Goal: Task Accomplishment & Management: Use online tool/utility

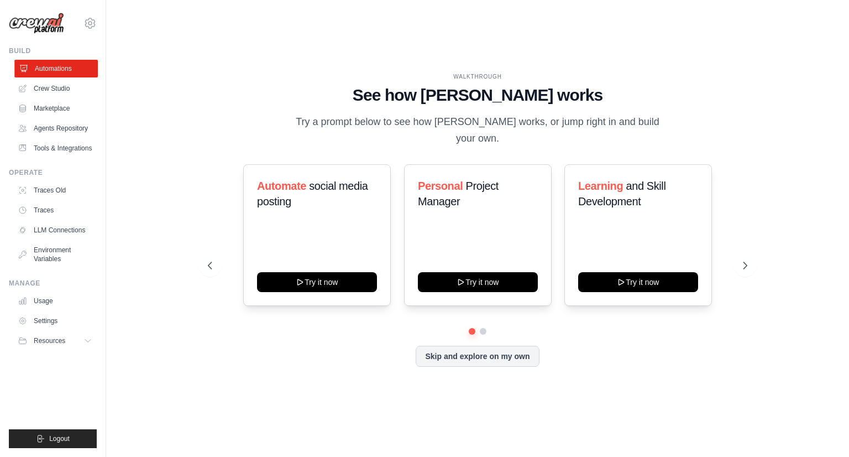
click at [53, 66] on link "Automations" at bounding box center [55, 69] width 83 height 18
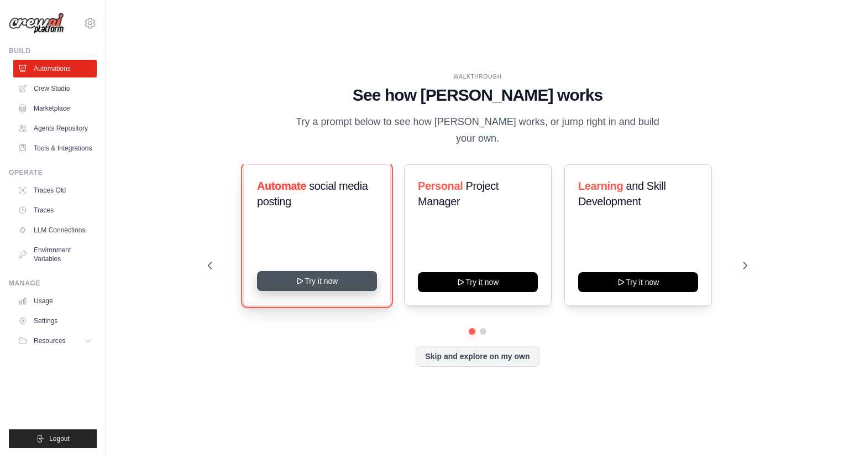
click at [306, 278] on button "Try it now" at bounding box center [317, 281] width 120 height 20
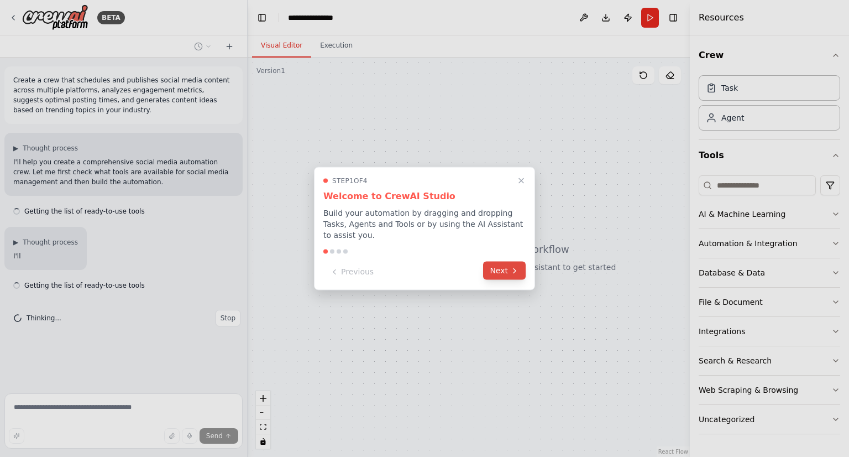
click at [498, 265] on button "Next" at bounding box center [504, 270] width 43 height 18
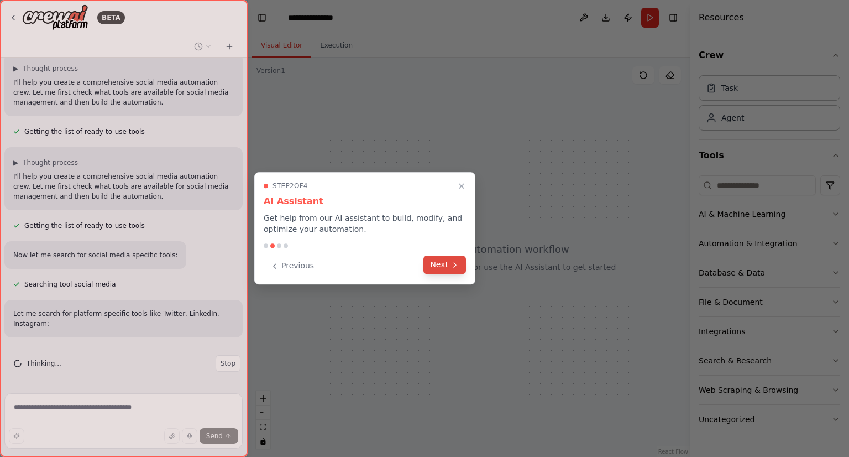
scroll to position [102, 0]
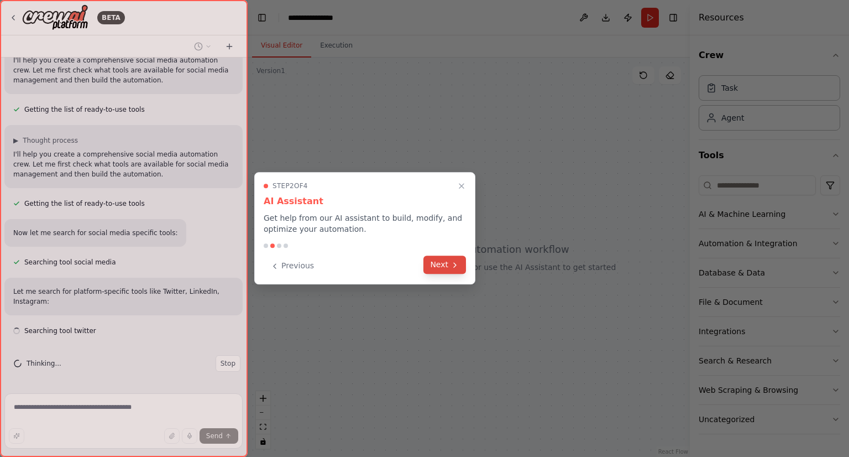
click at [441, 264] on button "Next" at bounding box center [444, 264] width 43 height 18
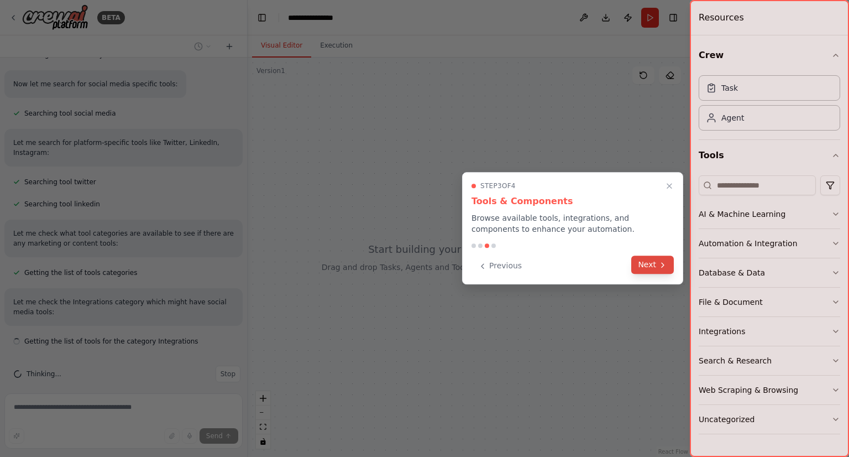
scroll to position [261, 0]
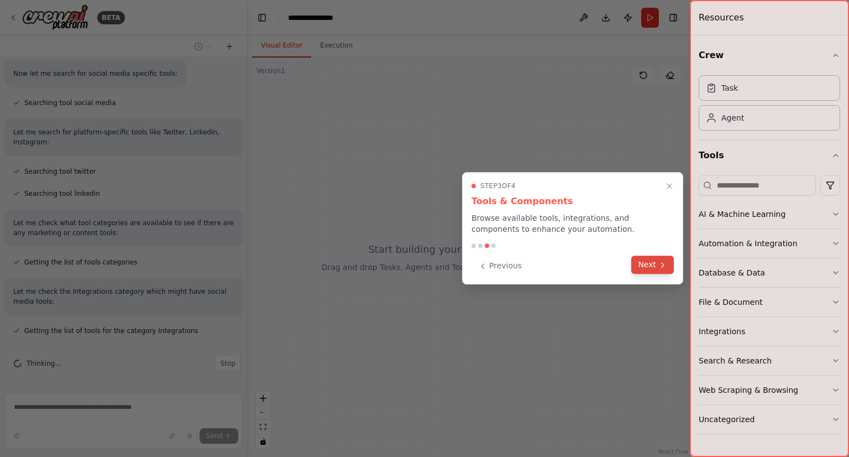
click at [664, 265] on icon at bounding box center [662, 264] width 9 height 9
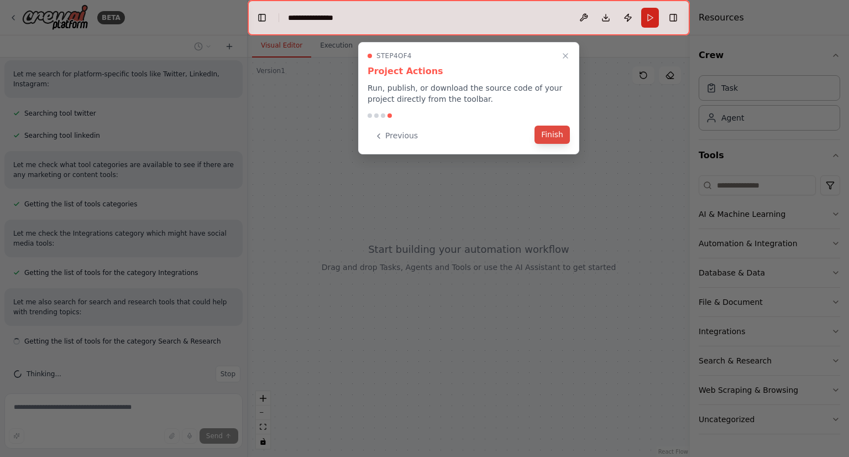
scroll to position [329, 0]
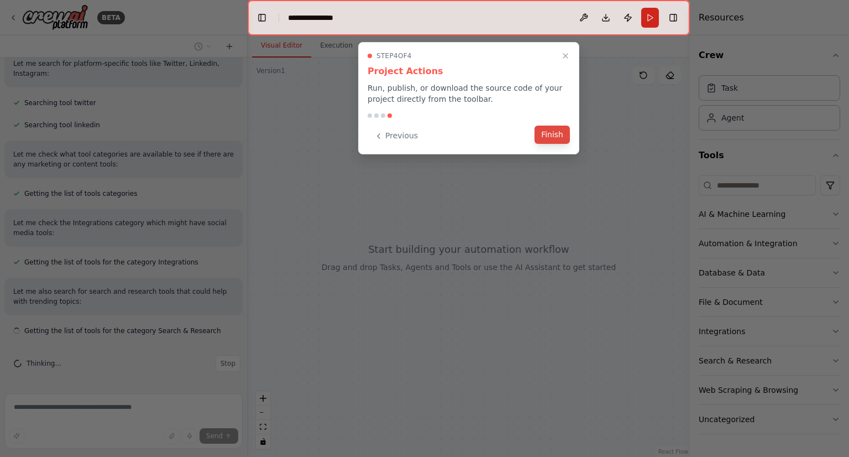
click at [543, 132] on button "Finish" at bounding box center [552, 134] width 35 height 18
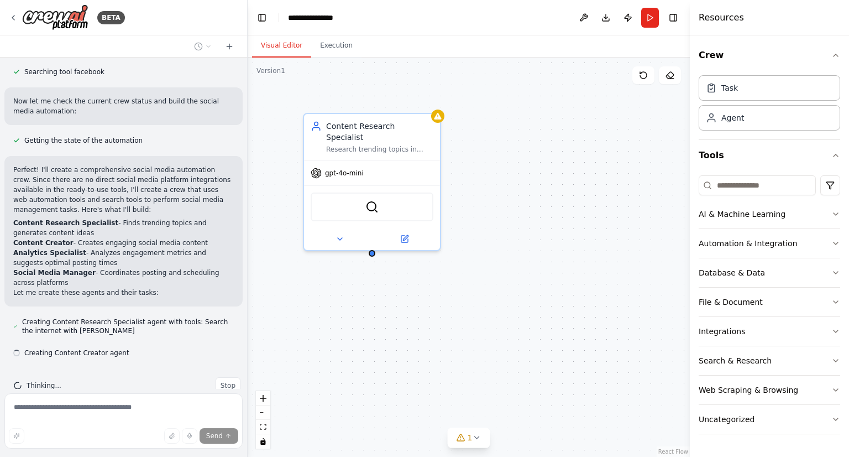
scroll to position [701, 0]
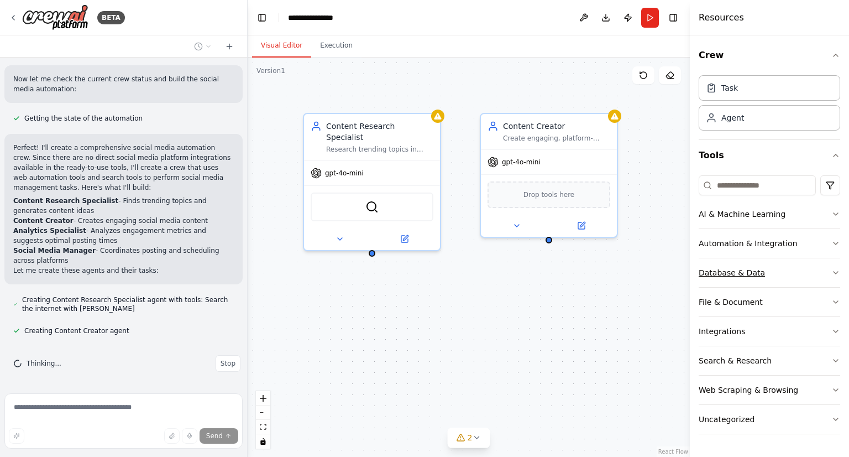
click at [838, 271] on icon "button" at bounding box center [836, 272] width 4 height 2
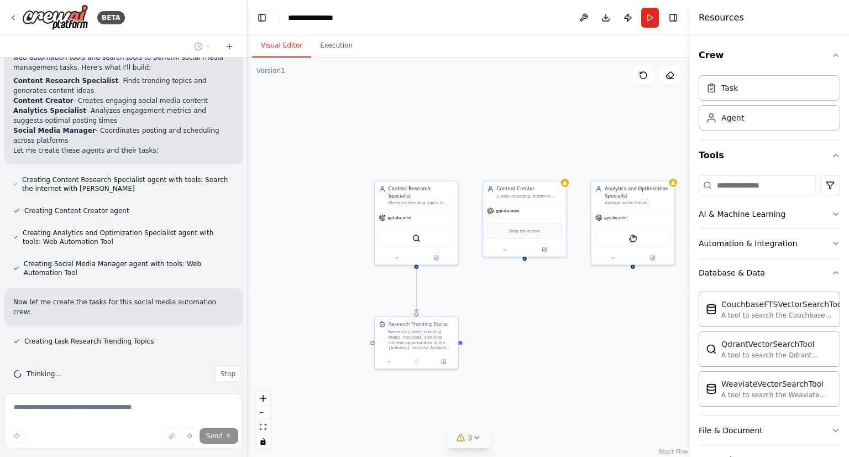
scroll to position [843, 0]
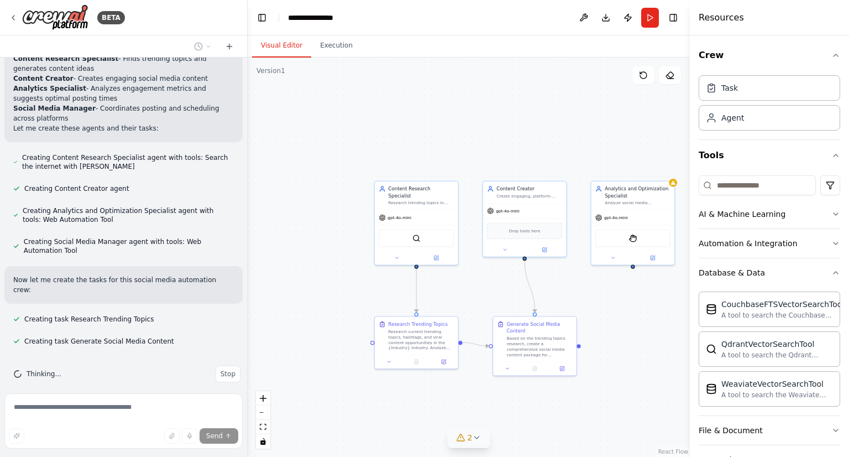
click at [475, 441] on icon at bounding box center [476, 437] width 9 height 9
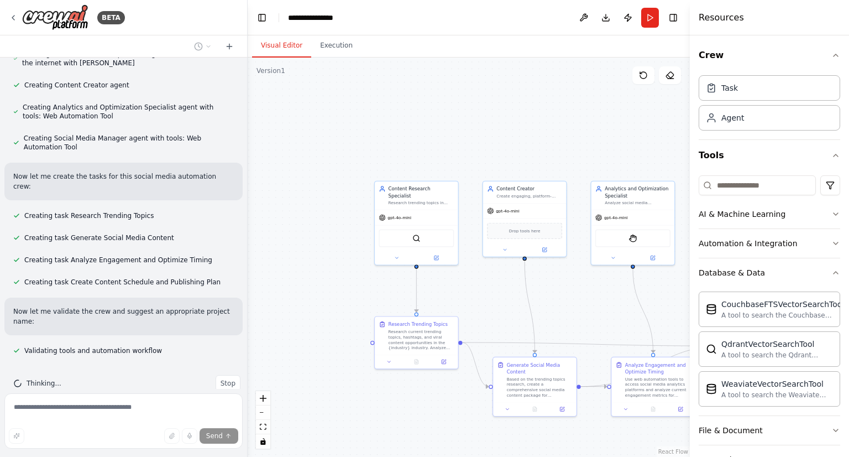
scroll to position [977, 0]
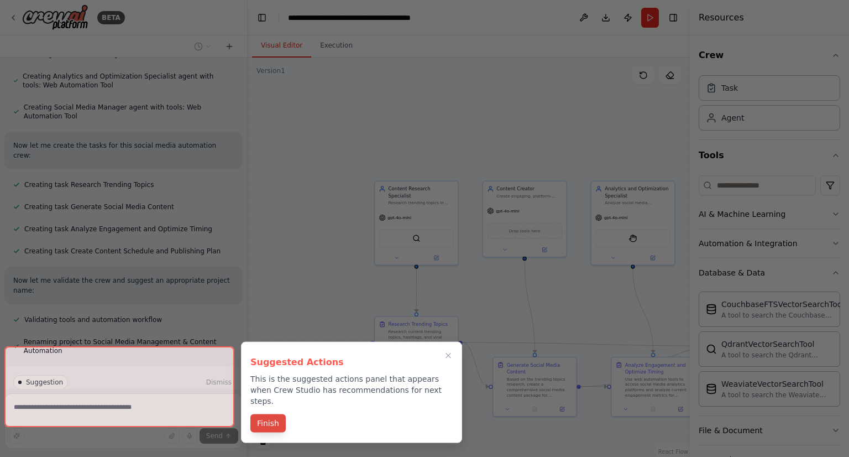
click at [279, 414] on button "Finish" at bounding box center [267, 423] width 35 height 18
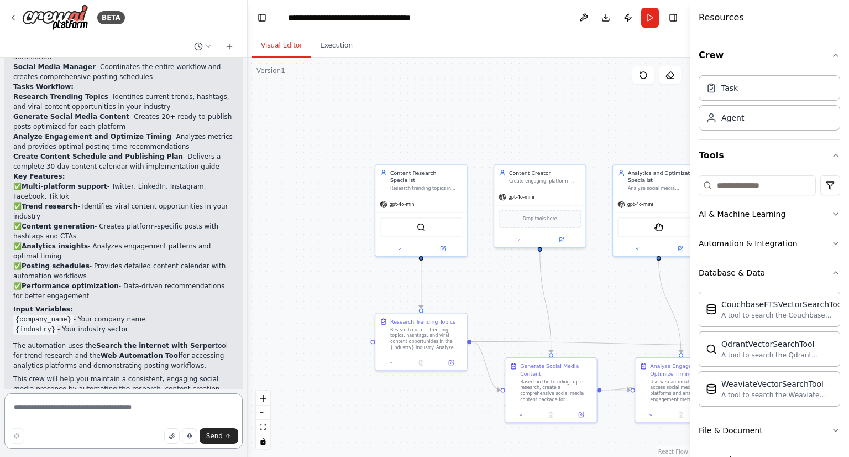
scroll to position [1484, 0]
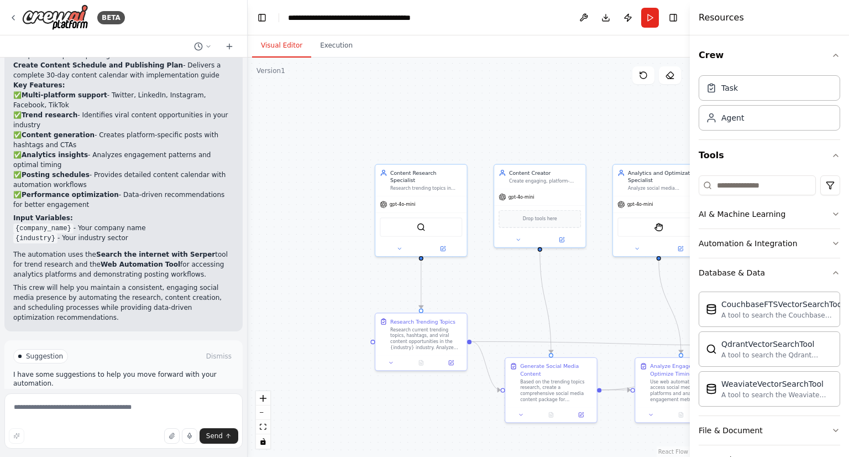
click at [95, 394] on button "Run Automation" at bounding box center [123, 403] width 221 height 18
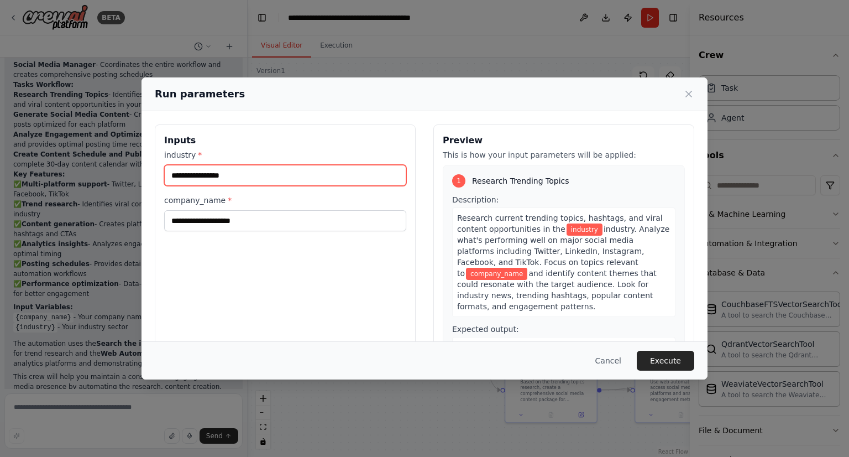
click at [232, 180] on input "industry *" at bounding box center [285, 175] width 242 height 21
click at [693, 96] on icon at bounding box center [688, 93] width 11 height 11
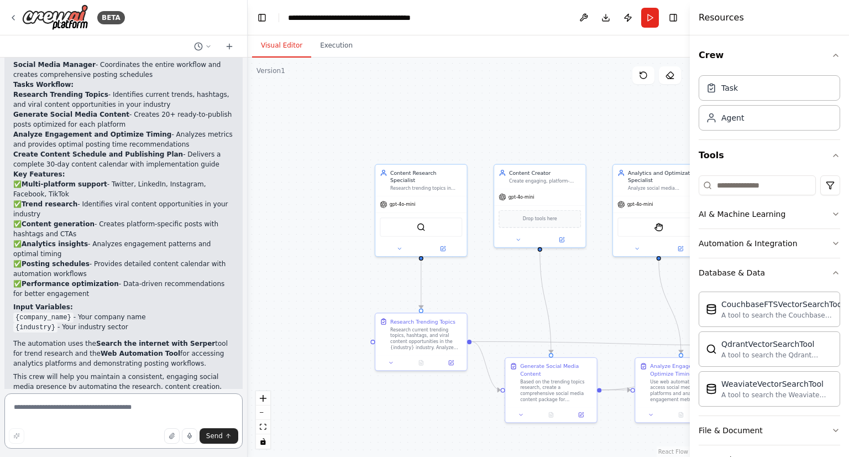
click at [46, 406] on textarea at bounding box center [123, 420] width 238 height 55
type textarea "**********"
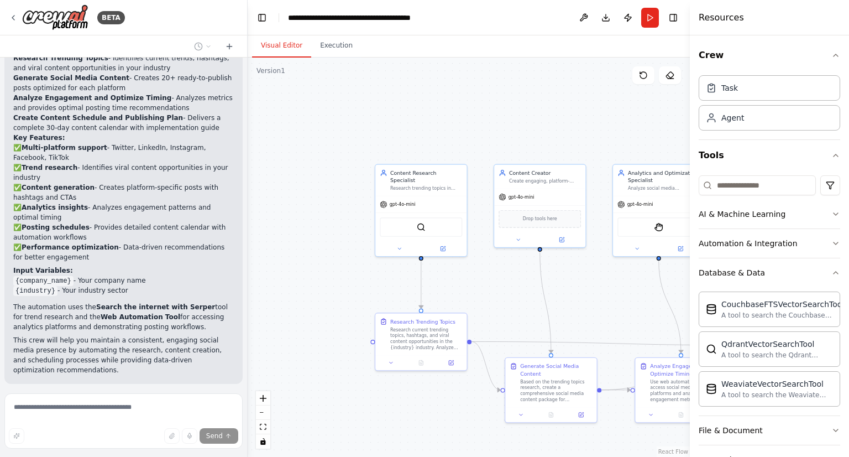
scroll to position [1493, 0]
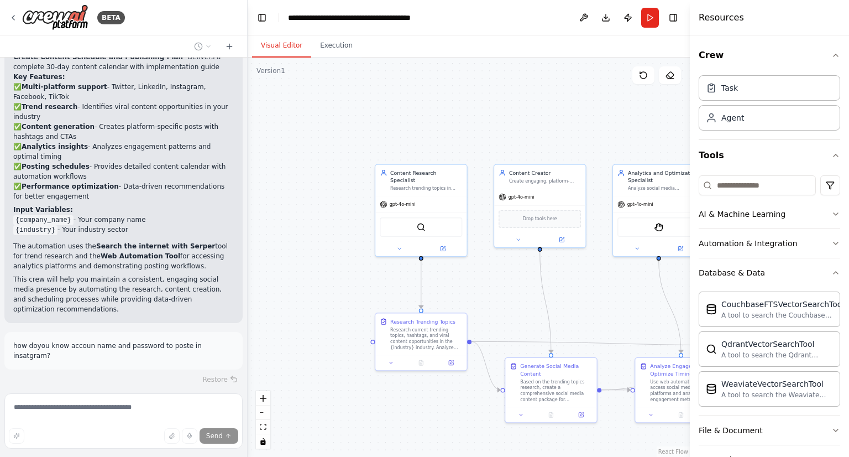
click at [157, 341] on p "how doyou know accoun name and password to poste in insatgram?" at bounding box center [123, 351] width 221 height 20
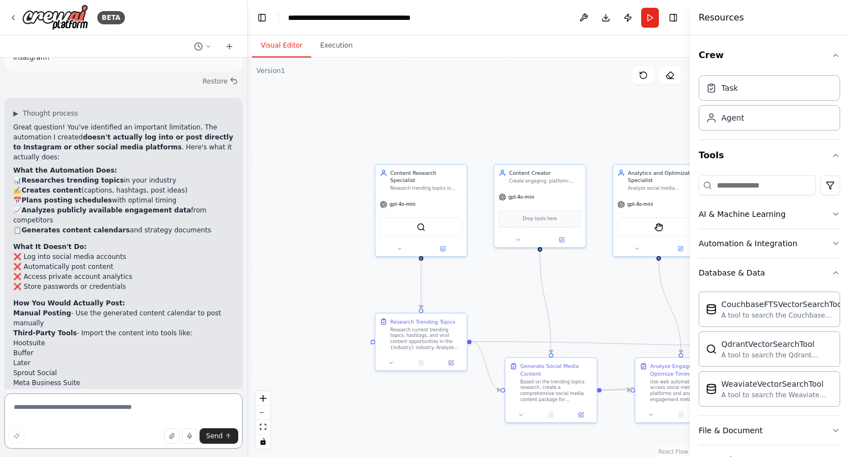
scroll to position [1791, 0]
click at [657, 19] on button "Run" at bounding box center [650, 18] width 18 height 20
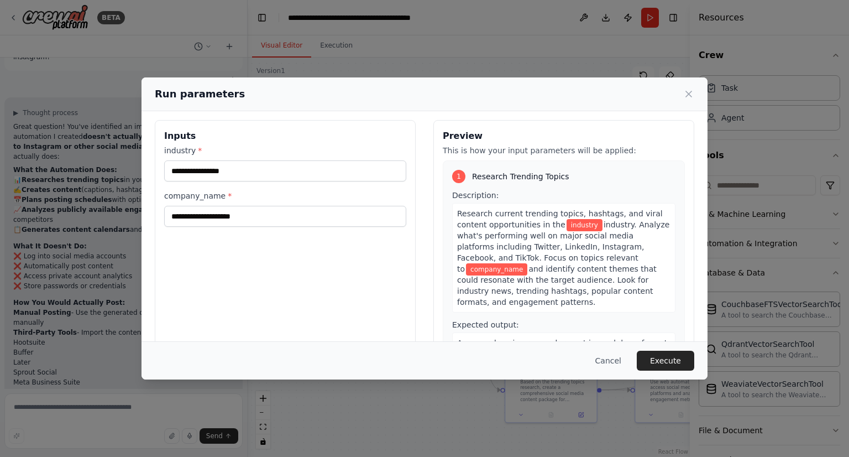
scroll to position [0, 0]
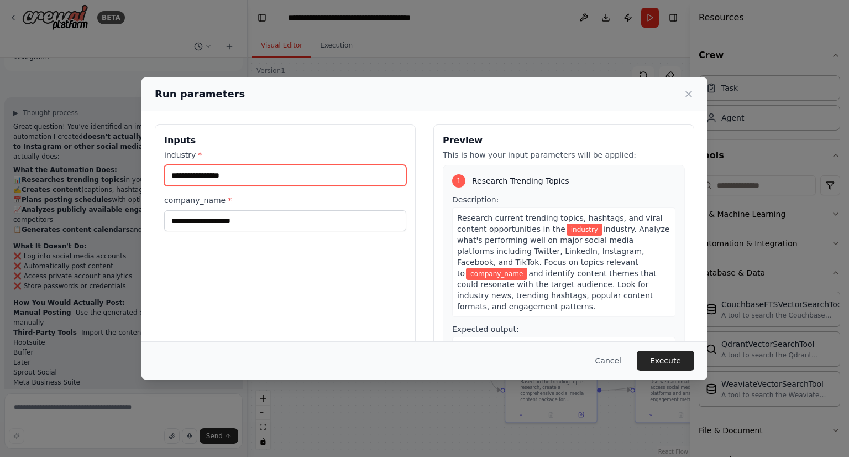
click at [261, 175] on input "industry *" at bounding box center [285, 175] width 242 height 21
type input "*"
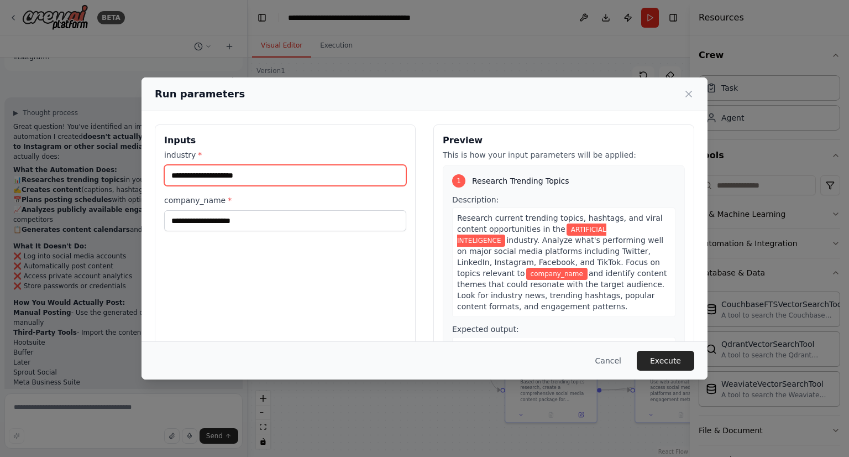
type input "**********"
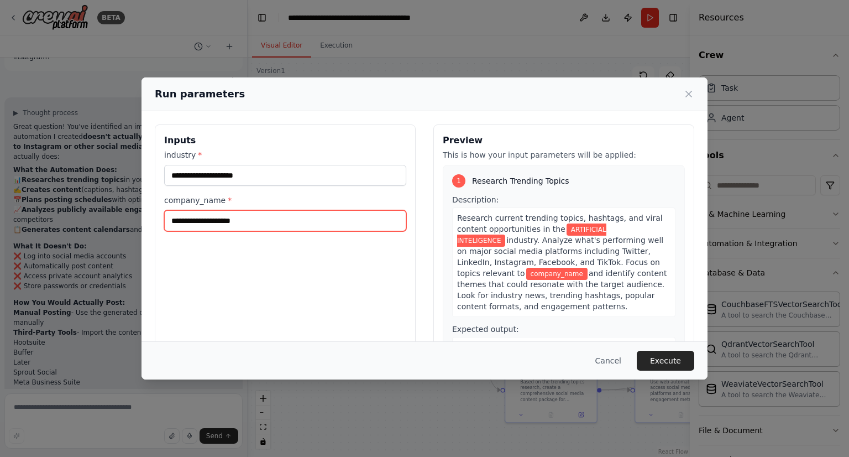
click at [230, 217] on input "company_name *" at bounding box center [285, 220] width 242 height 21
type input "**********"
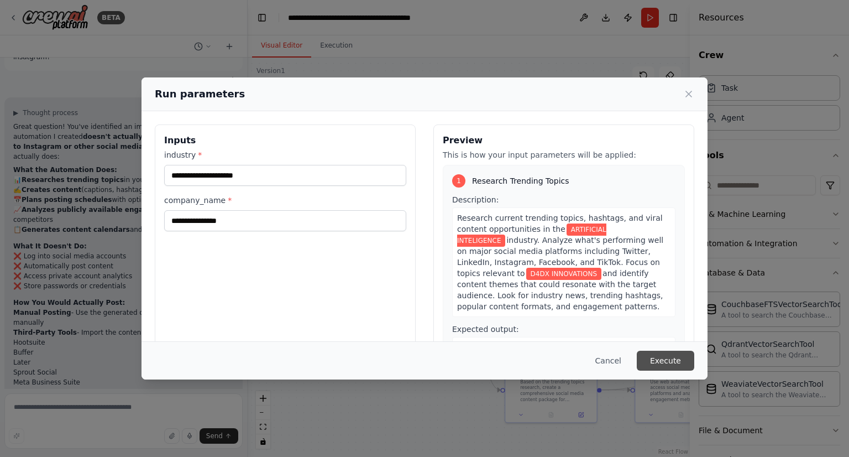
click at [673, 360] on button "Execute" at bounding box center [665, 360] width 57 height 20
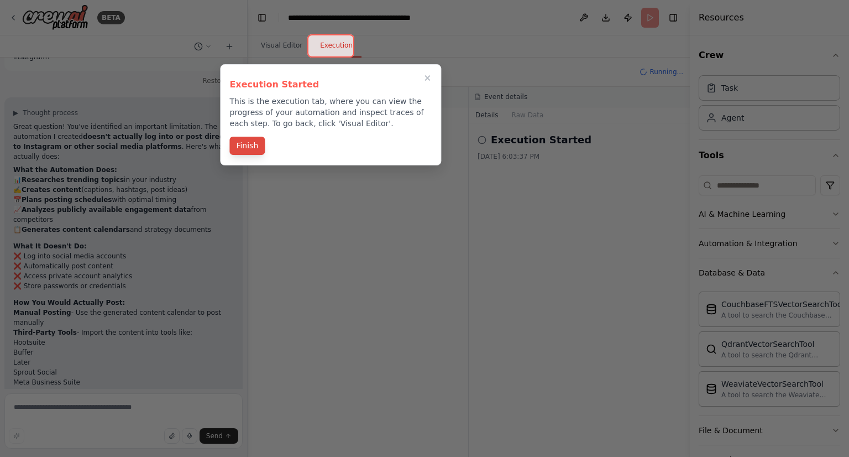
click at [249, 144] on button "Finish" at bounding box center [246, 146] width 35 height 18
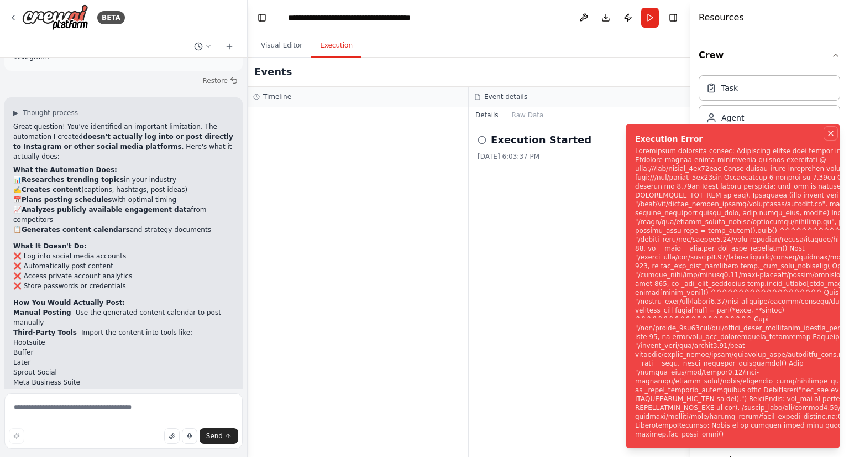
click at [832, 135] on icon "Notifications (F8)" at bounding box center [831, 133] width 4 height 4
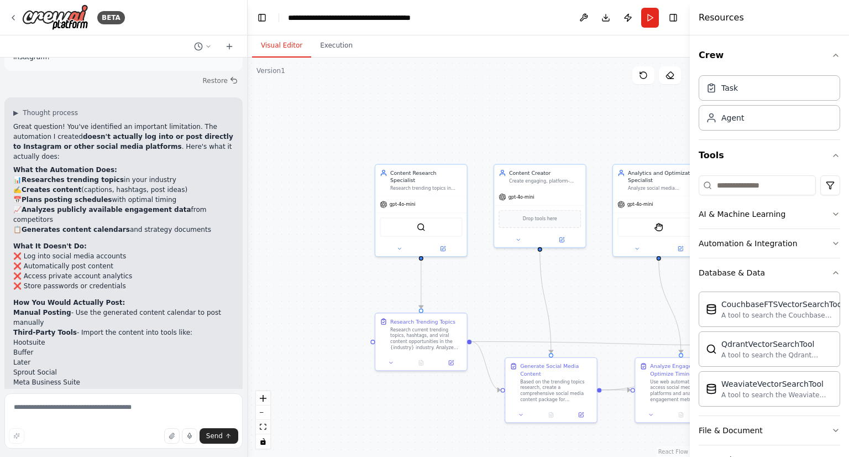
click at [281, 39] on button "Visual Editor" at bounding box center [281, 45] width 59 height 23
click at [416, 198] on div "gpt-4o-mini" at bounding box center [420, 203] width 91 height 17
click at [420, 221] on img at bounding box center [421, 225] width 9 height 9
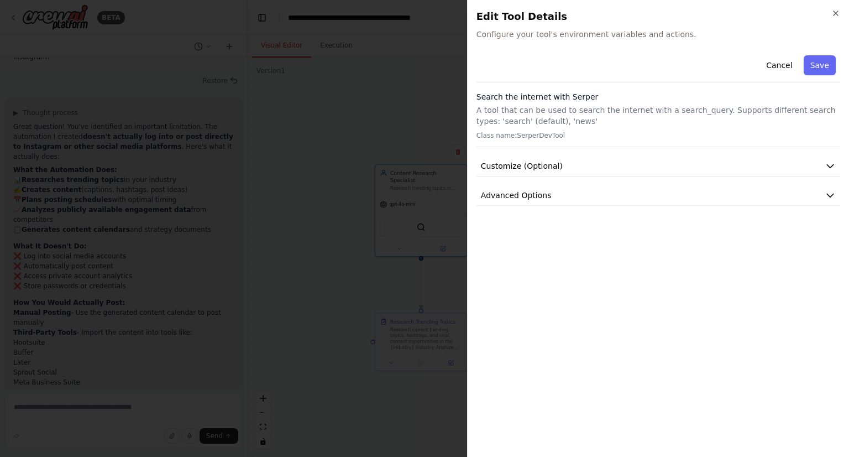
click at [704, 120] on p "A tool that can be used to search the internet with a search_query. Supports di…" at bounding box center [658, 115] width 364 height 22
click at [835, 167] on icon "button" at bounding box center [830, 165] width 11 height 11
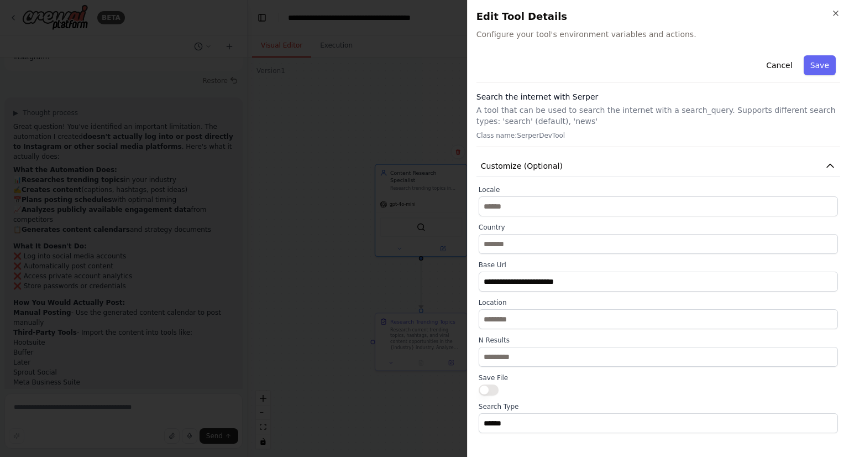
scroll to position [23, 0]
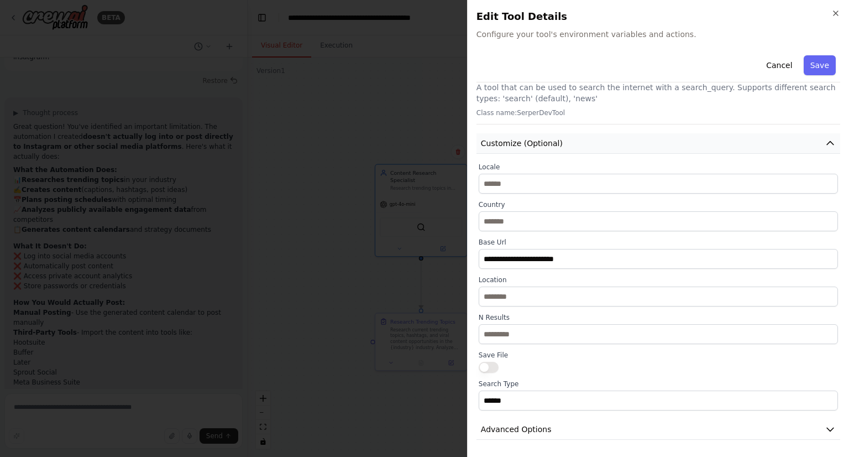
click at [825, 147] on icon "button" at bounding box center [830, 143] width 11 height 11
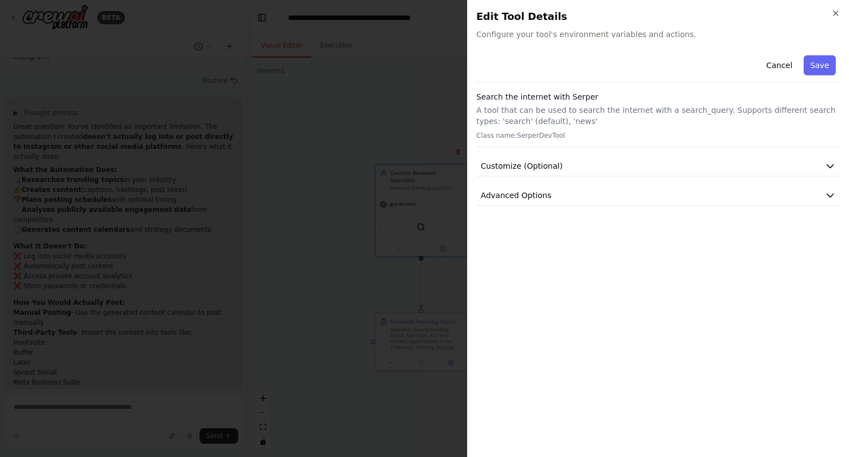
scroll to position [0, 0]
click at [814, 71] on button "Save" at bounding box center [820, 65] width 32 height 20
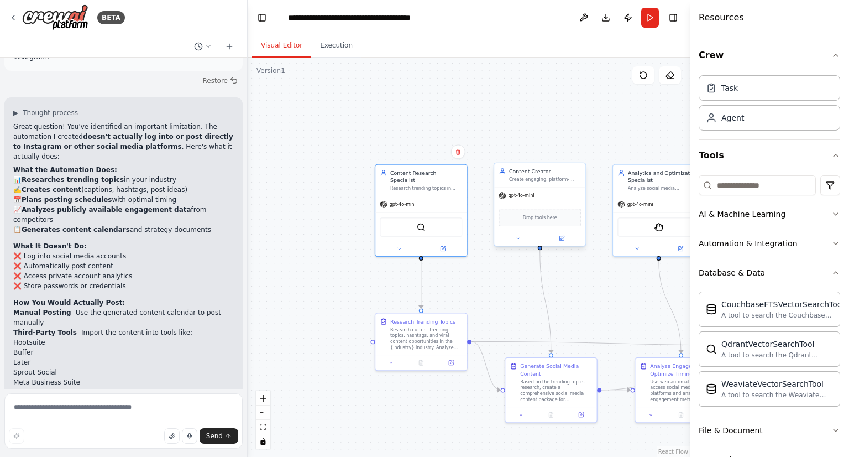
click at [530, 196] on span "gpt-4o-mini" at bounding box center [522, 195] width 26 height 6
click at [536, 221] on div "Drop tools here" at bounding box center [540, 217] width 82 height 18
click at [562, 238] on icon at bounding box center [562, 236] width 3 height 3
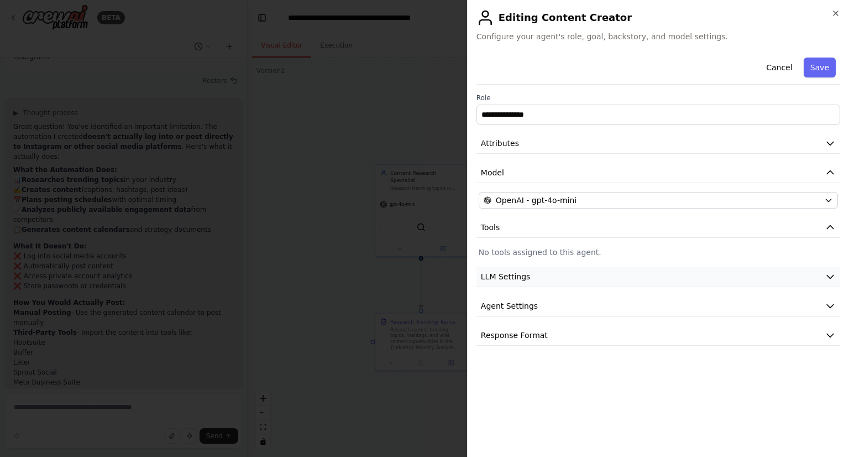
click at [545, 270] on button "LLM Settings" at bounding box center [658, 276] width 364 height 20
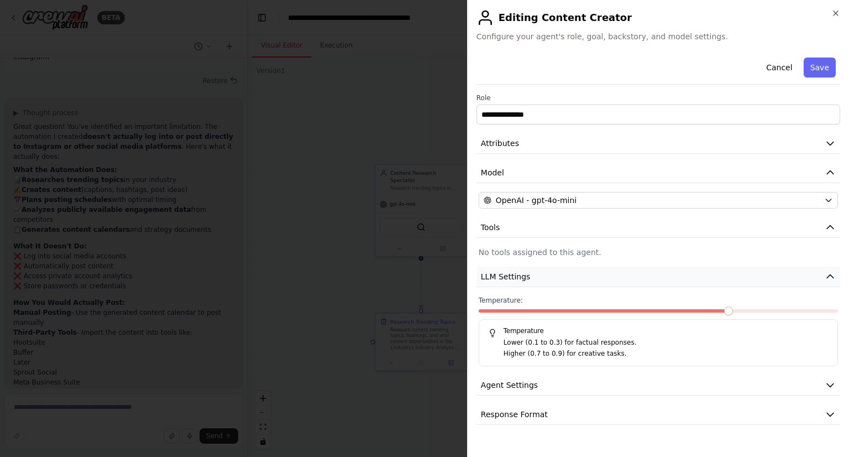
click at [545, 270] on button "LLM Settings" at bounding box center [658, 276] width 364 height 20
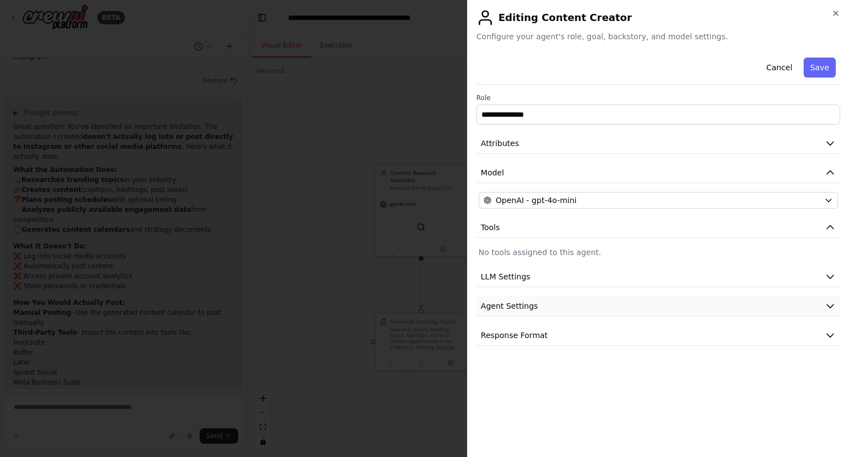
click at [541, 310] on button "Agent Settings" at bounding box center [658, 306] width 364 height 20
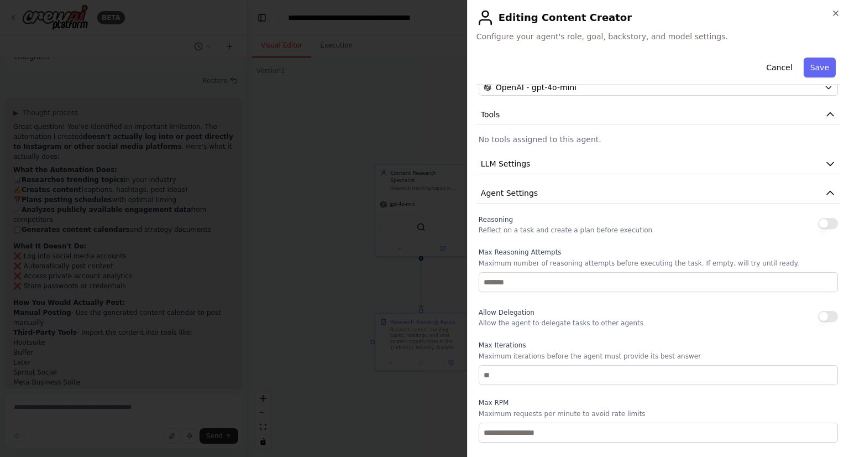
scroll to position [202, 0]
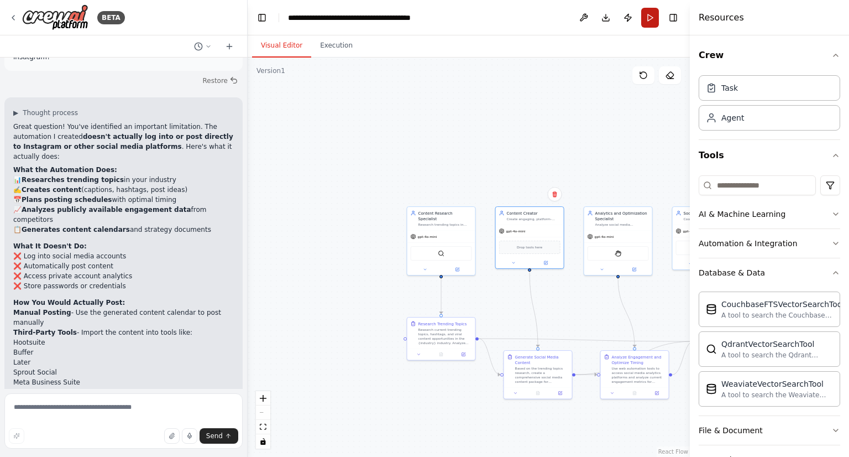
click at [647, 18] on button "Run" at bounding box center [650, 18] width 18 height 20
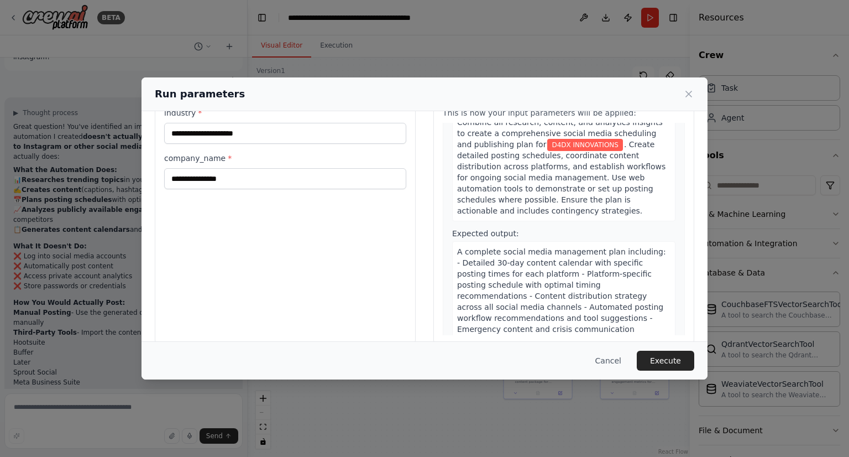
scroll to position [58, 0]
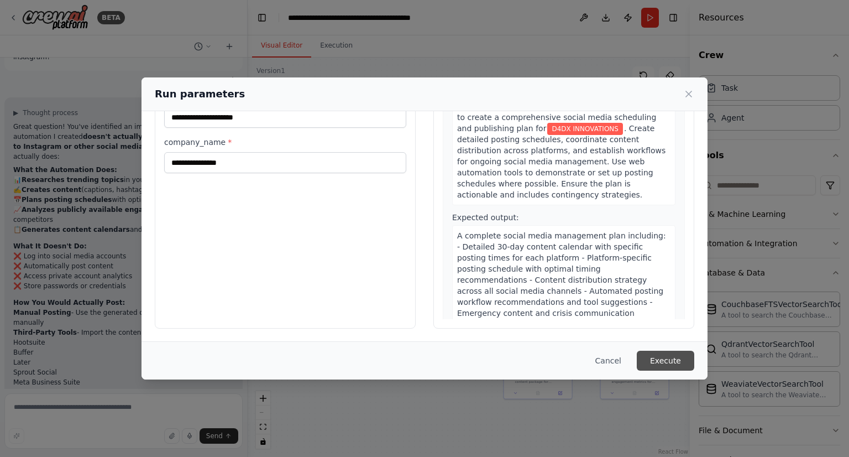
click at [664, 354] on button "Execute" at bounding box center [665, 360] width 57 height 20
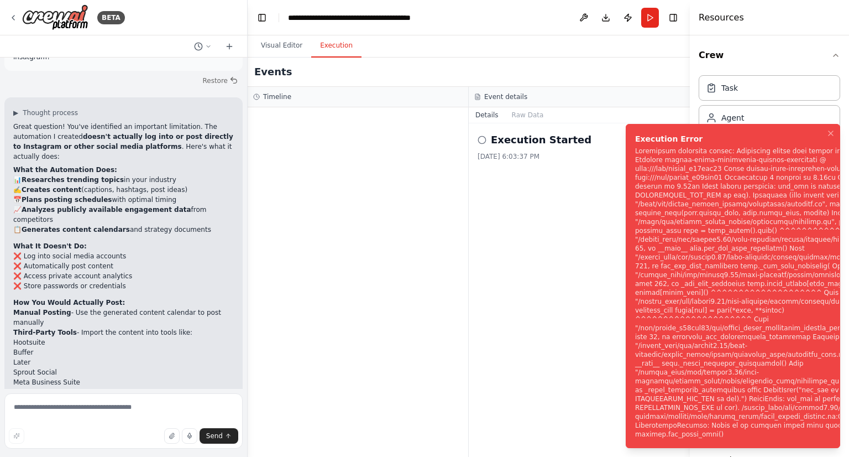
scroll to position [770, 0]
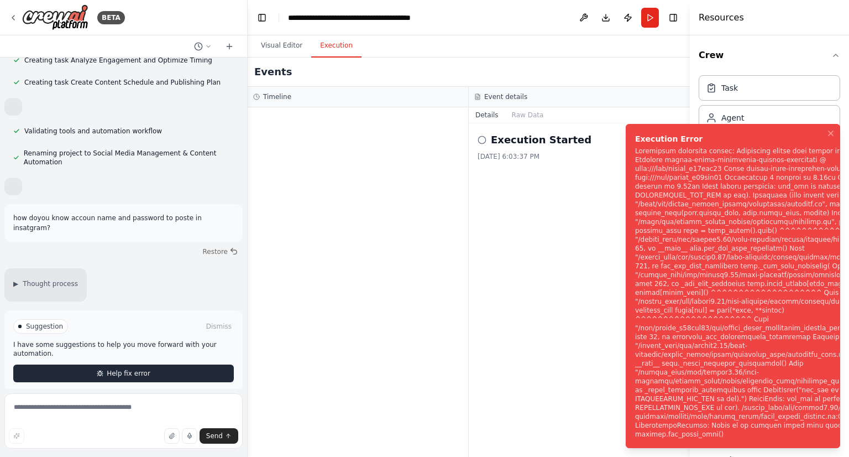
click at [88, 364] on button "Help fix error" at bounding box center [123, 373] width 221 height 18
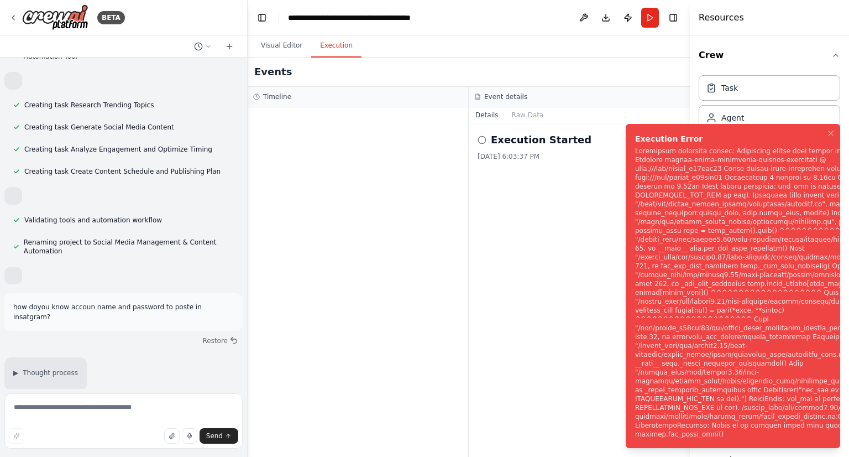
scroll to position [724, 0]
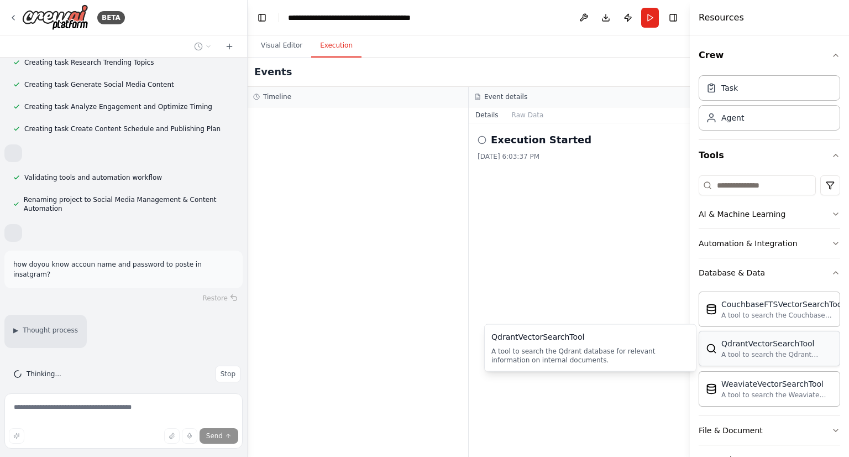
click at [750, 342] on div "QdrantVectorSearchTool" at bounding box center [777, 343] width 112 height 11
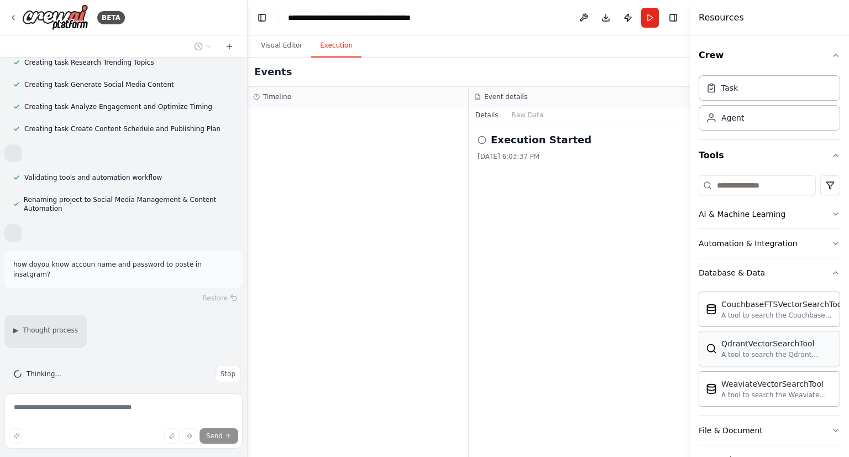
click at [715, 351] on img at bounding box center [711, 348] width 11 height 11
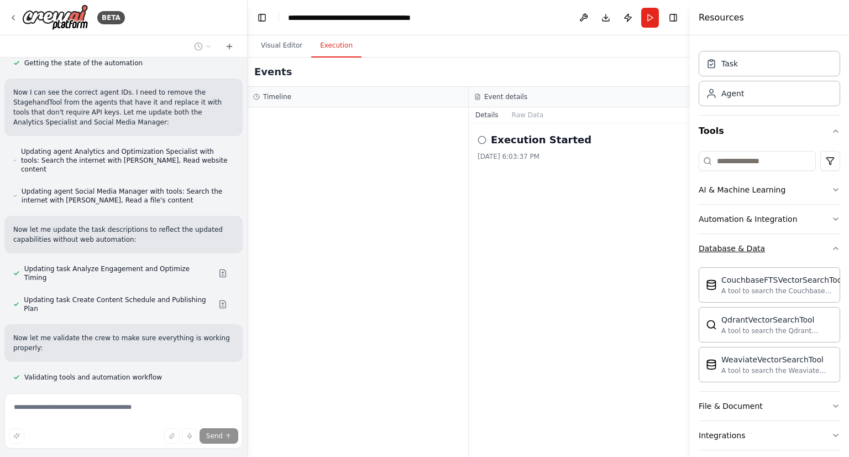
scroll to position [0, 0]
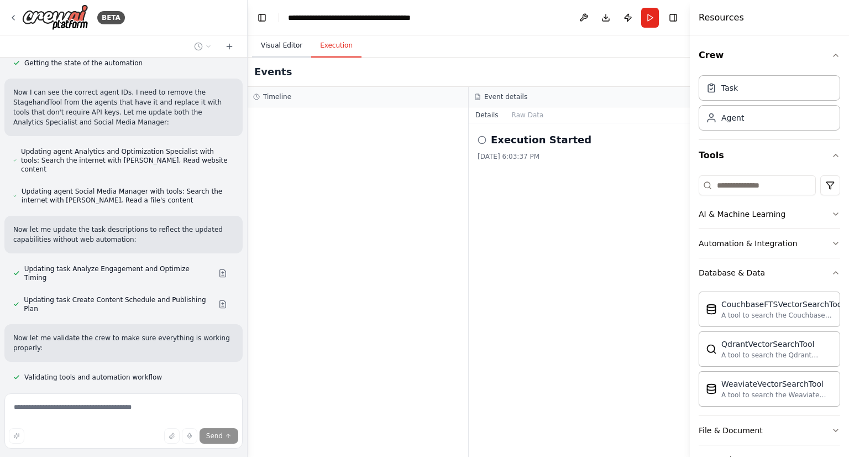
click at [276, 44] on button "Visual Editor" at bounding box center [281, 45] width 59 height 23
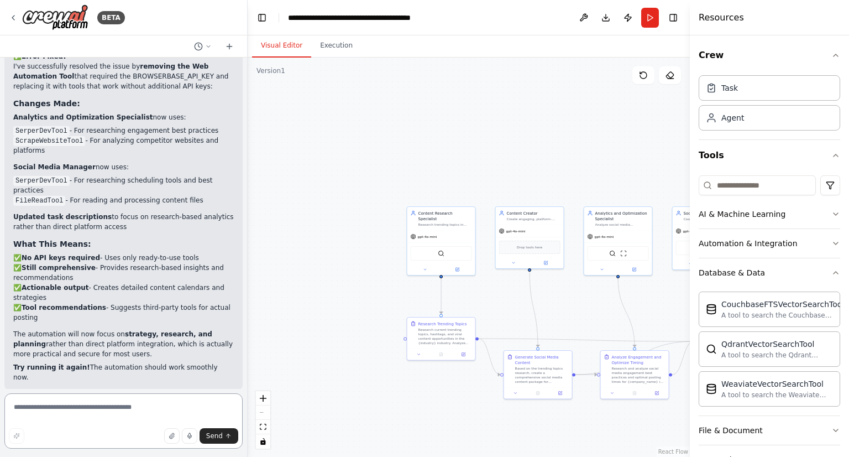
scroll to position [1568, 0]
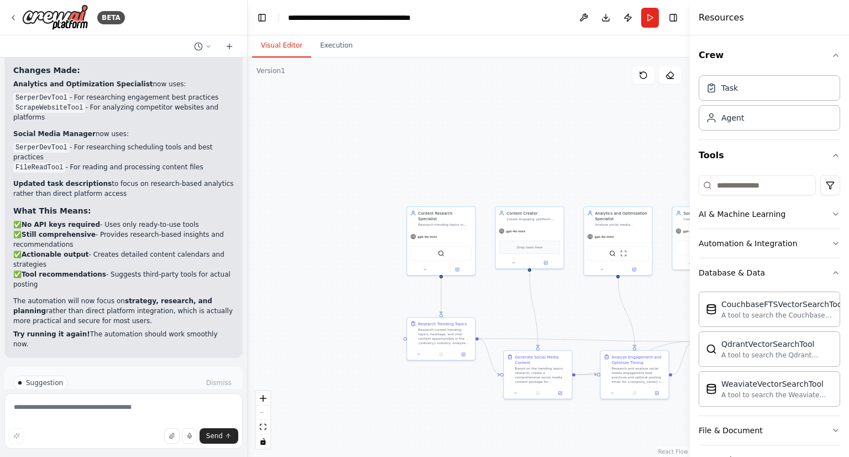
click at [123, 425] on span "Run Automation" at bounding box center [129, 429] width 54 height 9
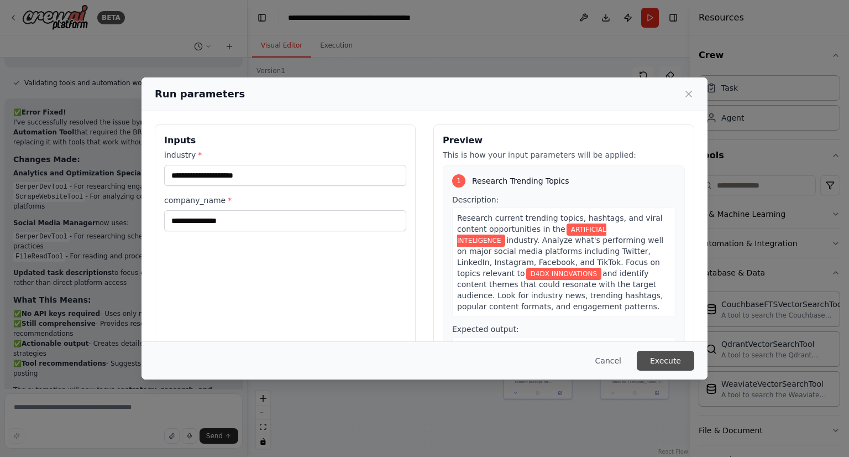
click at [657, 365] on button "Execute" at bounding box center [665, 360] width 57 height 20
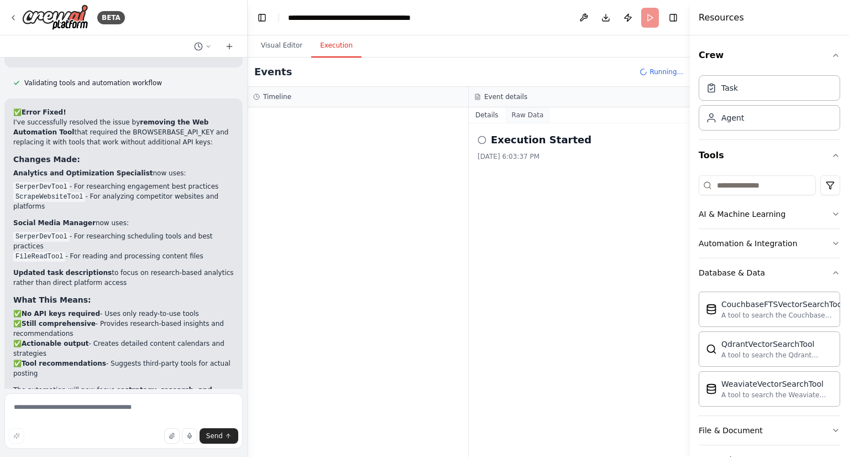
click at [520, 116] on button "Raw Data" at bounding box center [527, 114] width 45 height 15
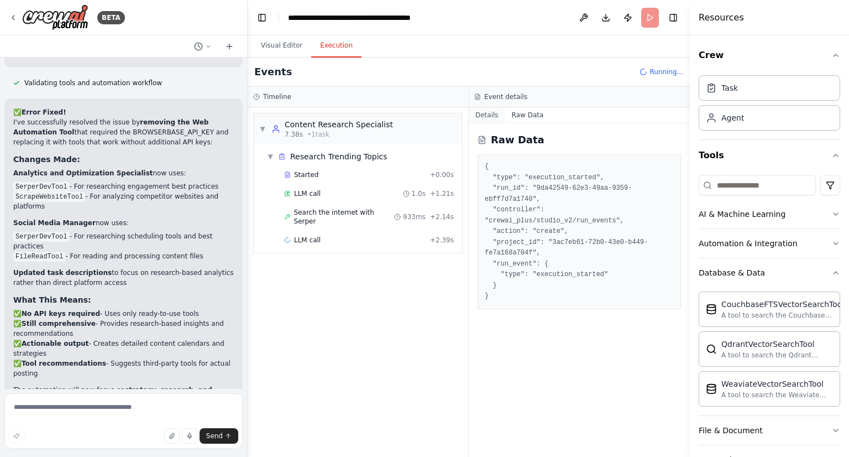
click at [484, 111] on button "Details" at bounding box center [487, 114] width 36 height 15
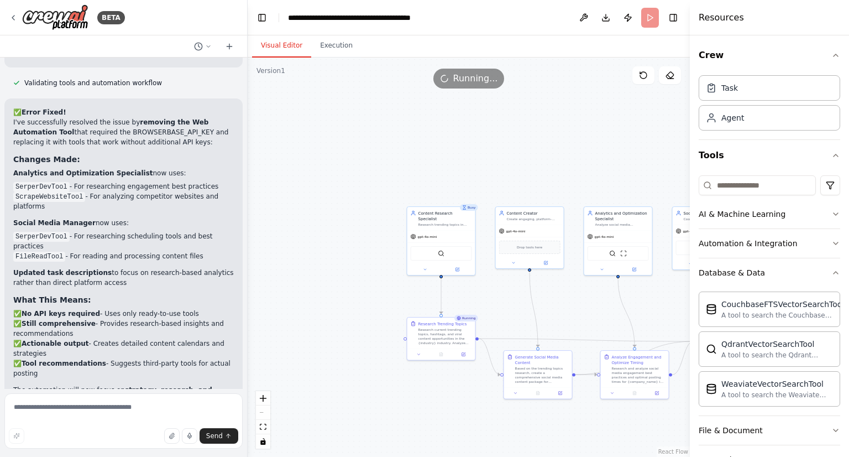
click at [274, 45] on button "Visual Editor" at bounding box center [281, 45] width 59 height 23
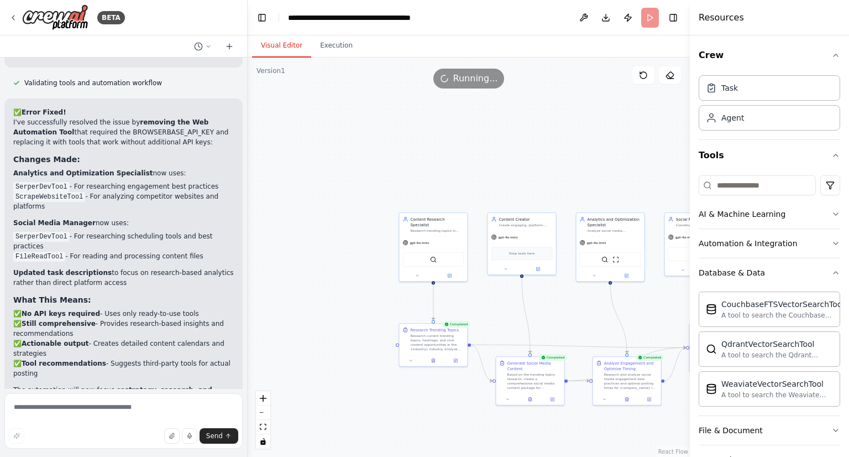
drag, startPoint x: 437, startPoint y: 170, endPoint x: 421, endPoint y: 182, distance: 19.8
click at [421, 182] on div ".deletable-edge-delete-btn { width: 20px; height: 20px; border: 0px solid #ffff…" at bounding box center [469, 256] width 442 height 399
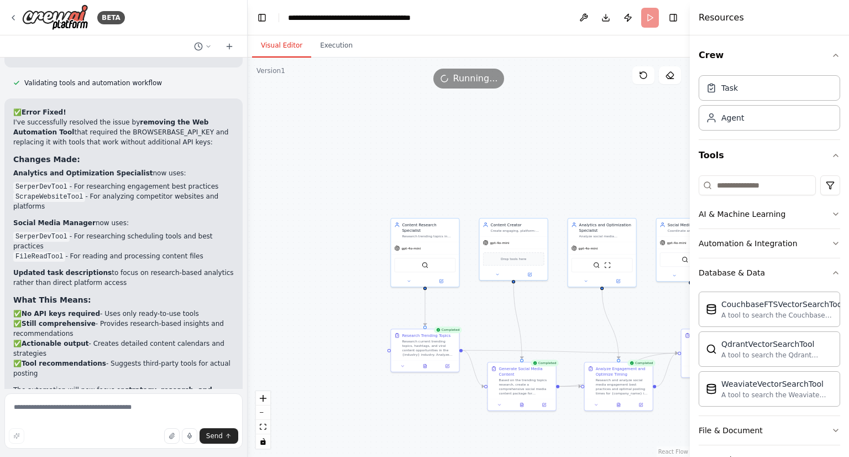
drag, startPoint x: 421, startPoint y: 182, endPoint x: 413, endPoint y: 182, distance: 7.8
click at [413, 182] on div ".deletable-edge-delete-btn { width: 20px; height: 20px; border: 0px solid #ffff…" at bounding box center [469, 256] width 442 height 399
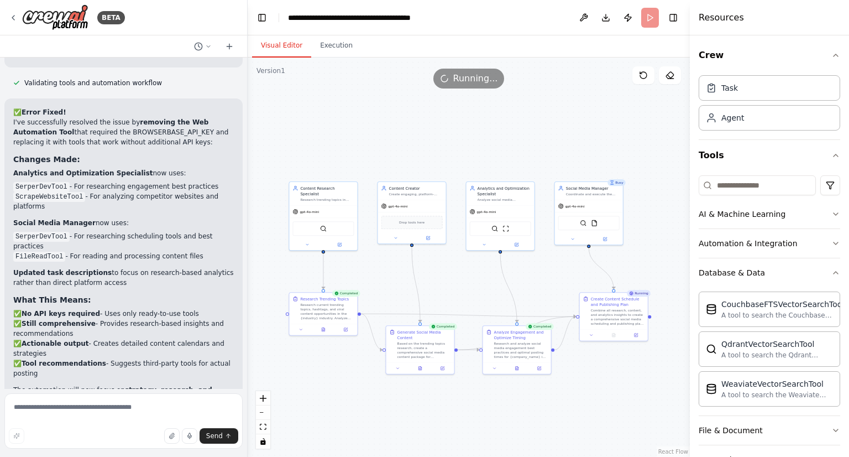
drag, startPoint x: 609, startPoint y: 210, endPoint x: 515, endPoint y: 173, distance: 101.0
click at [515, 173] on div ".deletable-edge-delete-btn { width: 20px; height: 20px; border: 0px solid #ffff…" at bounding box center [469, 256] width 442 height 399
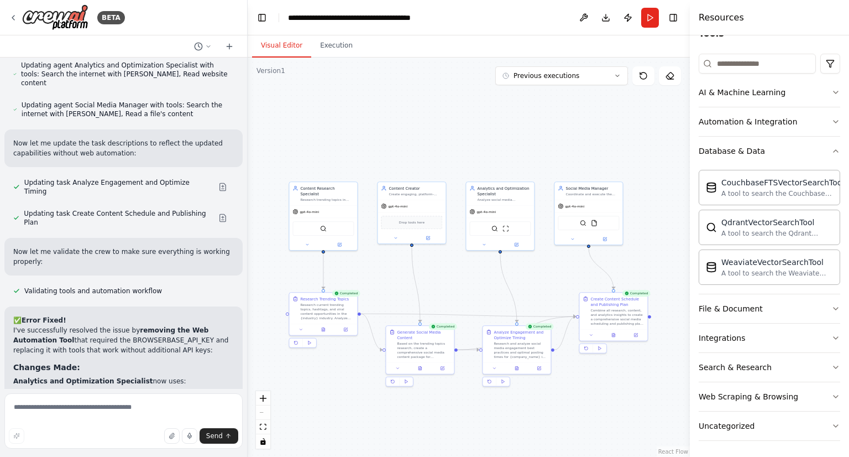
scroll to position [1239, 0]
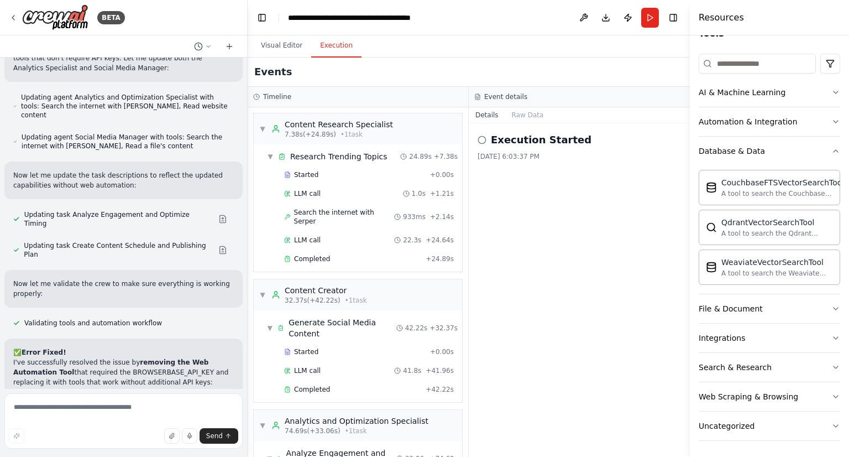
click at [323, 49] on button "Execution" at bounding box center [336, 45] width 50 height 23
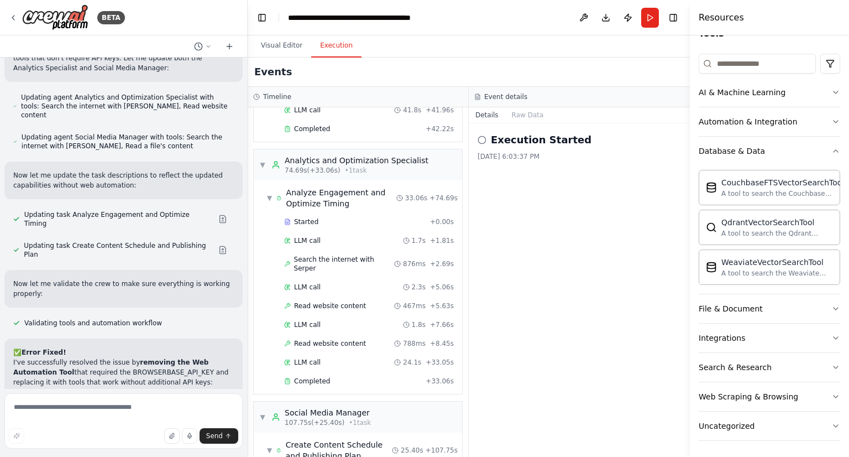
scroll to position [354, 0]
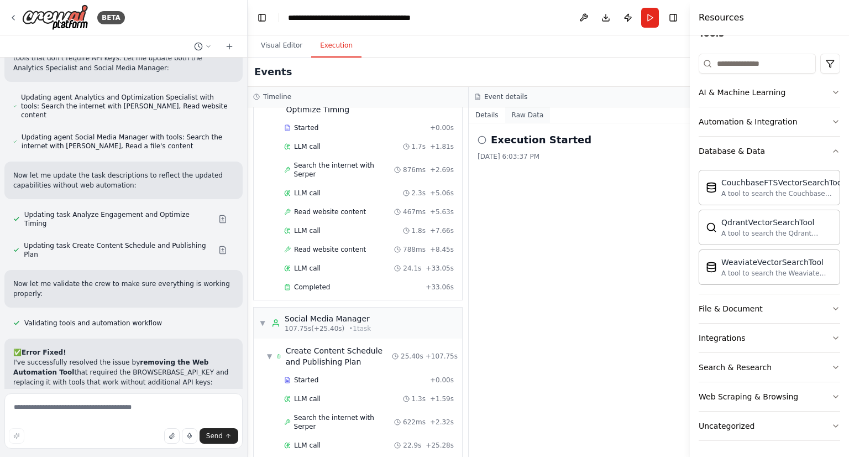
click at [521, 112] on button "Raw Data" at bounding box center [527, 114] width 45 height 15
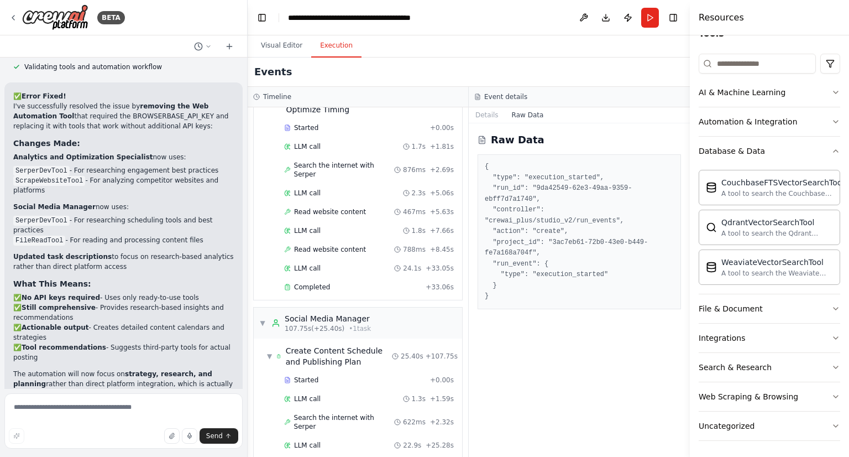
scroll to position [1568, 0]
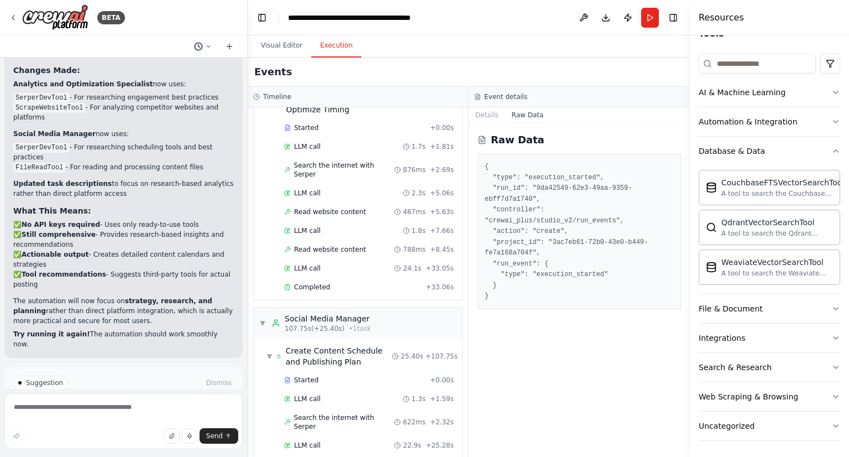
click at [212, 45] on button at bounding box center [203, 46] width 27 height 13
click at [212, 45] on div at bounding box center [124, 228] width 248 height 457
click at [605, 18] on button "Download" at bounding box center [606, 18] width 18 height 20
click at [819, 300] on button "File & Document" at bounding box center [770, 308] width 142 height 29
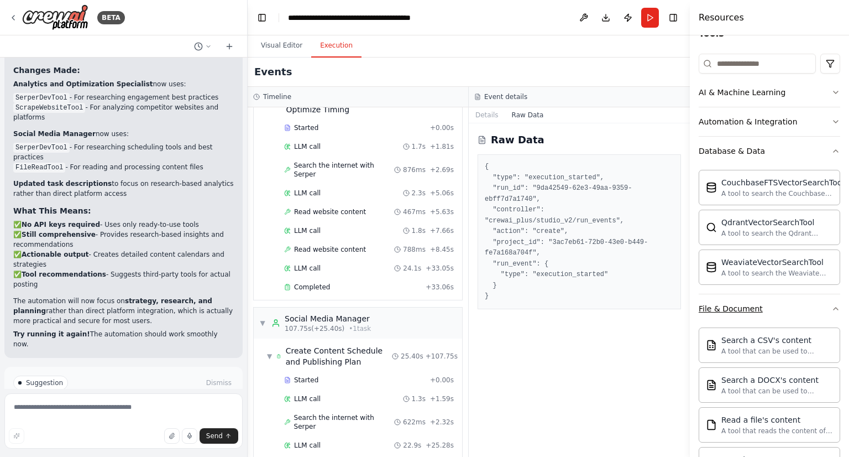
click at [819, 300] on button "File & Document" at bounding box center [770, 308] width 142 height 29
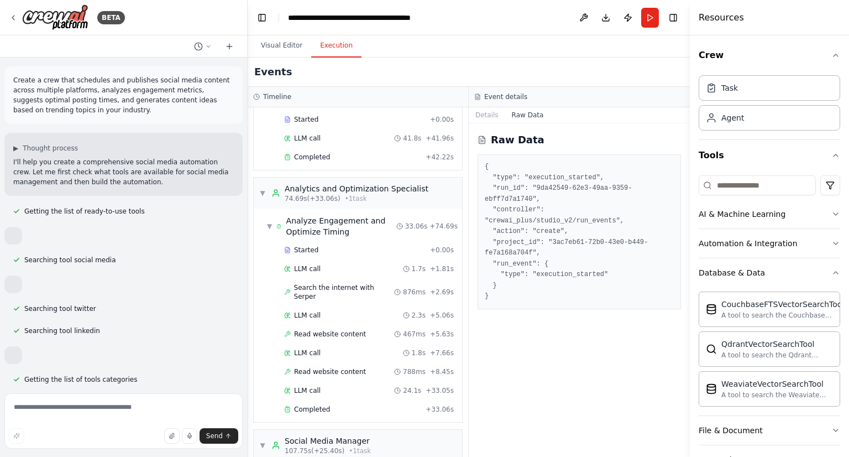
scroll to position [354, 0]
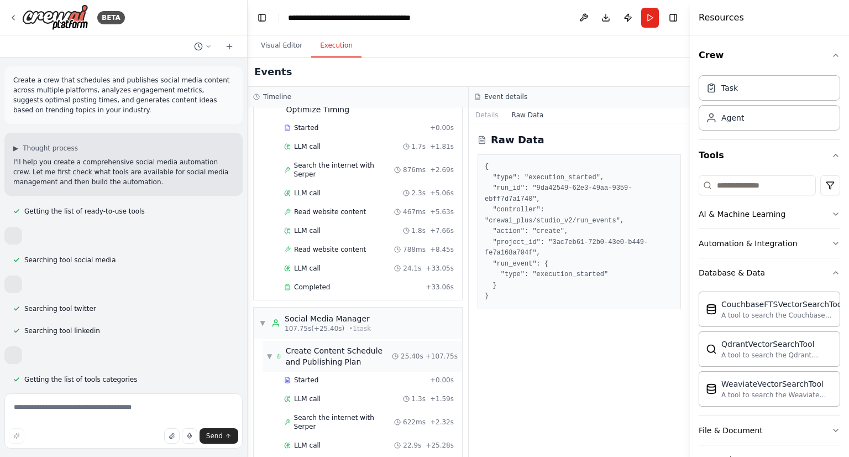
click at [322, 345] on span "Create Content Schedule and Publishing Plan" at bounding box center [339, 356] width 106 height 22
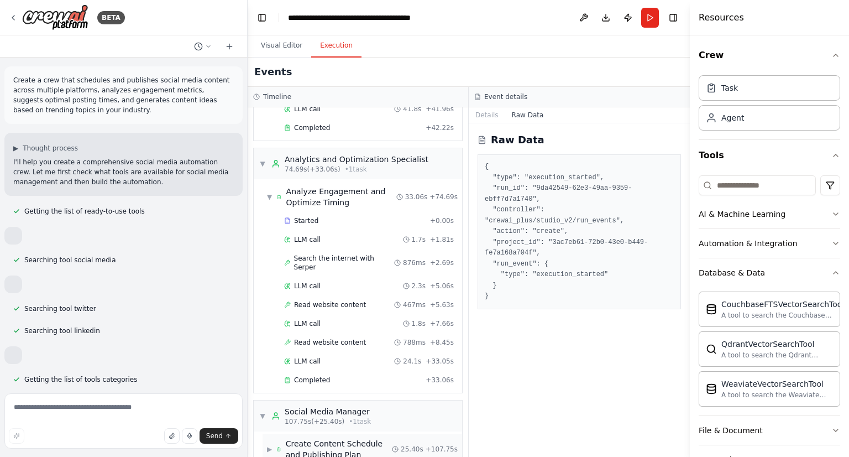
click at [277, 438] on div "▶ Create Content Schedule and Publishing Plan" at bounding box center [329, 449] width 125 height 22
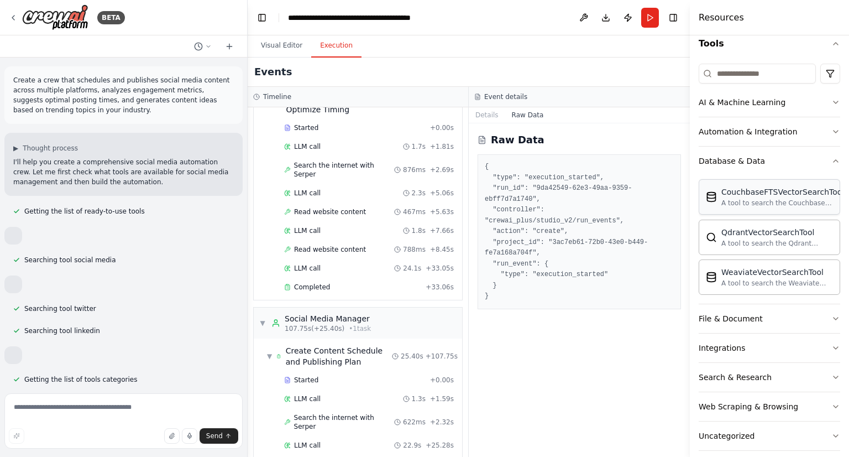
scroll to position [122, 0]
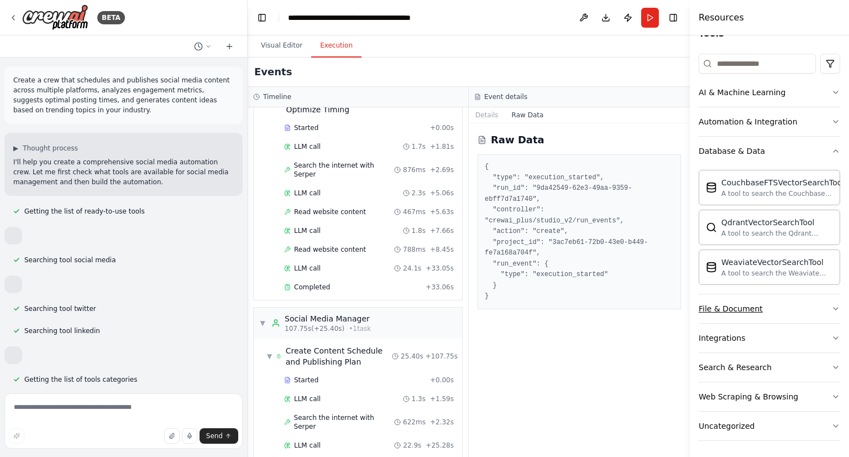
click at [725, 307] on div "File & Document" at bounding box center [731, 308] width 64 height 11
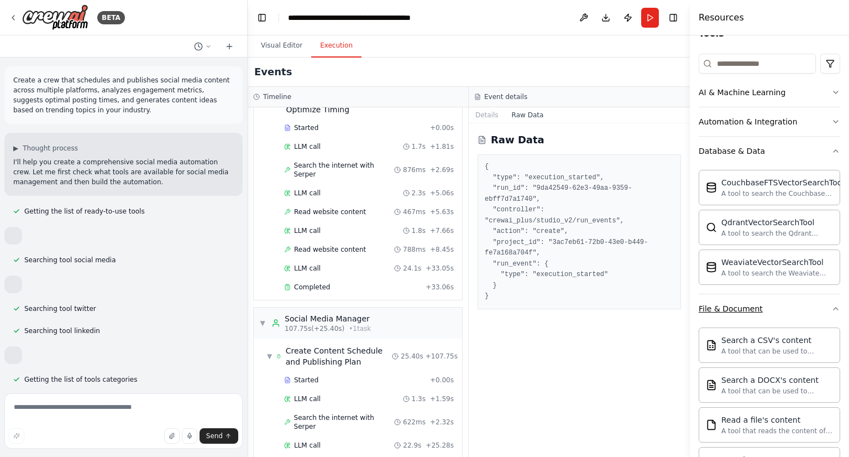
click at [725, 307] on div "File & Document" at bounding box center [731, 308] width 64 height 11
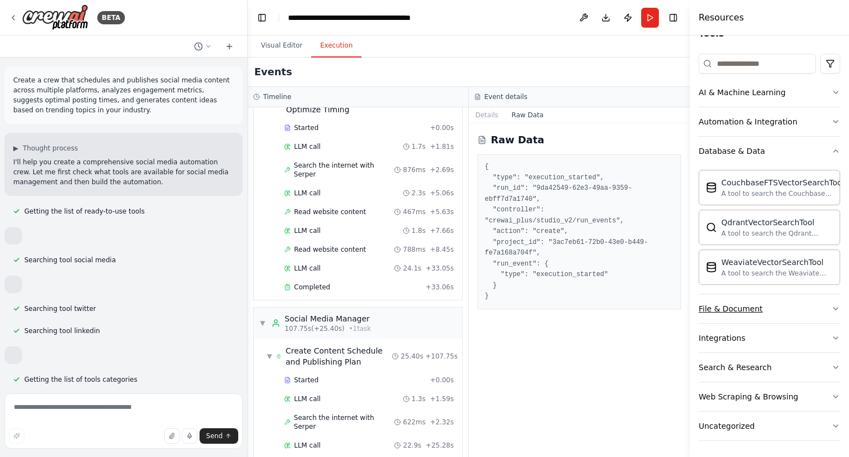
click at [725, 307] on div "File & Document" at bounding box center [731, 308] width 64 height 11
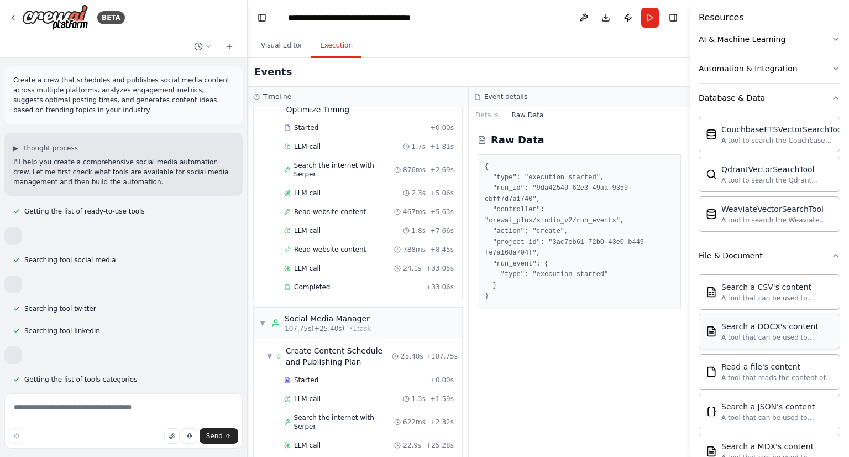
scroll to position [177, 0]
click at [733, 370] on div "A tool that reads the content of a file. To use this tool, provide a 'file_path…" at bounding box center [777, 374] width 112 height 9
click at [748, 365] on div "Read a file's content" at bounding box center [777, 363] width 112 height 11
click at [756, 420] on div "Search a JSON's content A tool that can be used to semantic search a query from…" at bounding box center [770, 408] width 142 height 35
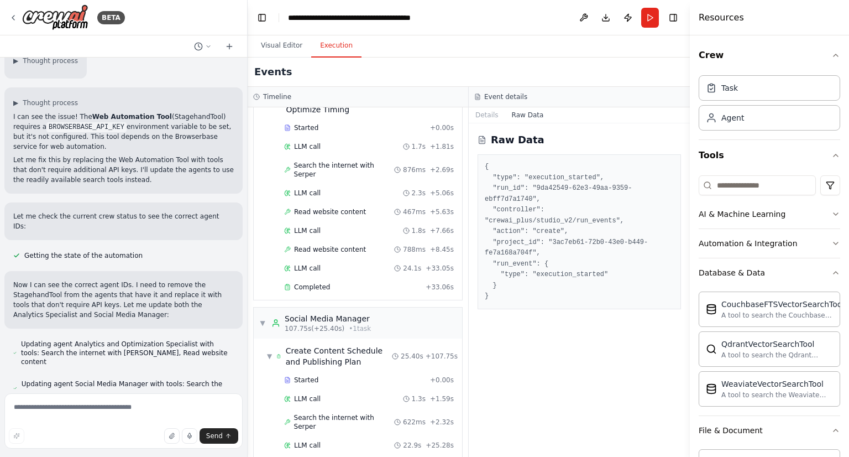
scroll to position [999, 0]
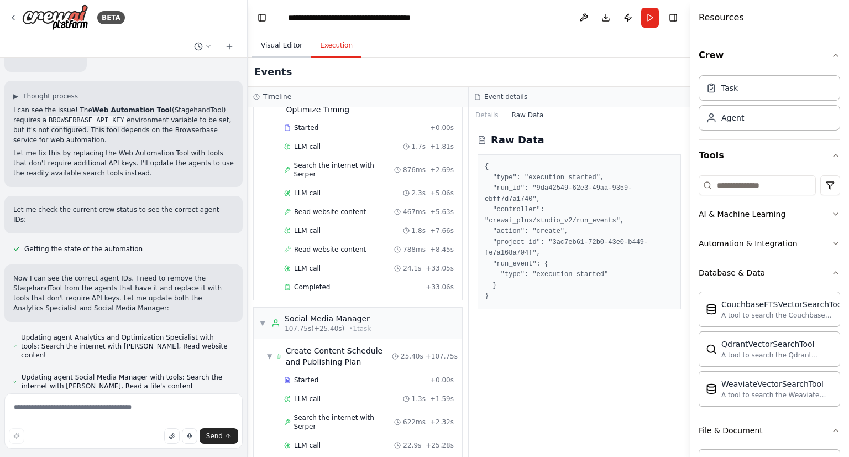
click at [273, 49] on button "Visual Editor" at bounding box center [281, 45] width 59 height 23
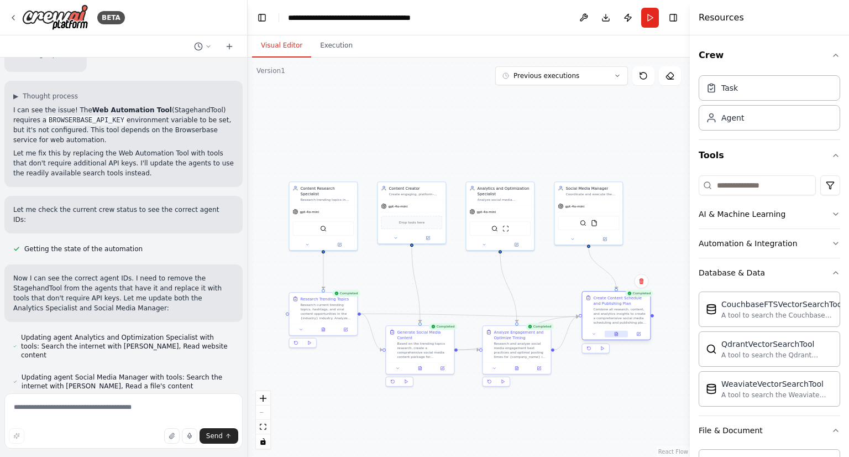
click at [612, 336] on button at bounding box center [616, 334] width 23 height 7
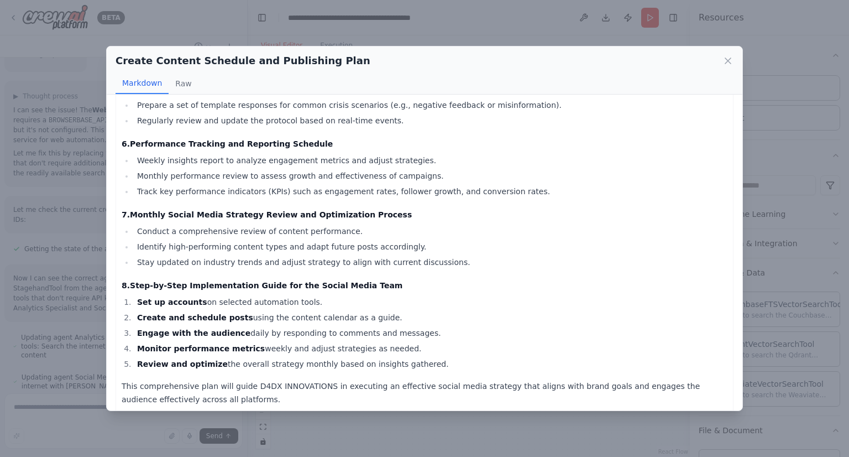
scroll to position [637, 0]
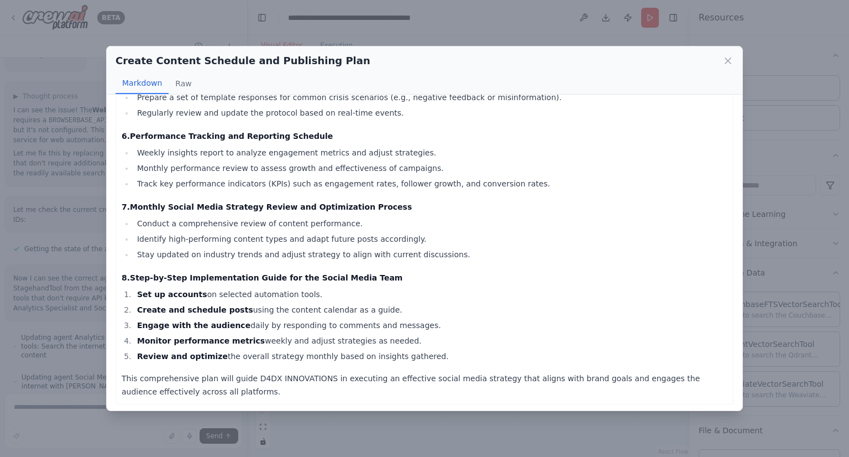
click at [779, 280] on div "Create Content Schedule and Publishing Plan Markdown Raw D4DX INNOVATIONS Compr…" at bounding box center [424, 228] width 849 height 457
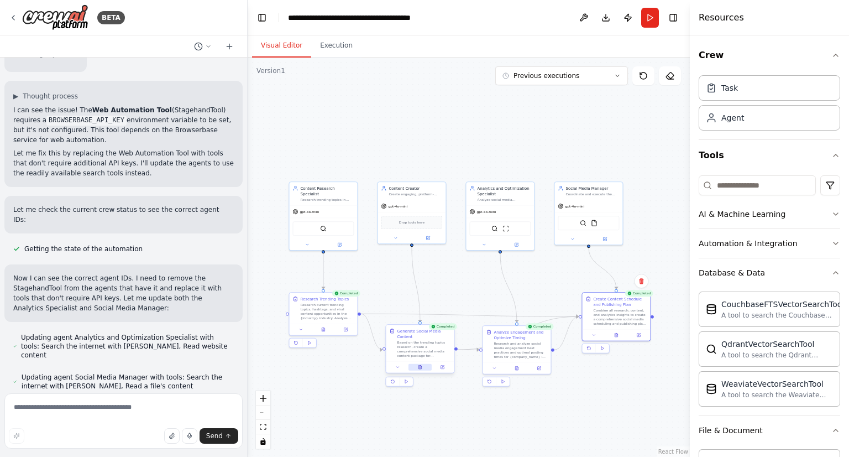
click at [421, 366] on icon at bounding box center [419, 367] width 3 height 4
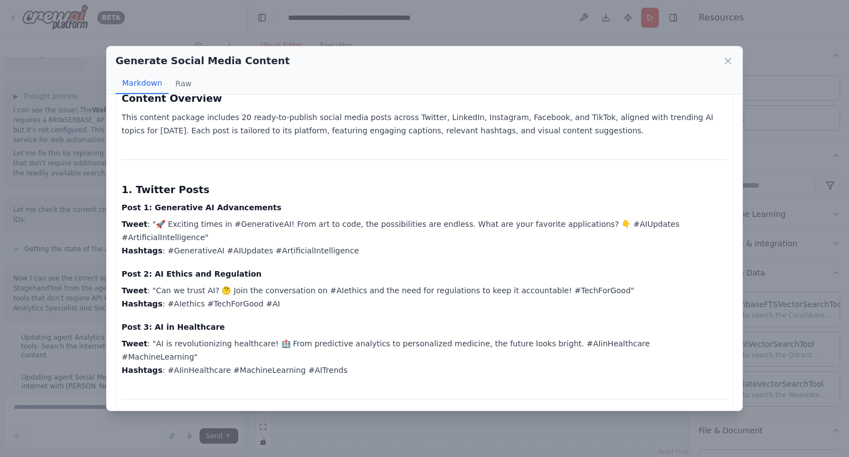
scroll to position [77, 0]
click at [242, 336] on p "Tweet : "AI is revolutionizing healthcare! 🏥 From predictive analytics to perso…" at bounding box center [425, 356] width 606 height 40
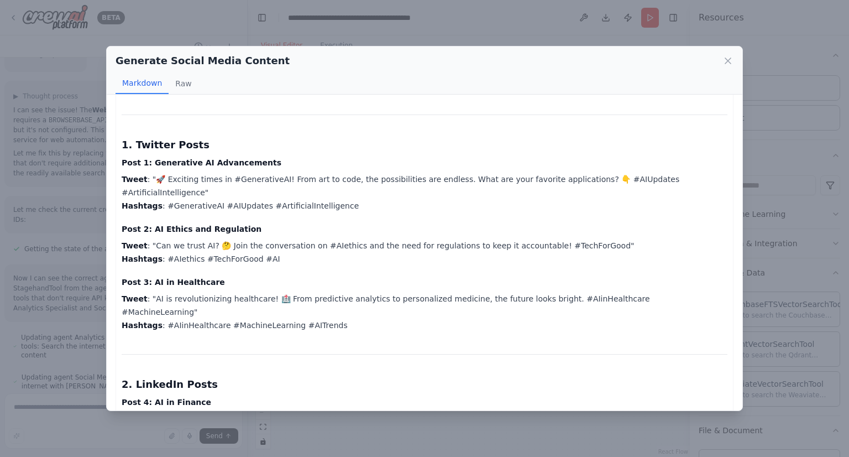
scroll to position [139, 0]
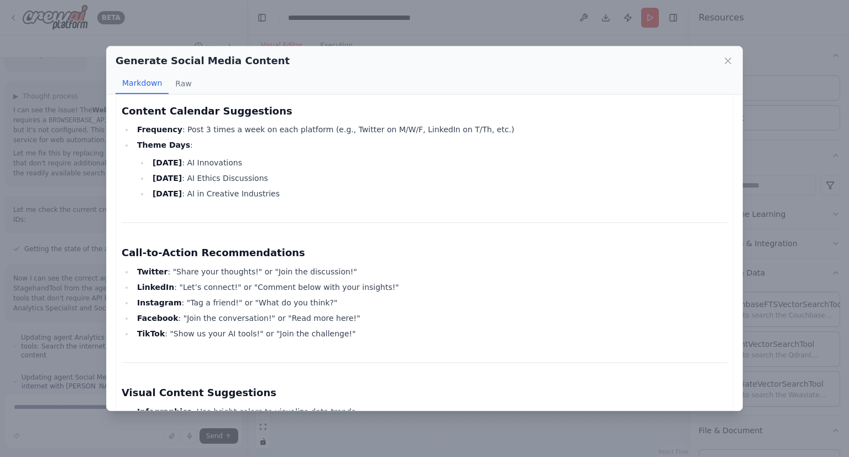
scroll to position [1276, 0]
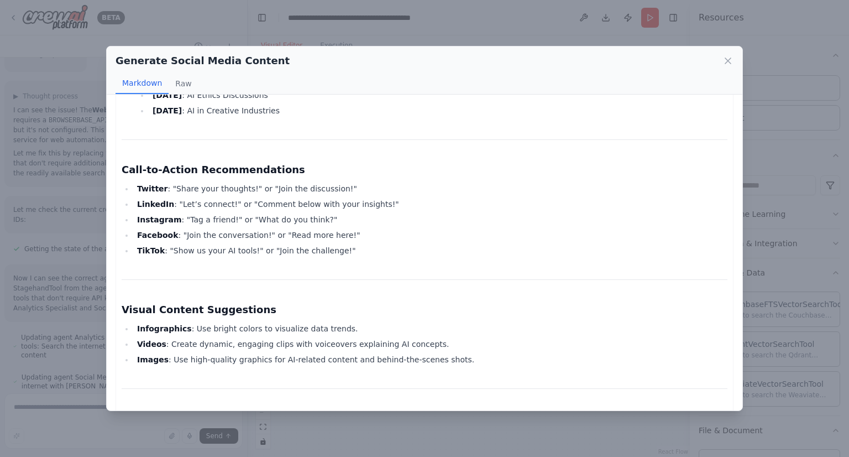
click at [187, 411] on p "This comprehensive social media content package is designed to engage audiences…" at bounding box center [425, 424] width 606 height 27
click at [208, 411] on p "This comprehensive social media content package is designed to engage audiences…" at bounding box center [425, 424] width 606 height 27
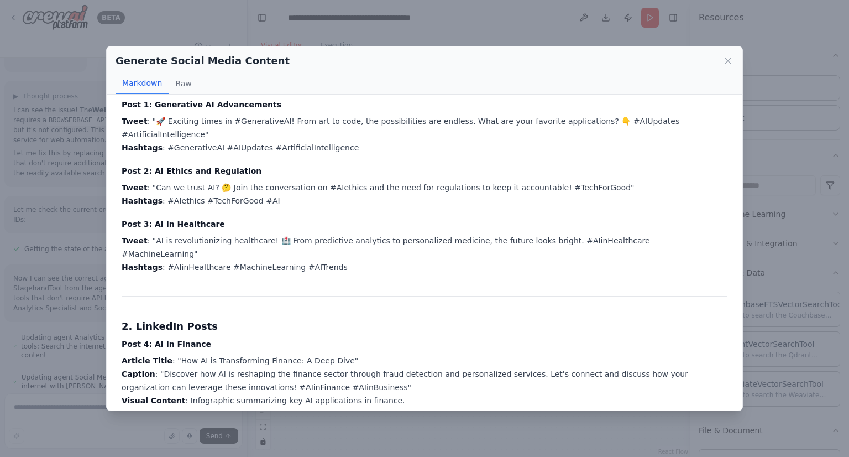
scroll to position [0, 0]
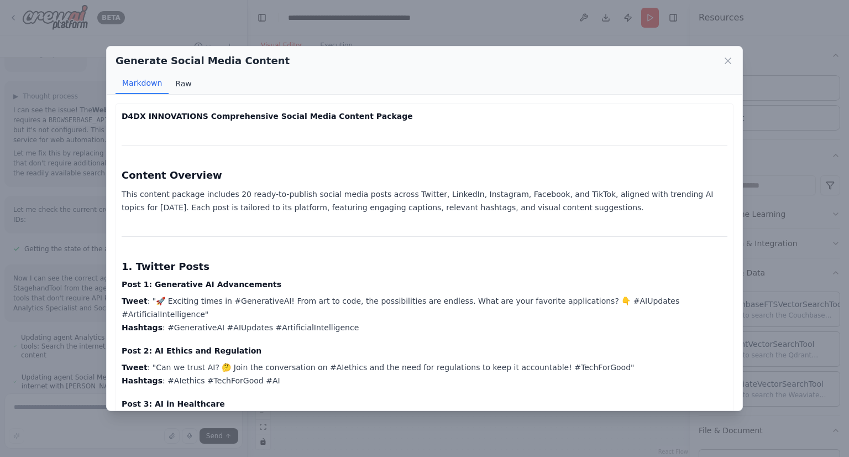
click at [177, 88] on button "Raw" at bounding box center [183, 83] width 29 height 21
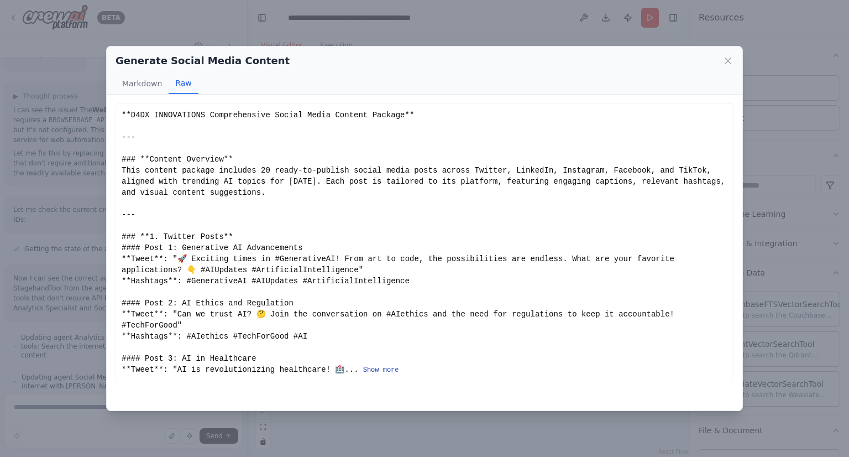
click at [363, 365] on button "Show more" at bounding box center [381, 369] width 36 height 9
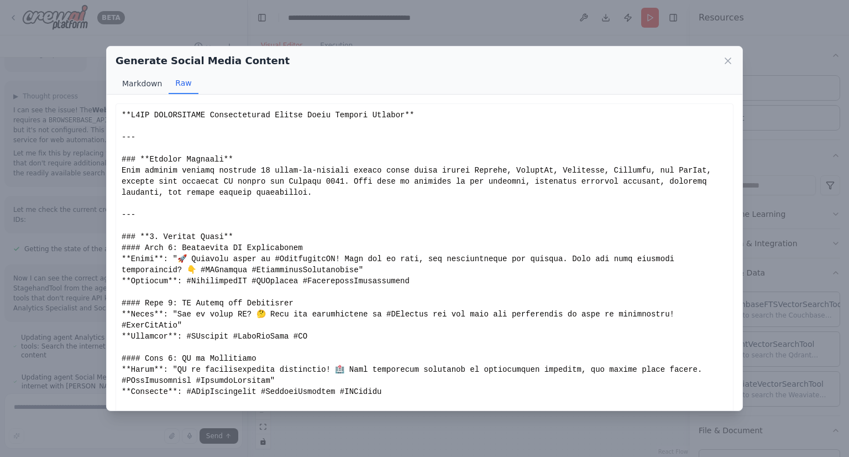
click at [139, 82] on button "Markdown" at bounding box center [142, 83] width 53 height 21
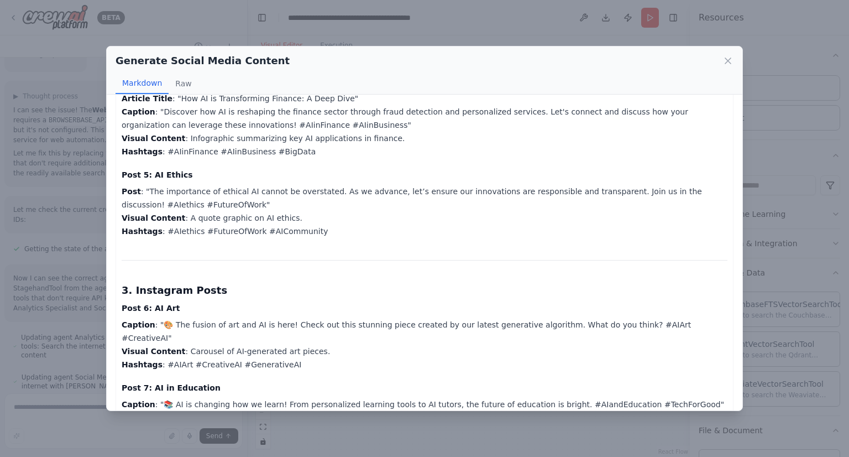
scroll to position [443, 0]
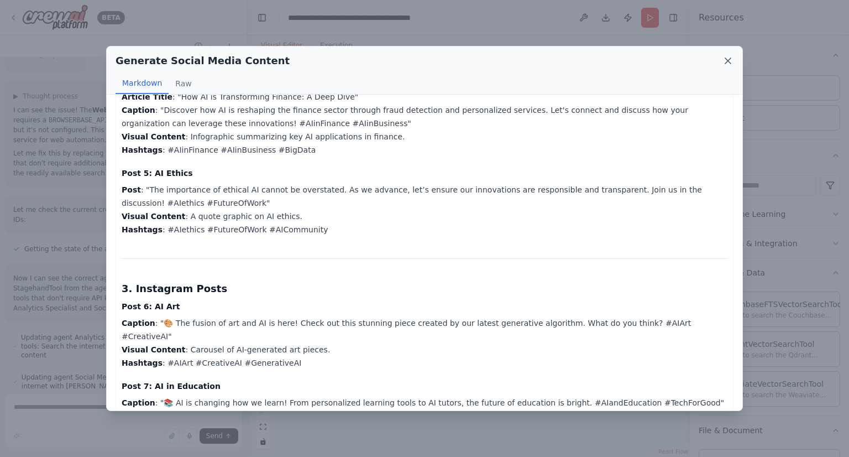
click at [725, 57] on icon at bounding box center [727, 60] width 11 height 11
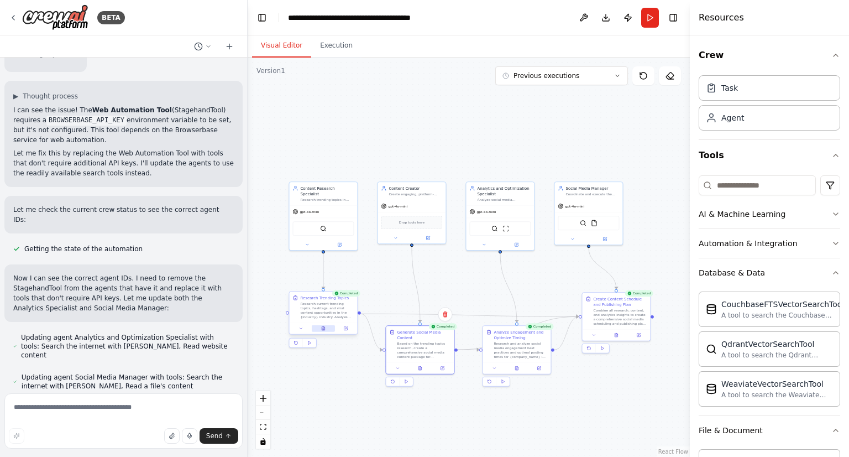
click at [323, 330] on button at bounding box center [323, 328] width 23 height 7
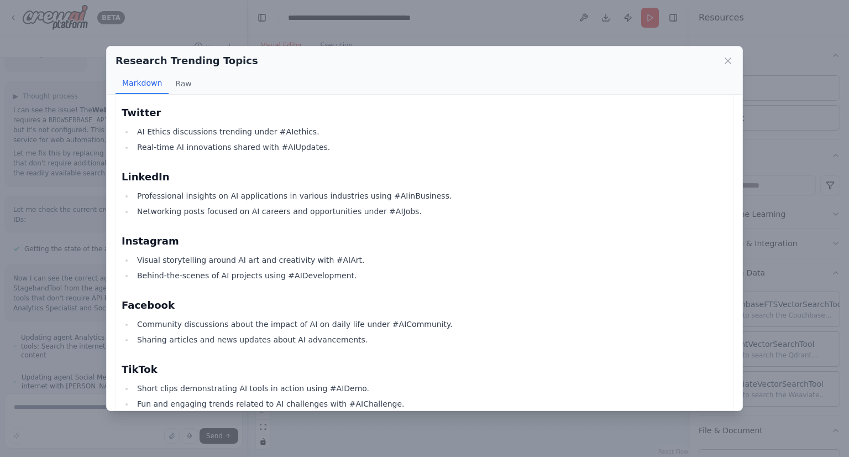
scroll to position [935, 0]
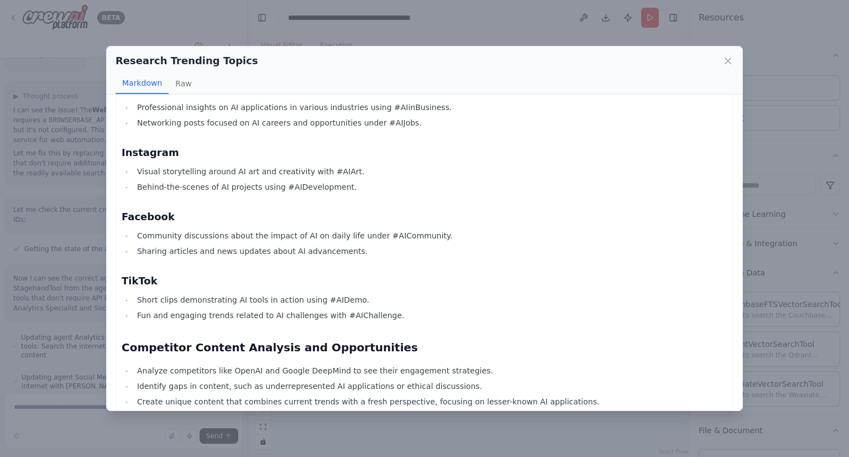
click at [805, 263] on div "Research Trending Topics Markdown Raw Comprehensive Research Report on Artifici…" at bounding box center [424, 228] width 849 height 457
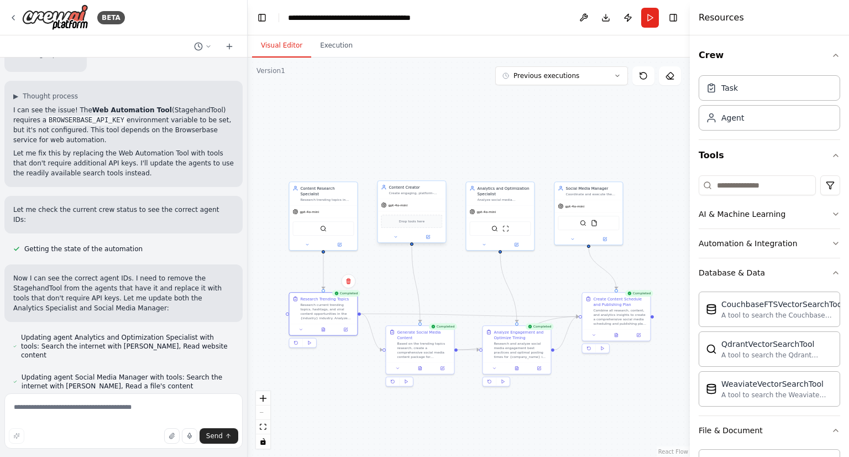
click at [418, 225] on div "Drop tools here" at bounding box center [411, 220] width 61 height 13
click at [397, 237] on icon at bounding box center [396, 236] width 4 height 4
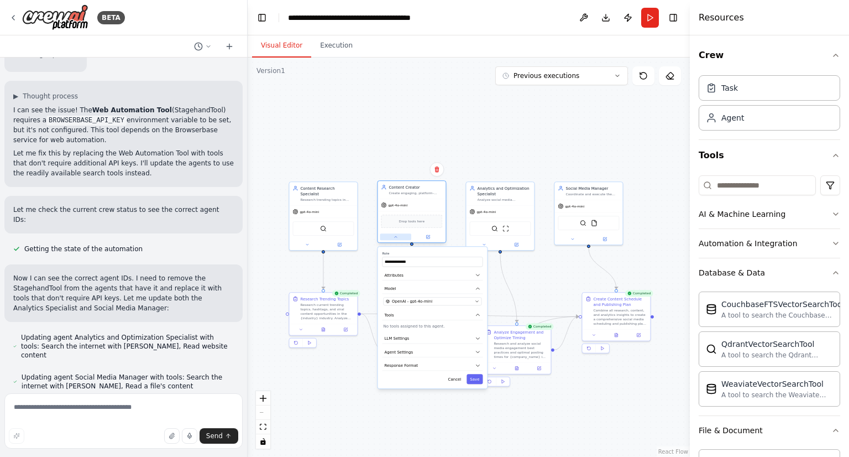
click at [397, 237] on icon at bounding box center [396, 236] width 4 height 4
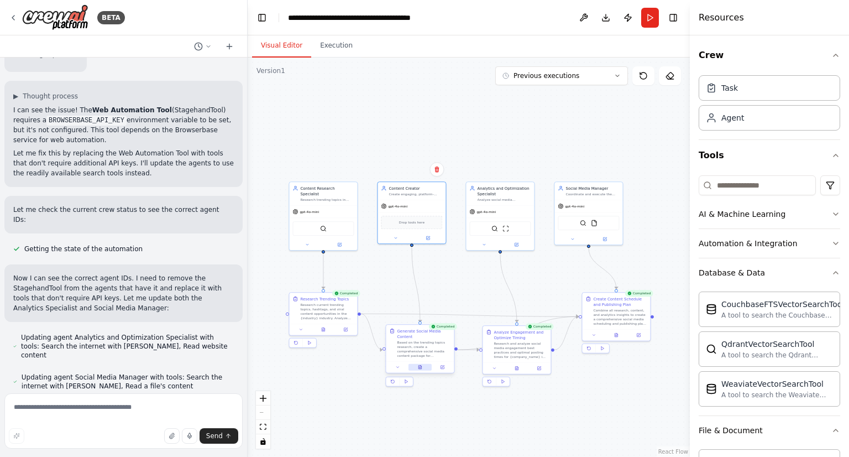
click at [424, 370] on button at bounding box center [420, 367] width 23 height 7
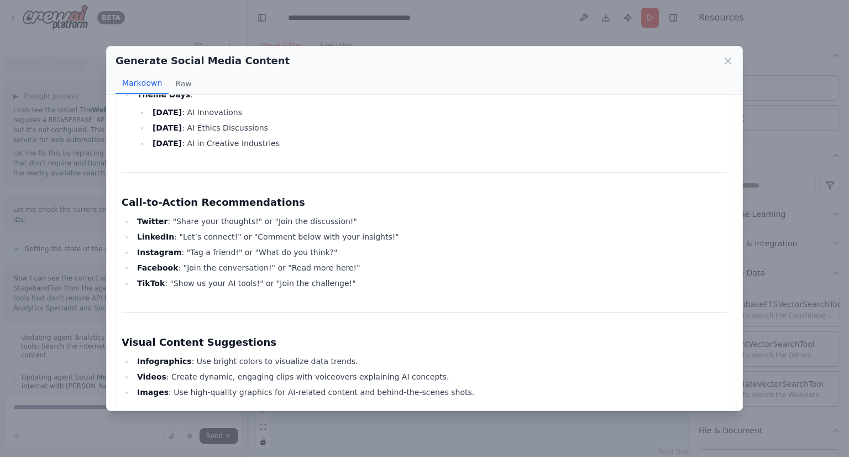
scroll to position [1243, 0]
click at [729, 60] on icon at bounding box center [728, 61] width 6 height 6
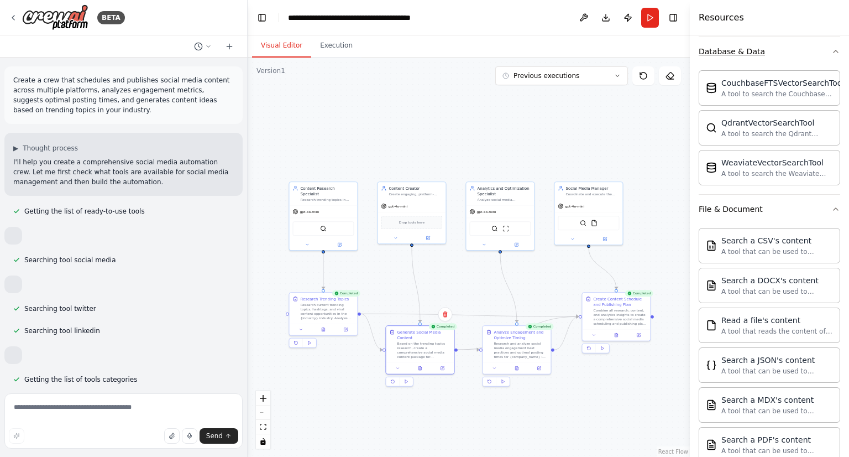
scroll to position [220, 0]
click at [631, 16] on button "Publish" at bounding box center [628, 18] width 18 height 20
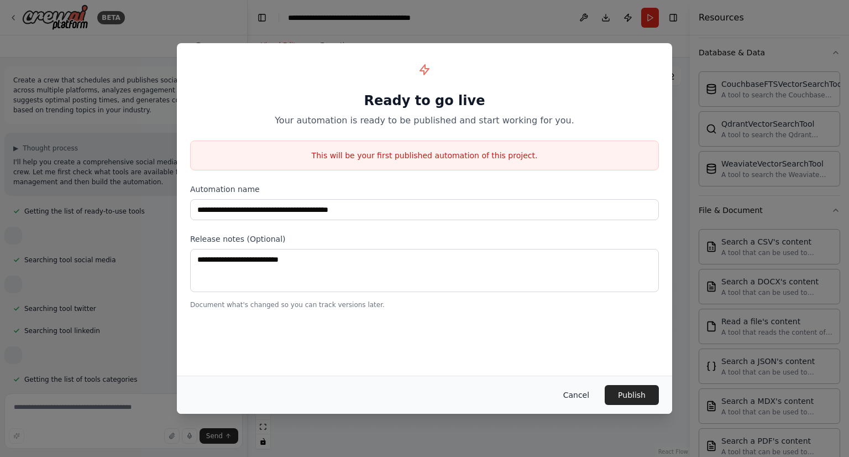
click at [579, 395] on button "Cancel" at bounding box center [576, 395] width 44 height 20
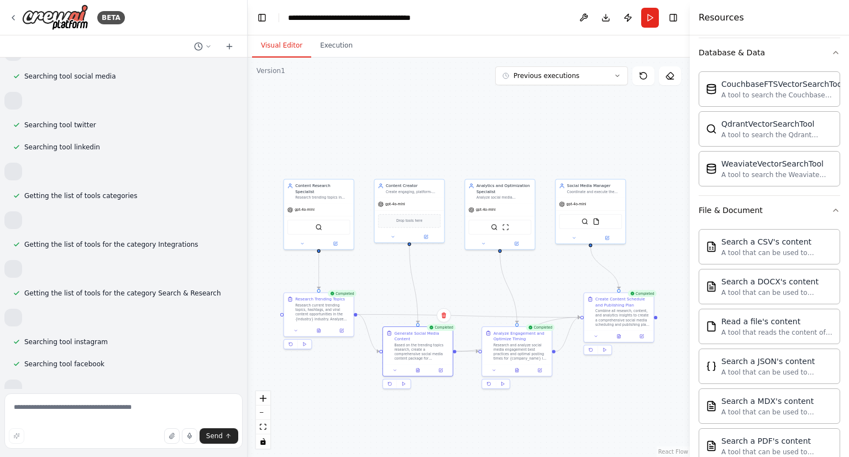
scroll to position [191, 0]
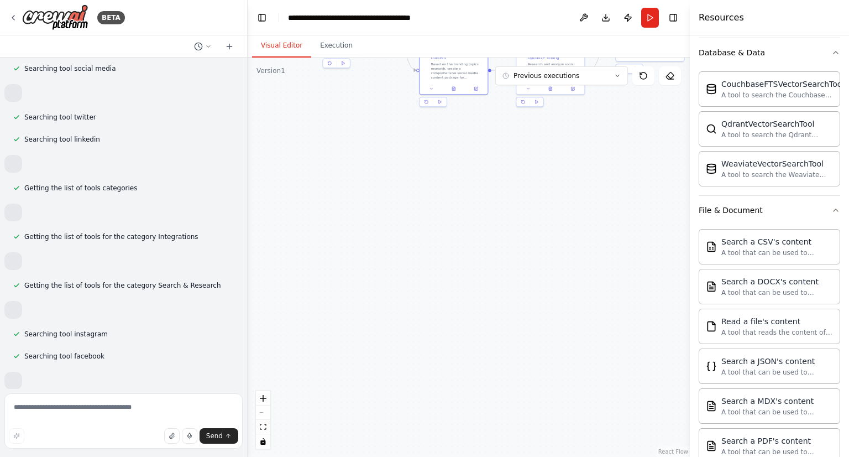
drag, startPoint x: 360, startPoint y: 400, endPoint x: 397, endPoint y: 118, distance: 284.3
click at [397, 118] on div ".deletable-edge-delete-btn { width: 20px; height: 20px; border: 0px solid #ffff…" at bounding box center [469, 256] width 442 height 399
click at [724, 138] on div "QdrantVectorSearchTool A tool to search the Qdrant database for relevant inform…" at bounding box center [770, 128] width 142 height 35
click at [742, 130] on div "A tool to search the Qdrant database for relevant information on internal docum…" at bounding box center [777, 134] width 112 height 9
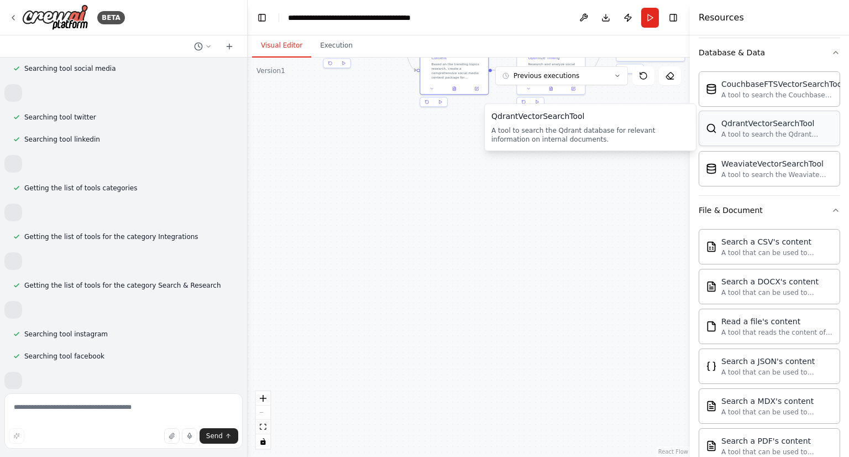
click at [742, 130] on div "A tool to search the Qdrant database for relevant information on internal docum…" at bounding box center [777, 134] width 112 height 9
drag, startPoint x: 742, startPoint y: 129, endPoint x: 566, endPoint y: 191, distance: 186.9
click at [566, 191] on div "BETA Create a crew that schedules and publishes social media content across mul…" at bounding box center [424, 228] width 849 height 457
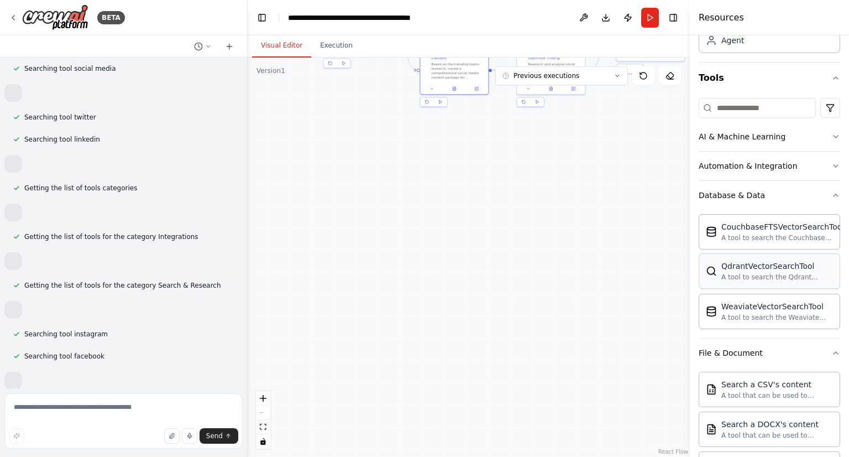
scroll to position [0, 0]
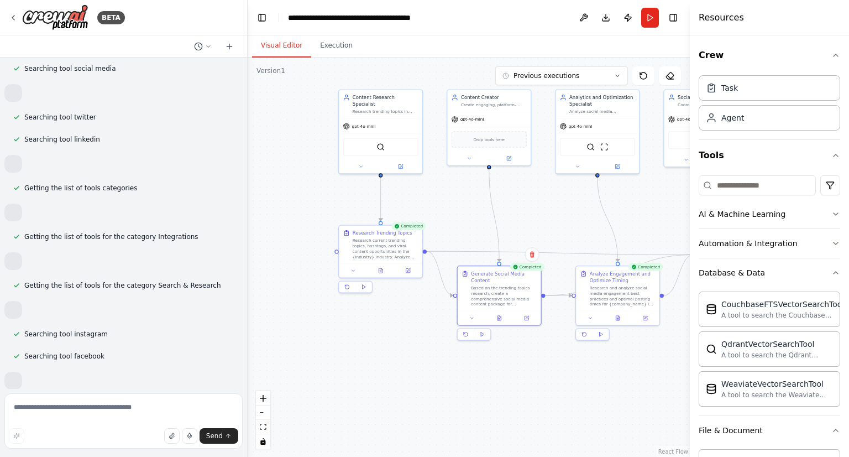
drag, startPoint x: 608, startPoint y: 192, endPoint x: 688, endPoint y: 445, distance: 264.9
click at [688, 445] on div "BETA Create a crew that schedules and publishes social media content across mul…" at bounding box center [424, 228] width 849 height 457
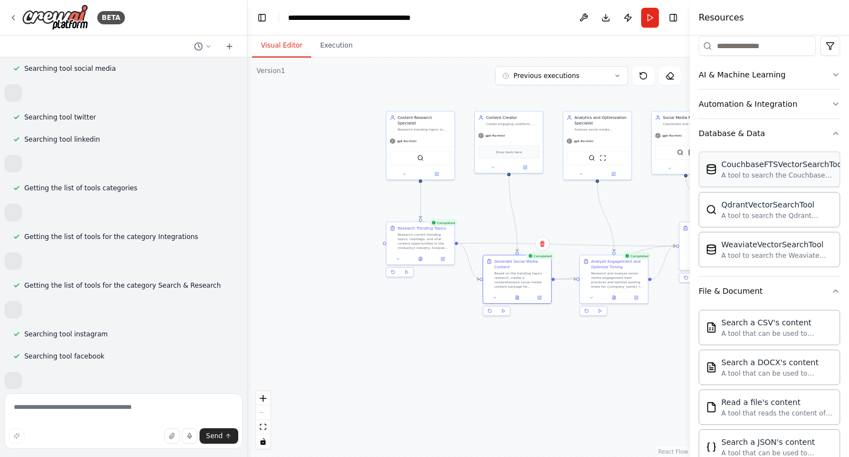
scroll to position [139, 0]
click at [48, 407] on textarea at bounding box center [123, 420] width 238 height 55
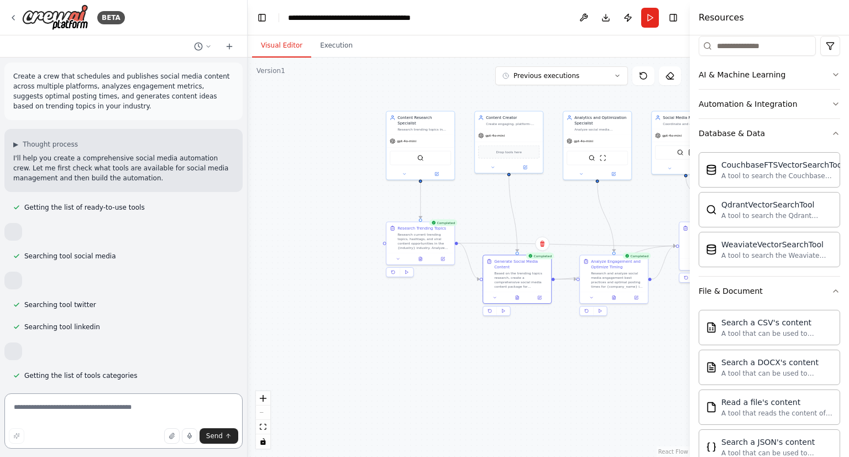
scroll to position [0, 0]
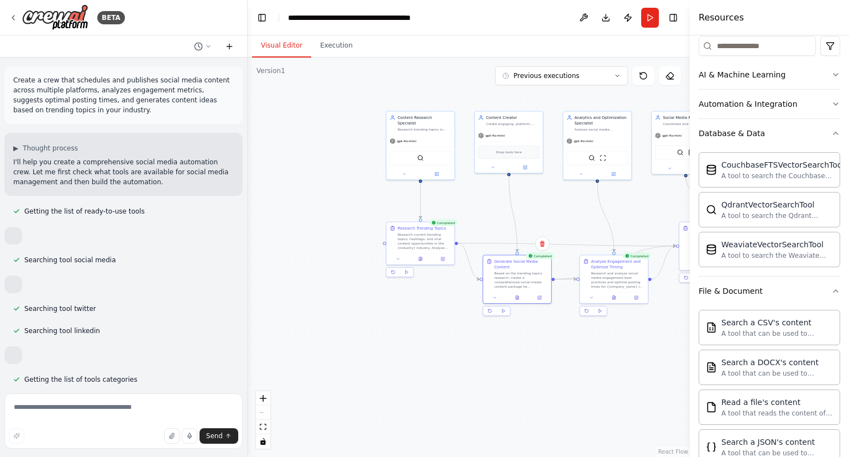
click at [226, 42] on icon at bounding box center [229, 46] width 9 height 9
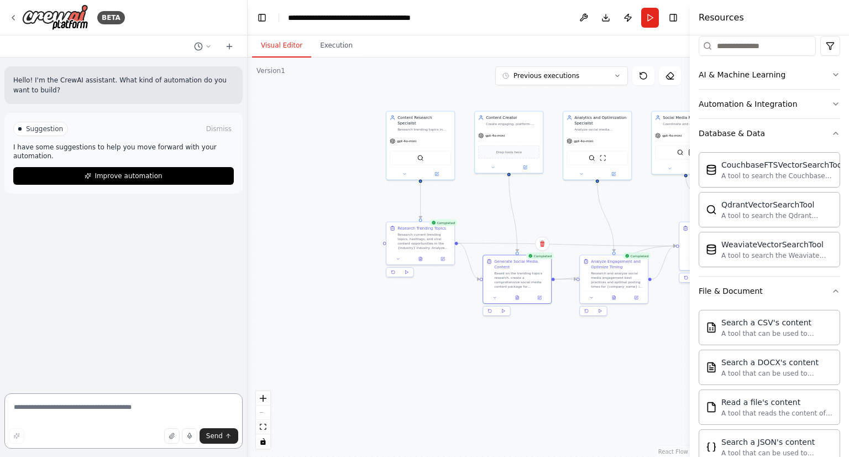
click at [96, 403] on textarea at bounding box center [123, 420] width 238 height 55
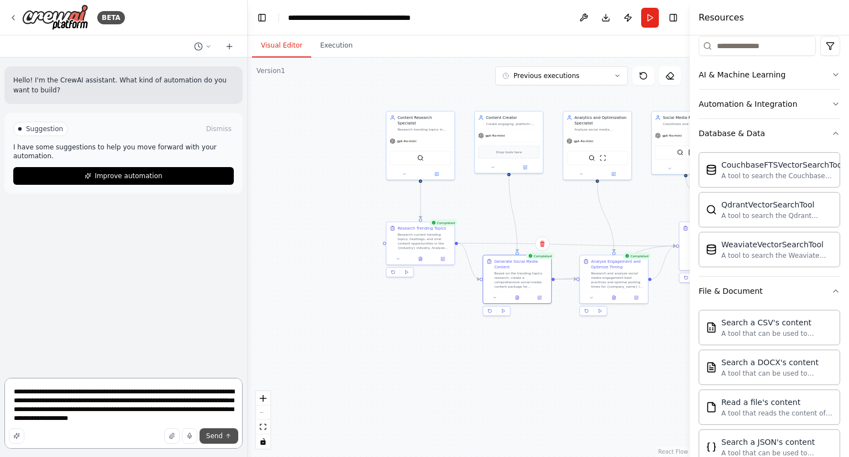
type textarea "**********"
click at [221, 436] on span "Send" at bounding box center [214, 435] width 17 height 9
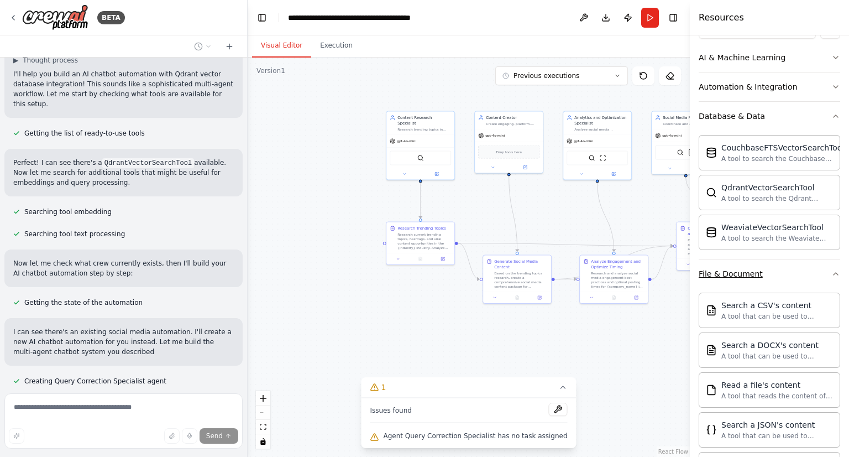
scroll to position [192, 0]
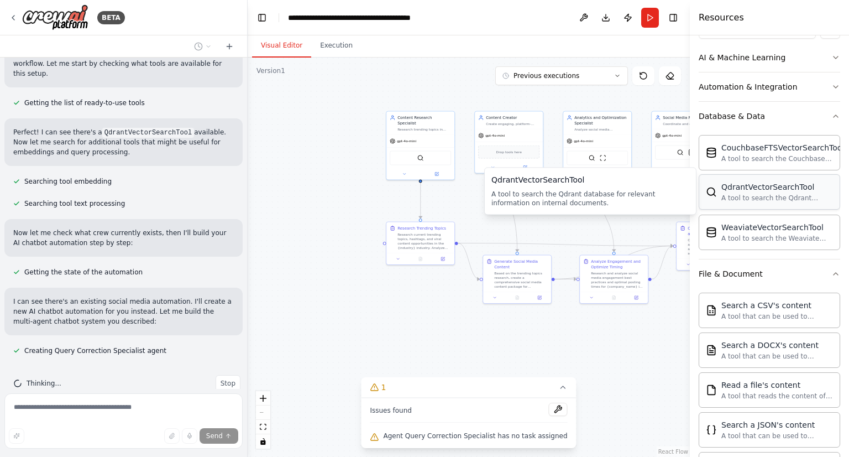
click at [785, 193] on div "A tool to search the Qdrant database for relevant information on internal docum…" at bounding box center [777, 197] width 112 height 9
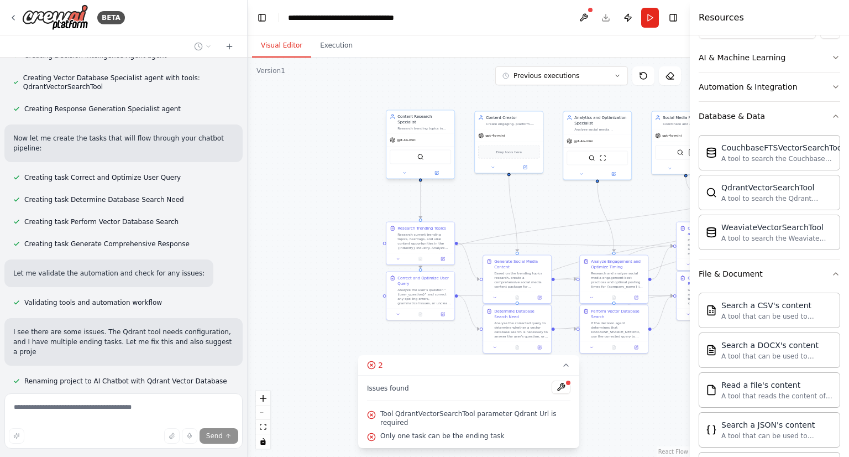
scroll to position [529, 0]
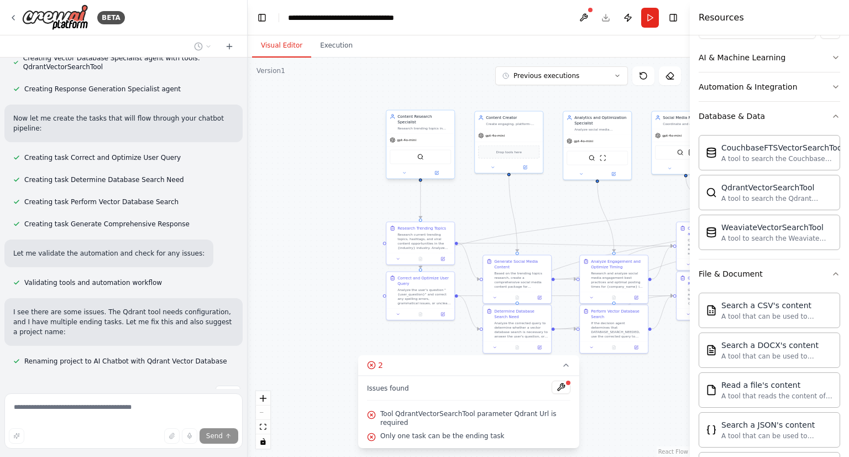
drag, startPoint x: 433, startPoint y: 131, endPoint x: 419, endPoint y: 129, distance: 14.5
click at [419, 134] on div "gpt-4o-mini" at bounding box center [420, 140] width 68 height 12
click at [404, 171] on icon at bounding box center [404, 173] width 4 height 4
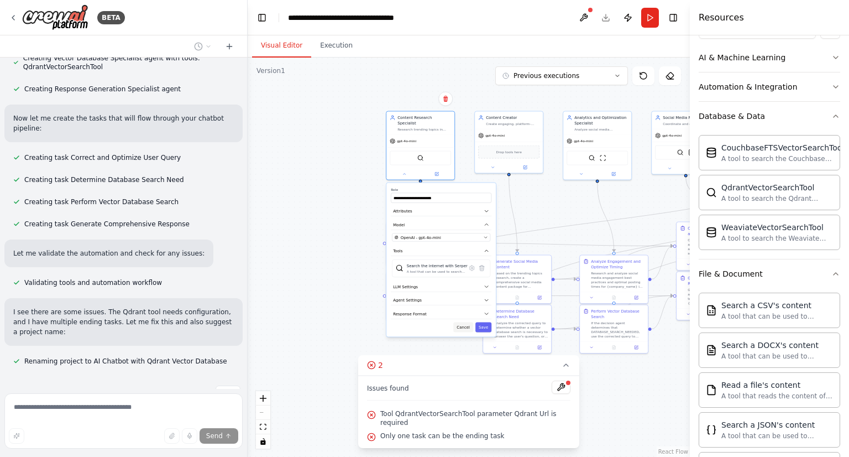
click at [463, 324] on button "Cancel" at bounding box center [463, 327] width 20 height 10
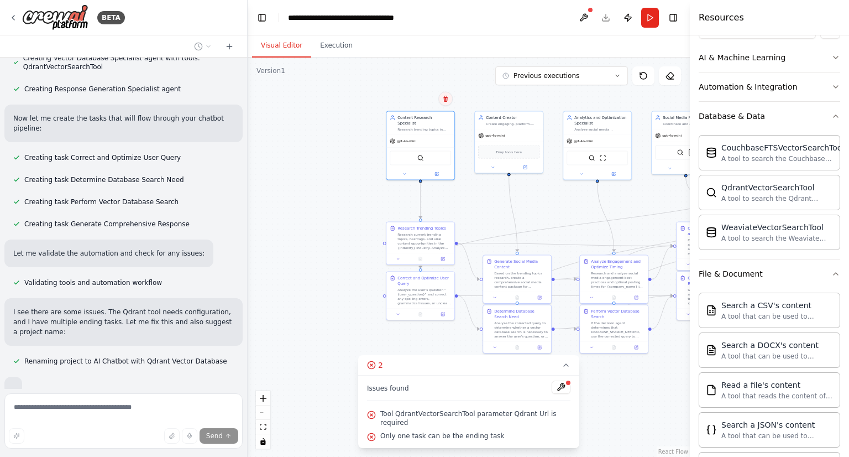
scroll to position [556, 0]
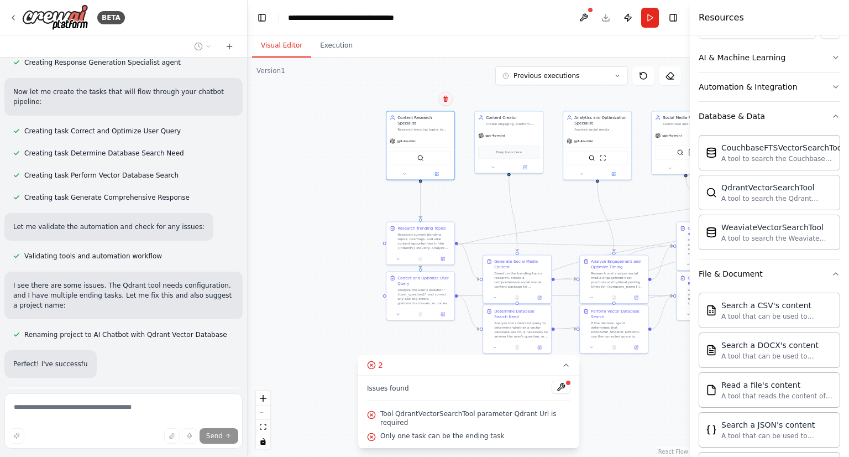
click at [446, 100] on icon at bounding box center [445, 99] width 7 height 7
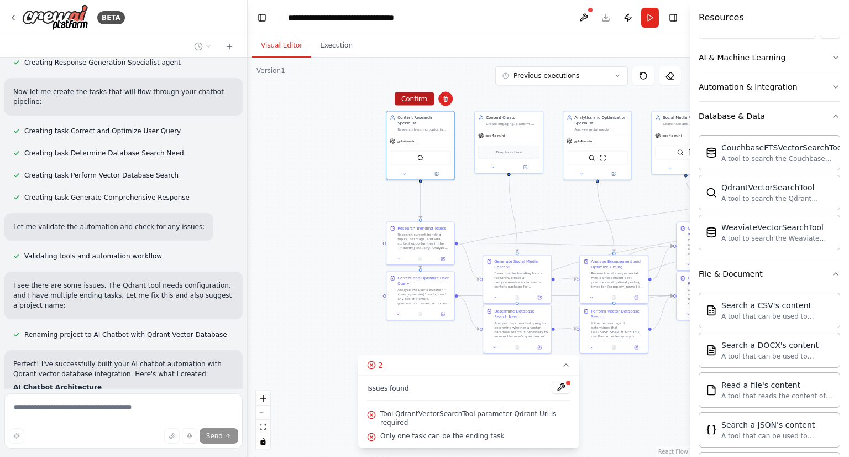
click at [422, 101] on button "Confirm" at bounding box center [414, 98] width 39 height 13
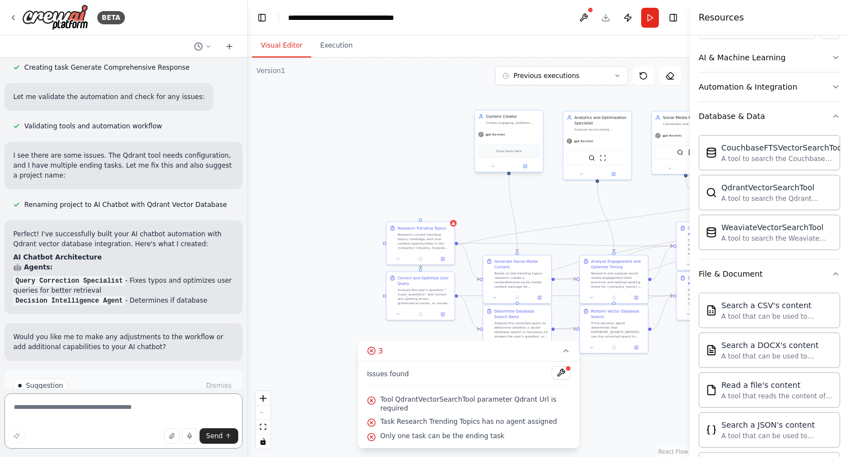
scroll to position [725, 0]
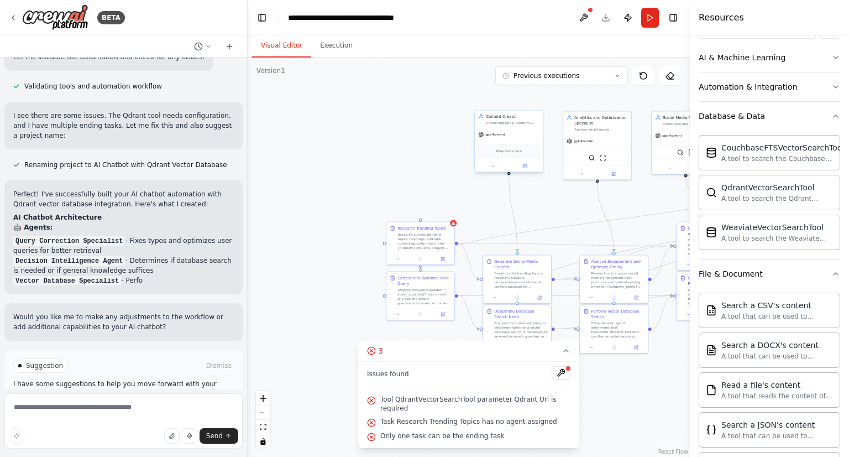
click at [522, 128] on div "gpt-4o-mini" at bounding box center [509, 134] width 68 height 12
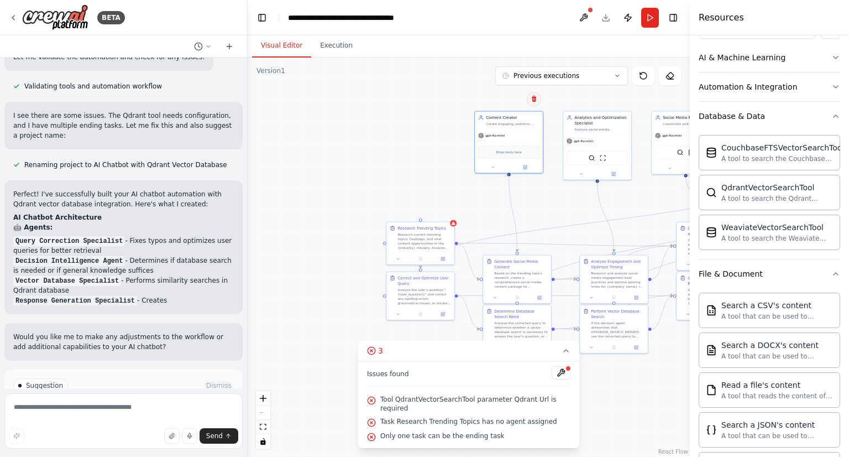
click at [534, 103] on button at bounding box center [534, 99] width 14 height 14
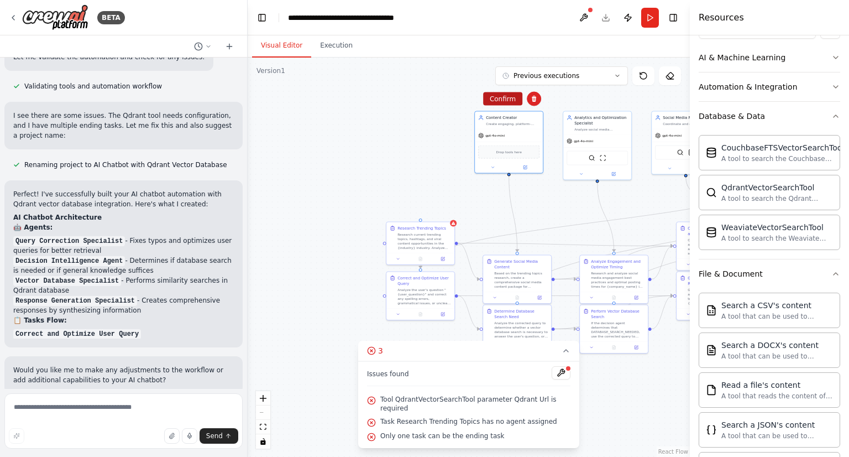
click at [500, 96] on button "Confirm" at bounding box center [502, 98] width 39 height 13
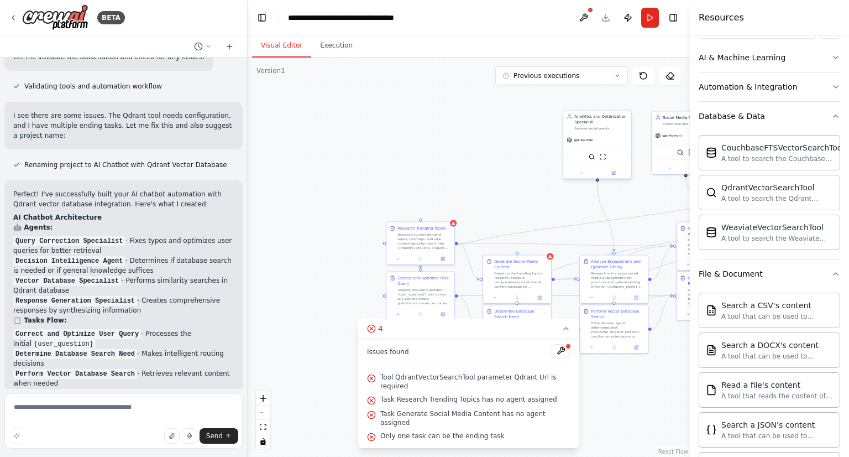
click at [609, 124] on div "Analytics and Optimization Specialist Analyze social media engagement metrics, …" at bounding box center [601, 122] width 54 height 17
click at [621, 103] on button at bounding box center [622, 99] width 14 height 14
click at [620, 100] on icon at bounding box center [622, 99] width 7 height 7
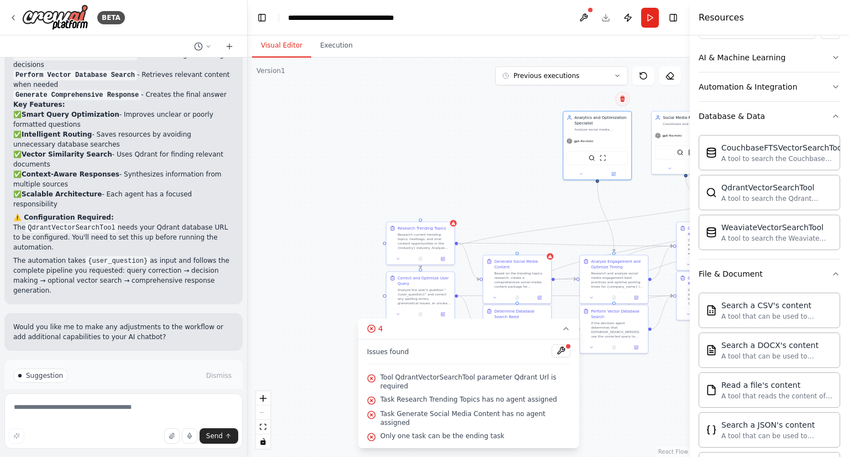
click at [620, 100] on icon at bounding box center [622, 99] width 7 height 7
click at [590, 101] on button "Confirm" at bounding box center [591, 98] width 39 height 13
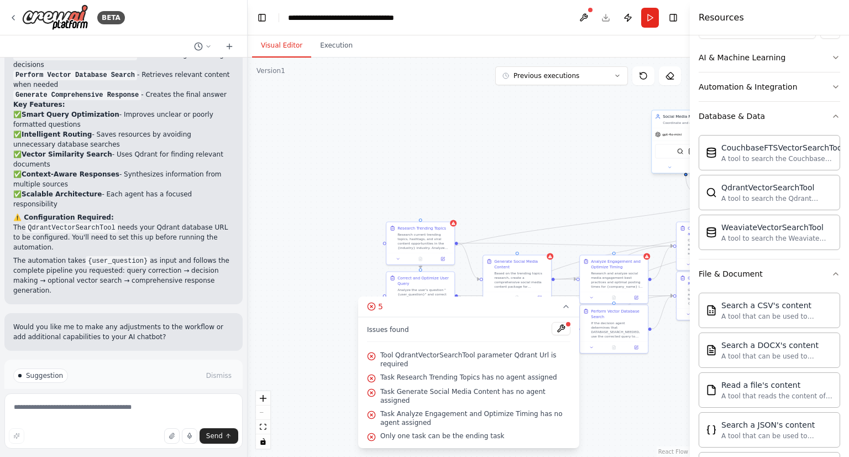
click at [676, 125] on div "Social Media Manager Coordinate and execute the social media content strategy f…" at bounding box center [686, 120] width 68 height 18
click at [568, 311] on icon at bounding box center [566, 306] width 9 height 9
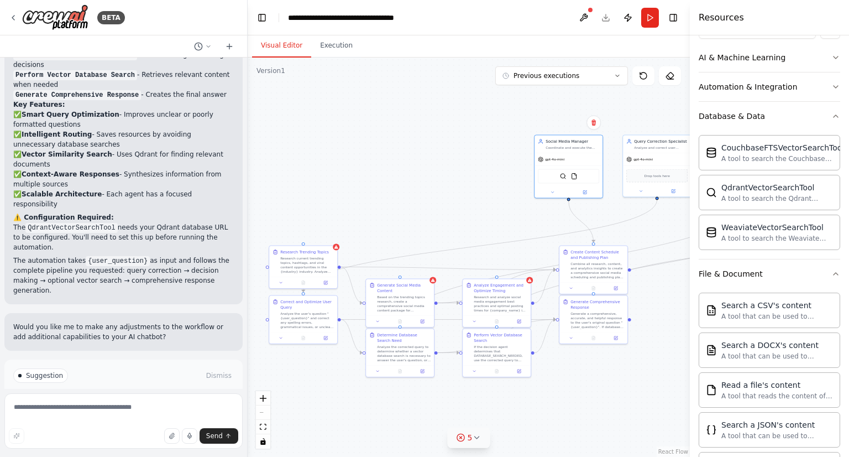
drag, startPoint x: 558, startPoint y: 378, endPoint x: 444, endPoint y: 401, distance: 116.2
click at [444, 401] on div ".deletable-edge-delete-btn { width: 20px; height: 20px; border: 0px solid #ffff…" at bounding box center [469, 256] width 442 height 399
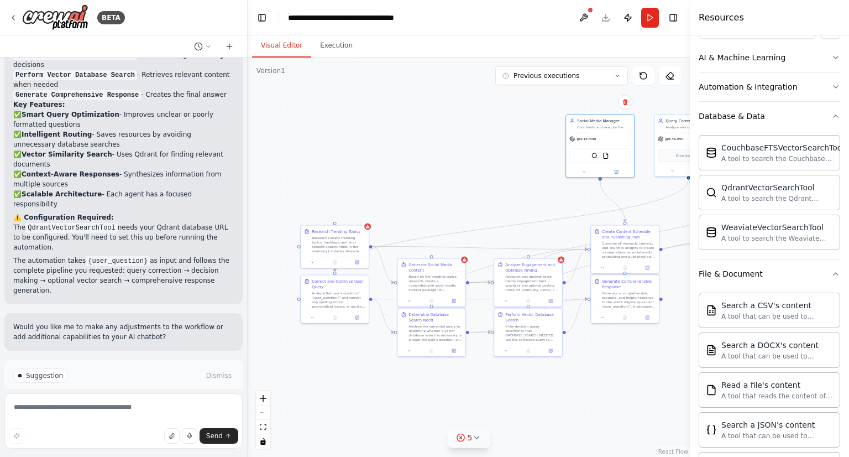
drag, startPoint x: 444, startPoint y: 401, endPoint x: 475, endPoint y: 380, distance: 37.6
click at [475, 380] on div ".deletable-edge-delete-btn { width: 20px; height: 20px; border: 0px solid #ffff…" at bounding box center [469, 256] width 442 height 399
drag, startPoint x: 341, startPoint y: 303, endPoint x: 329, endPoint y: 362, distance: 60.3
click at [329, 362] on div "Analyze the user's question "{user_question}" and correct any spelling errors, …" at bounding box center [328, 359] width 54 height 18
drag, startPoint x: 422, startPoint y: 332, endPoint x: 422, endPoint y: 383, distance: 50.9
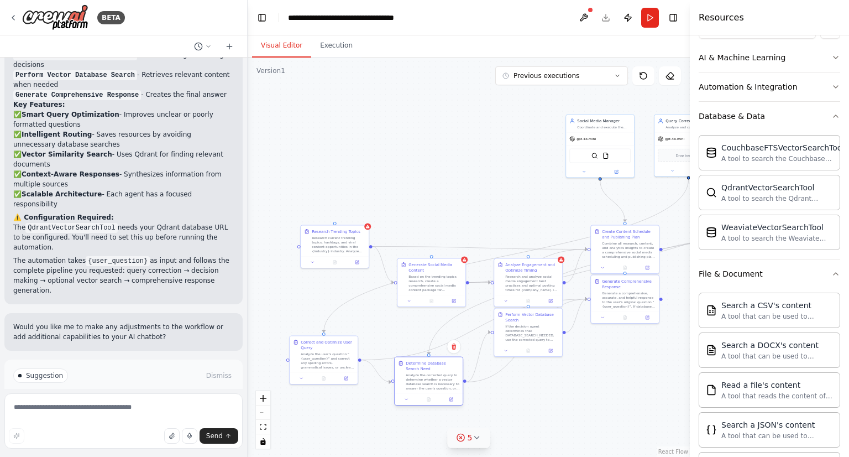
click at [422, 383] on div "Analyze the corrected query to determine whether a vector database search is ne…" at bounding box center [433, 382] width 54 height 18
drag, startPoint x: 508, startPoint y: 330, endPoint x: 529, endPoint y: 394, distance: 67.5
click at [529, 394] on div "If the decision agent determines that DATABASE_SEARCH_NEEDED, use the corrected…" at bounding box center [554, 393] width 54 height 18
drag, startPoint x: 632, startPoint y: 296, endPoint x: 636, endPoint y: 391, distance: 95.7
click at [636, 391] on div "Generate a comprehensive, accurate, and helpful response to the user's original…" at bounding box center [632, 387] width 54 height 18
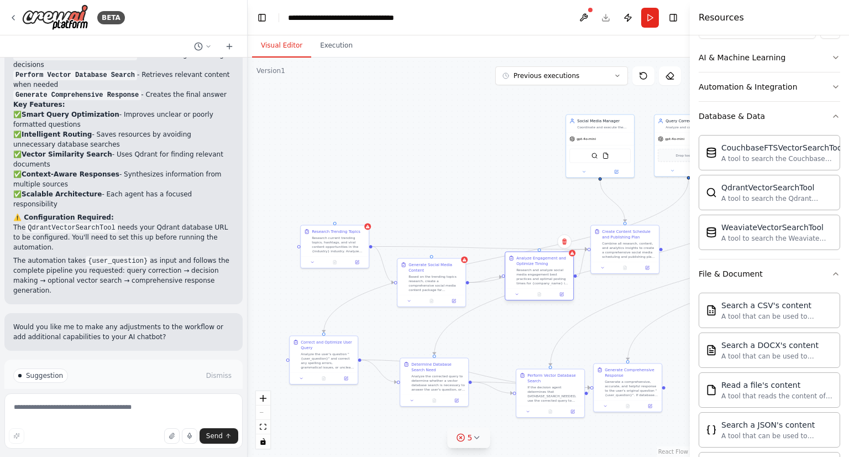
drag, startPoint x: 528, startPoint y: 280, endPoint x: 537, endPoint y: 270, distance: 13.0
click at [537, 270] on div "Research and analyze social media engagement best practices and optimal posting…" at bounding box center [543, 277] width 54 height 18
click at [566, 244] on icon at bounding box center [564, 241] width 7 height 7
click at [539, 244] on button "Confirm" at bounding box center [533, 241] width 39 height 13
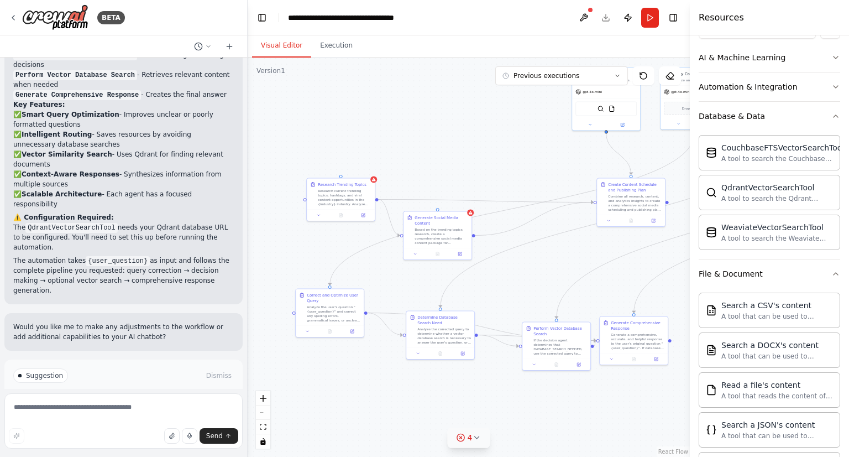
drag, startPoint x: 312, startPoint y: 195, endPoint x: 310, endPoint y: 143, distance: 52.0
click at [310, 143] on div ".deletable-edge-delete-btn { width: 20px; height: 20px; border: 0px solid #ffff…" at bounding box center [469, 256] width 442 height 399
click at [333, 200] on div "Research Trending Topics Research current trending topics, hashtags, and viral …" at bounding box center [333, 187] width 68 height 31
click at [359, 165] on button at bounding box center [358, 162] width 14 height 14
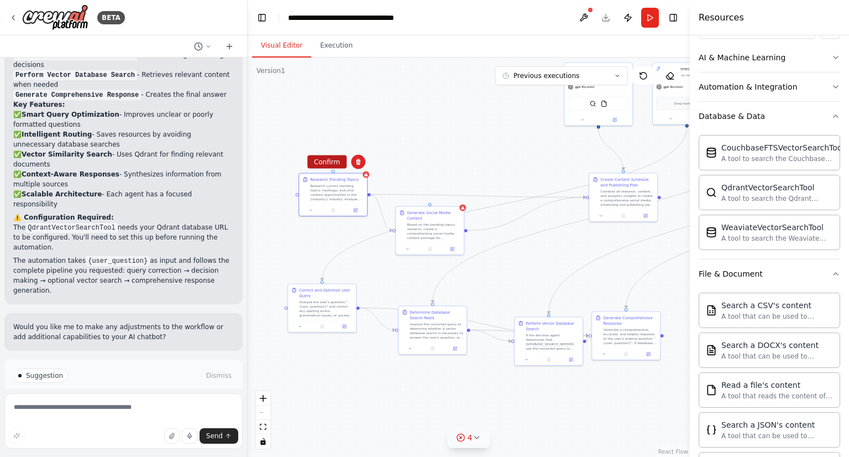
click at [318, 162] on button "Confirm" at bounding box center [326, 161] width 39 height 13
click at [417, 222] on div "Based on the trending topics research, create a comprehensive social media cont…" at bounding box center [434, 230] width 54 height 18
click at [459, 193] on button at bounding box center [455, 195] width 14 height 14
click at [425, 194] on button "Confirm" at bounding box center [423, 194] width 39 height 13
click at [608, 186] on div "Create Content Schedule and Publishing Plan Combine all research, content, and …" at bounding box center [627, 191] width 54 height 30
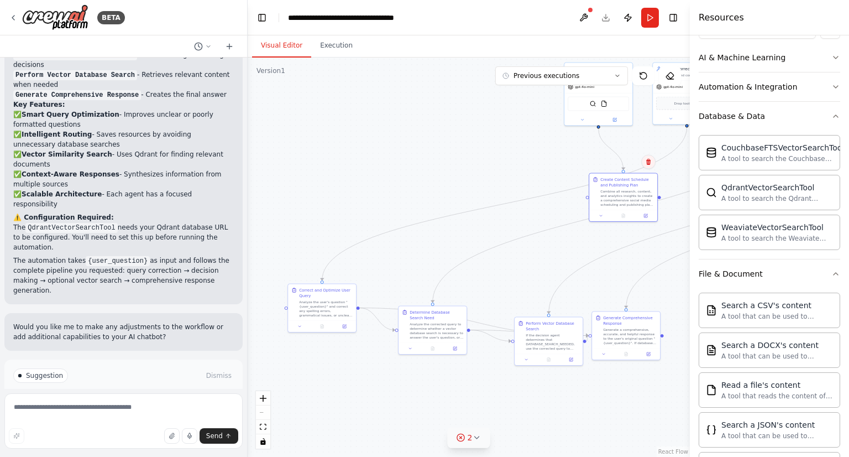
click at [647, 162] on icon at bounding box center [648, 162] width 4 height 6
click at [615, 163] on button "Confirm" at bounding box center [617, 161] width 39 height 13
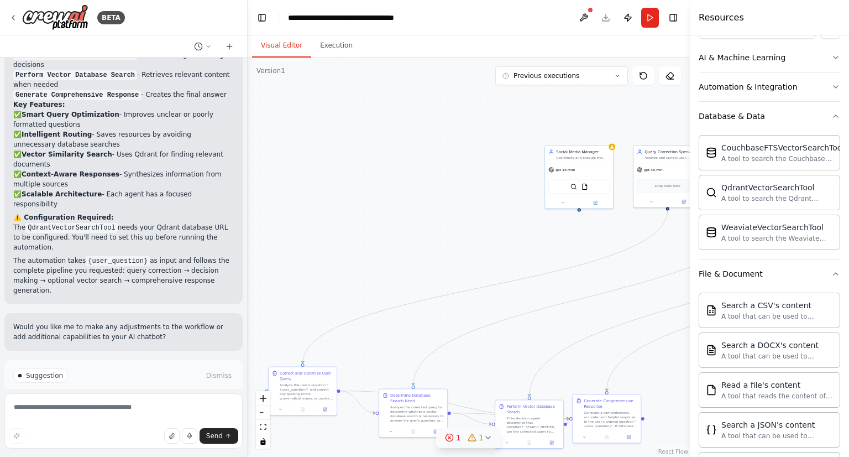
drag, startPoint x: 588, startPoint y: 281, endPoint x: 590, endPoint y: 352, distance: 70.3
click at [590, 352] on div ".deletable-edge-delete-btn { width: 20px; height: 20px; border: 0px solid #ffff…" at bounding box center [469, 256] width 442 height 399
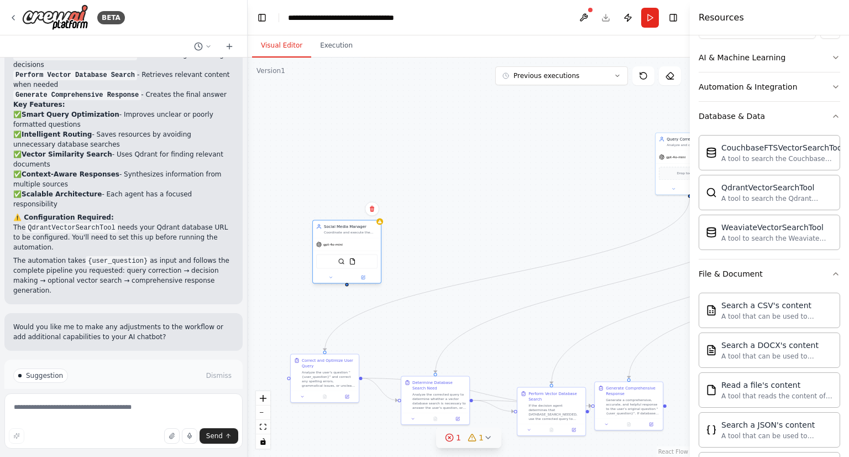
drag, startPoint x: 594, startPoint y: 158, endPoint x: 316, endPoint y: 252, distance: 293.7
click at [316, 252] on div "gpt-4o-mini SerperDevTool FileReadTool" at bounding box center [347, 260] width 68 height 45
drag, startPoint x: 672, startPoint y: 159, endPoint x: 436, endPoint y: 242, distance: 250.7
click at [436, 242] on div "gpt-4o-mini" at bounding box center [457, 239] width 68 height 12
click at [343, 238] on div "gpt-4o-mini" at bounding box center [341, 244] width 68 height 12
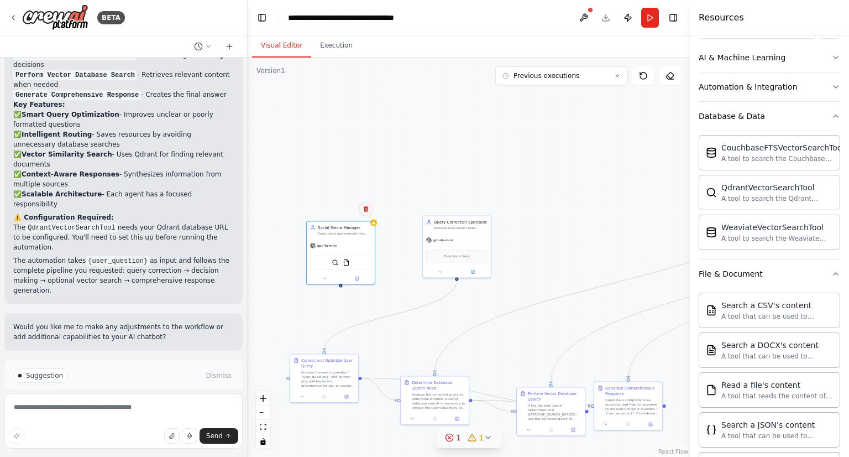
click at [364, 212] on icon at bounding box center [366, 208] width 7 height 7
click at [341, 218] on div ".deletable-edge-delete-btn { width: 20px; height: 20px; border: 0px solid #ffff…" at bounding box center [469, 256] width 442 height 399
click at [353, 239] on div "gpt-4o-mini" at bounding box center [341, 244] width 68 height 12
click at [369, 208] on icon at bounding box center [366, 208] width 7 height 7
click at [341, 213] on button "Confirm" at bounding box center [334, 208] width 39 height 13
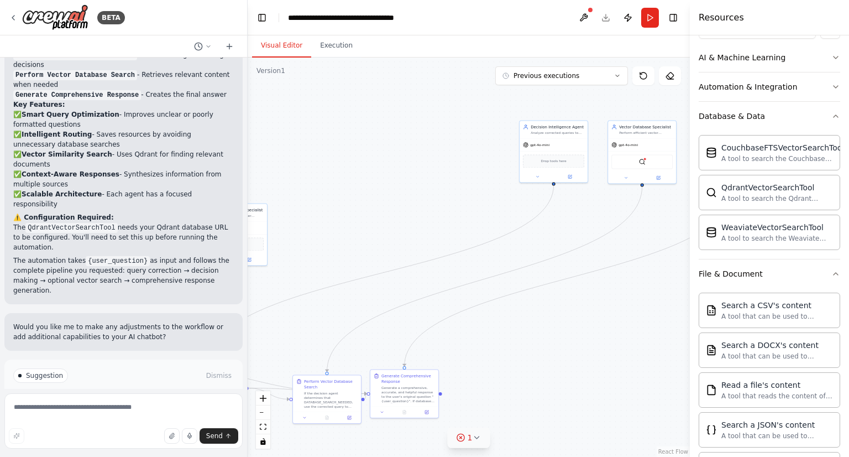
drag, startPoint x: 399, startPoint y: 233, endPoint x: 175, endPoint y: 221, distance: 224.2
click at [175, 221] on div "BETA Hello! I'm the CrewAI assistant. What kind of automation do you want to bu…" at bounding box center [424, 228] width 849 height 457
drag, startPoint x: 544, startPoint y: 138, endPoint x: 312, endPoint y: 226, distance: 248.2
click at [312, 226] on div "gpt-4o-mini" at bounding box center [321, 232] width 68 height 12
drag, startPoint x: 646, startPoint y: 131, endPoint x: 414, endPoint y: 245, distance: 258.6
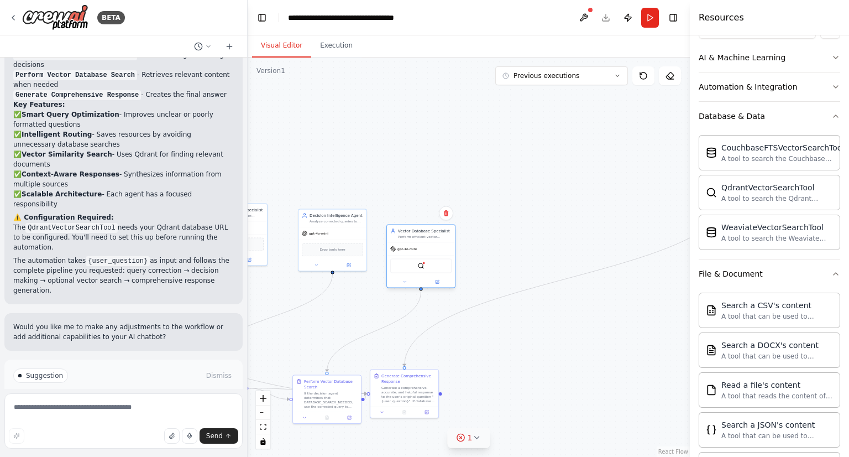
click at [414, 245] on div "Vector Database Specialist Perform efficient vector similarity searches in the …" at bounding box center [420, 256] width 69 height 64
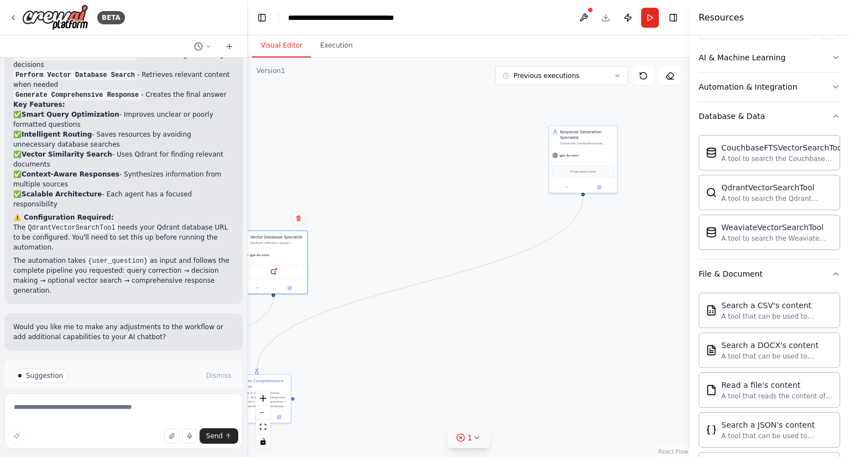
drag, startPoint x: 500, startPoint y: 227, endPoint x: 317, endPoint y: 248, distance: 183.6
click at [317, 248] on div ".deletable-edge-delete-btn { width: 20px; height: 20px; border: 0px solid #ffff…" at bounding box center [469, 256] width 442 height 399
drag, startPoint x: 538, startPoint y: 155, endPoint x: 316, endPoint y: 272, distance: 250.7
click at [316, 272] on div "Response Generation Specialist Generate comprehensive, accurate, and helpful re…" at bounding box center [331, 268] width 54 height 17
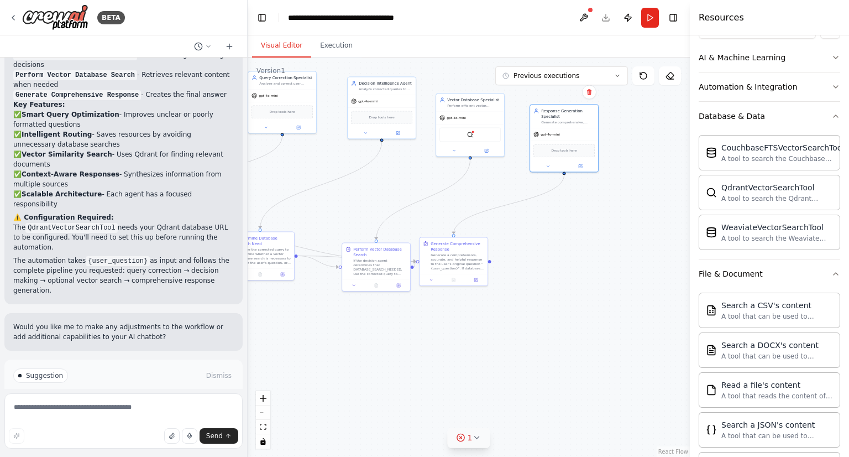
drag, startPoint x: 311, startPoint y: 199, endPoint x: 540, endPoint y: 48, distance: 274.9
click at [540, 48] on div "Visual Editor Execution Version 1 Previous executions Show Tools Hide Agents Qu…" at bounding box center [469, 245] width 442 height 421
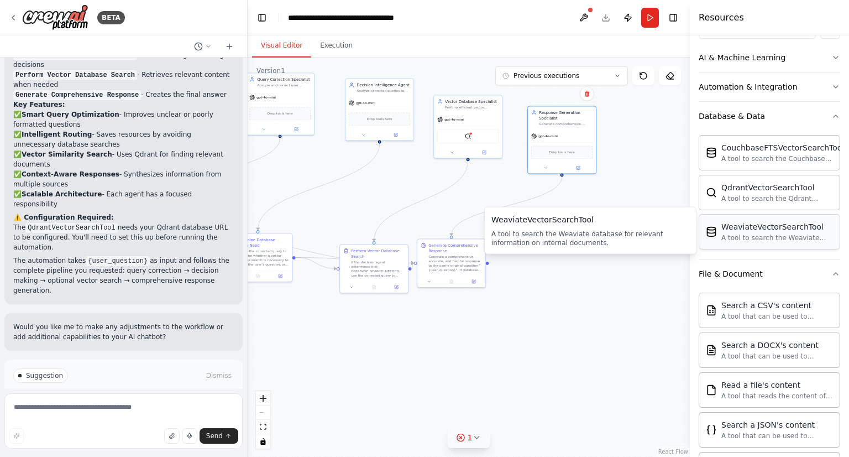
click at [786, 231] on div "WeaviateVectorSearchTool A tool to search the Weaviate database for relevant in…" at bounding box center [777, 231] width 112 height 21
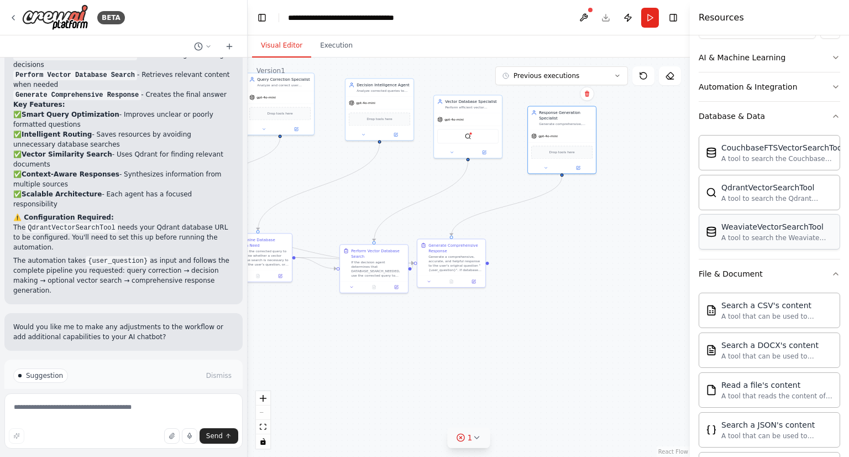
click at [786, 231] on div "WeaviateVectorSearchTool A tool to search the Weaviate database for relevant in…" at bounding box center [777, 231] width 112 height 21
click at [378, 117] on img at bounding box center [379, 118] width 7 height 7
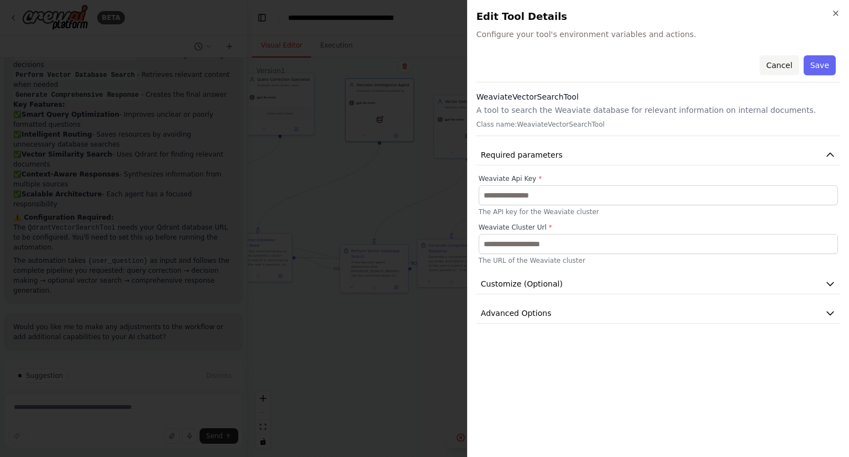
click at [775, 64] on button "Cancel" at bounding box center [779, 65] width 39 height 20
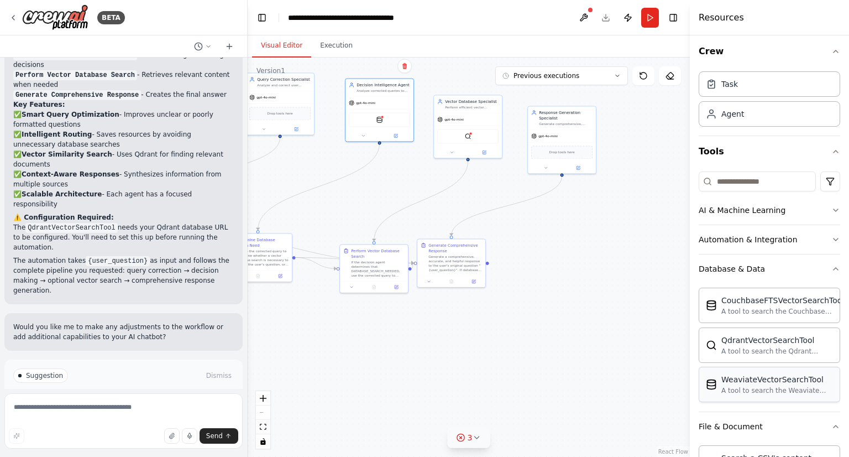
scroll to position [0, 0]
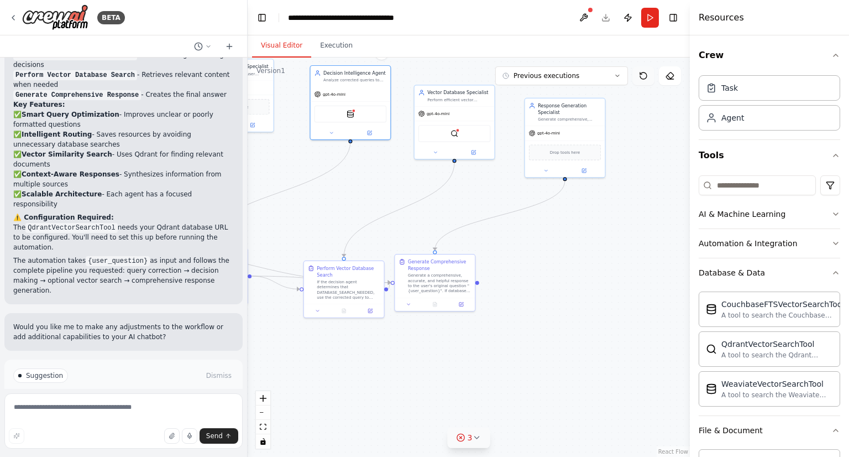
click at [640, 74] on icon at bounding box center [641, 73] width 2 height 2
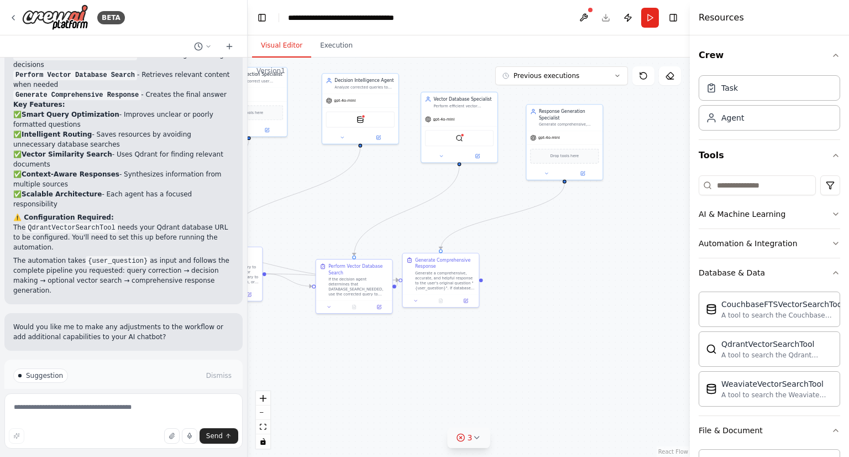
drag, startPoint x: 557, startPoint y: 261, endPoint x: 670, endPoint y: 271, distance: 113.8
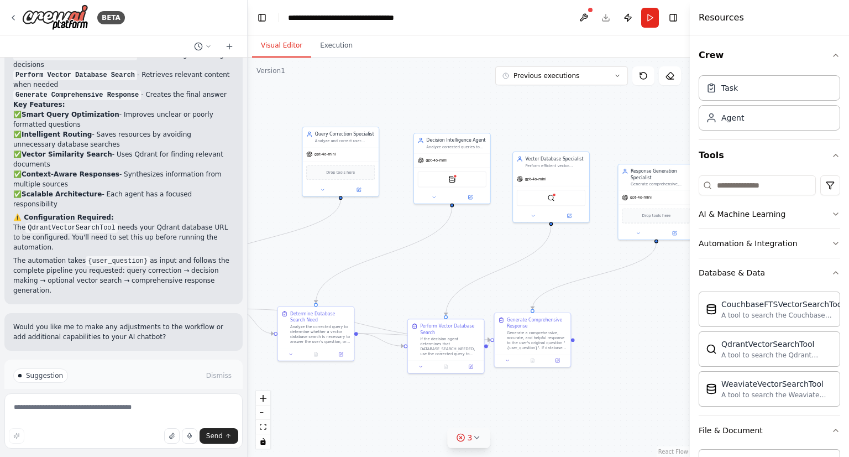
drag, startPoint x: 670, startPoint y: 271, endPoint x: 680, endPoint y: 361, distance: 90.7
click at [680, 361] on div ".deletable-edge-delete-btn { width: 20px; height: 20px; border: 0px solid #ffff…" at bounding box center [469, 256] width 442 height 399
click at [637, 71] on button at bounding box center [643, 75] width 22 height 19
click at [641, 75] on icon at bounding box center [643, 75] width 9 height 9
click at [644, 82] on button at bounding box center [643, 75] width 22 height 19
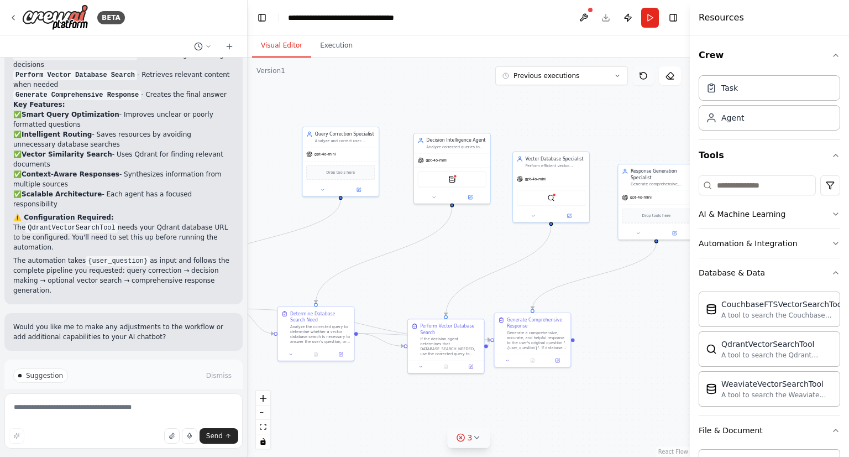
click at [644, 82] on button at bounding box center [643, 75] width 22 height 19
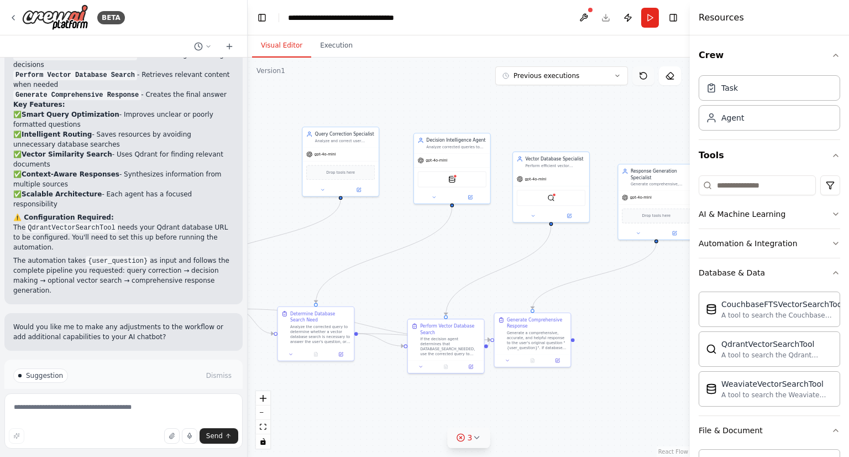
click at [644, 82] on button at bounding box center [643, 75] width 22 height 19
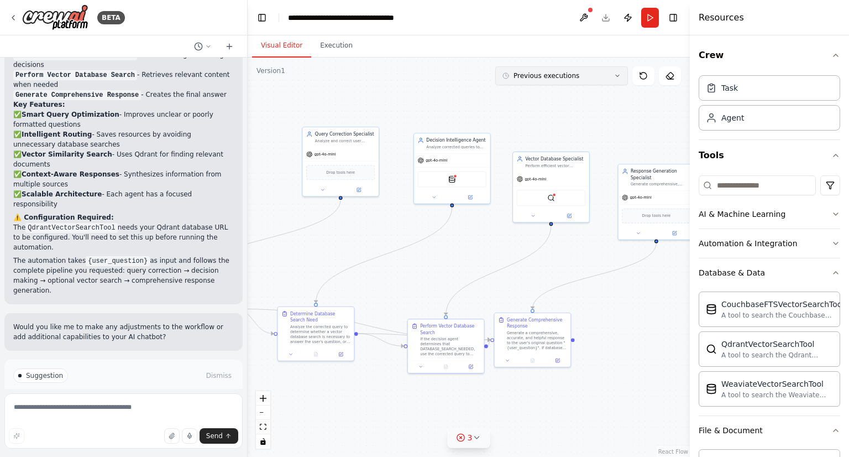
drag, startPoint x: 644, startPoint y: 82, endPoint x: 599, endPoint y: 74, distance: 46.0
click at [599, 74] on div "Previous executions Show Tools Hide Agents" at bounding box center [588, 75] width 186 height 19
click at [599, 74] on button "Previous executions" at bounding box center [561, 75] width 133 height 19
drag, startPoint x: 468, startPoint y: 182, endPoint x: 453, endPoint y: 225, distance: 44.9
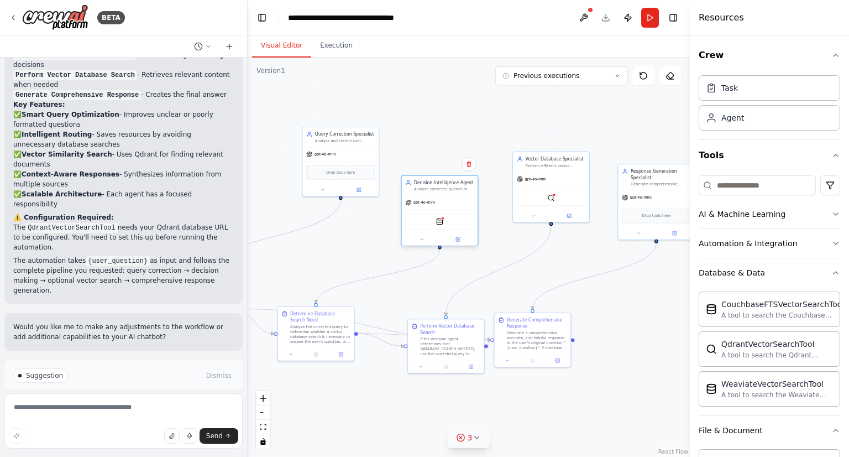
click at [453, 225] on div "WeaviateVectorSearchTool" at bounding box center [439, 221] width 69 height 16
click at [664, 74] on button at bounding box center [670, 75] width 22 height 19
click at [669, 80] on button at bounding box center [670, 75] width 22 height 19
drag, startPoint x: 443, startPoint y: 227, endPoint x: 463, endPoint y: 188, distance: 43.0
click at [463, 188] on div "WeaviateVectorSearchTool" at bounding box center [458, 184] width 69 height 16
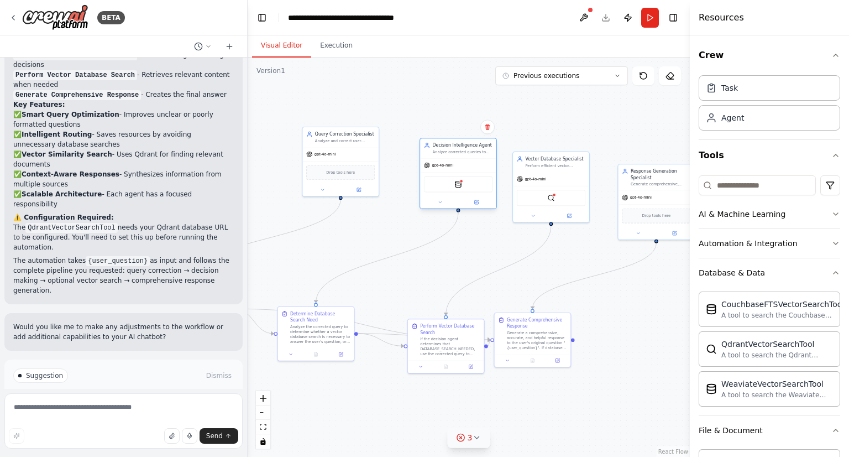
click at [463, 188] on div "WeaviateVectorSearchTool" at bounding box center [458, 184] width 69 height 16
click at [668, 80] on icon at bounding box center [670, 75] width 9 height 9
click at [462, 170] on div "gpt-4o-mini" at bounding box center [458, 166] width 76 height 14
click at [668, 76] on icon at bounding box center [670, 75] width 9 height 9
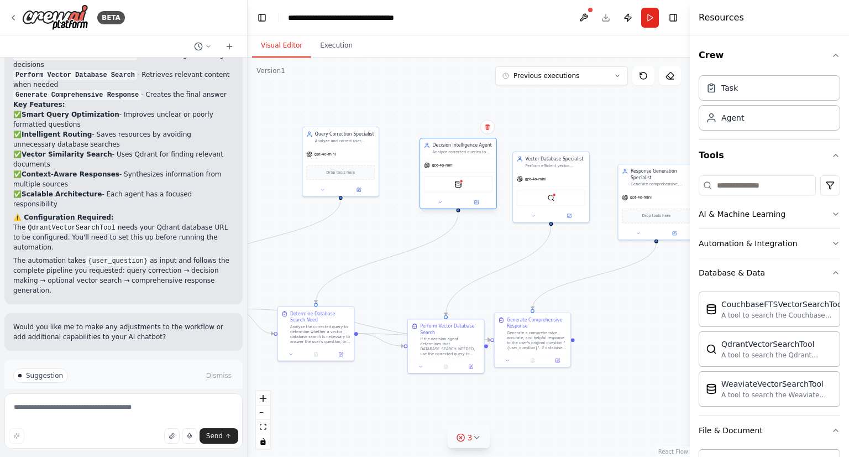
drag, startPoint x: 668, startPoint y: 76, endPoint x: 441, endPoint y: 179, distance: 249.4
click at [441, 179] on div "Version 1 Previous executions Show Tools Hide Agents .deletable-edge-delete-btn…" at bounding box center [469, 256] width 442 height 399
click at [489, 125] on icon at bounding box center [487, 127] width 4 height 6
click at [458, 191] on div "WeaviateVectorSearchTool" at bounding box center [458, 184] width 69 height 16
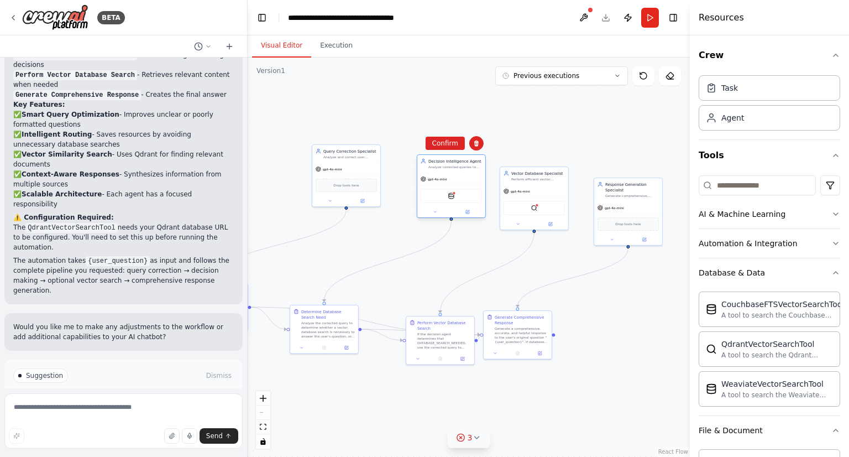
click at [457, 201] on div "WeaviateVectorSearchTool" at bounding box center [451, 195] width 61 height 14
click at [438, 210] on button at bounding box center [436, 211] width 32 height 7
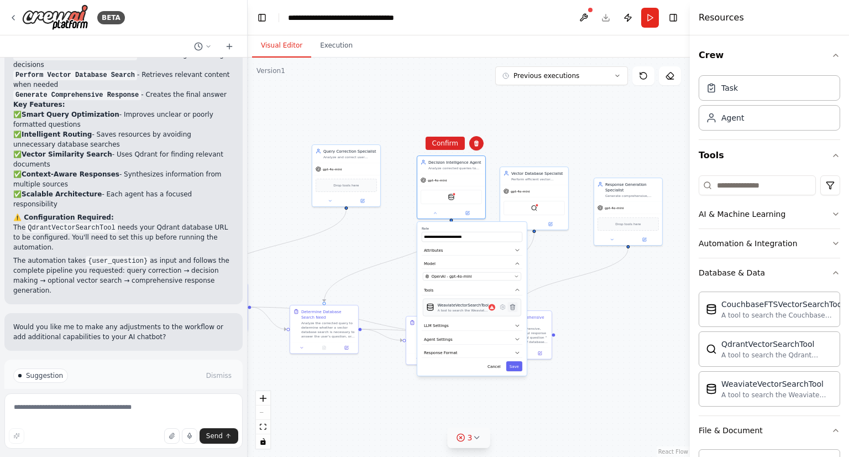
click at [513, 307] on icon at bounding box center [512, 307] width 4 height 6
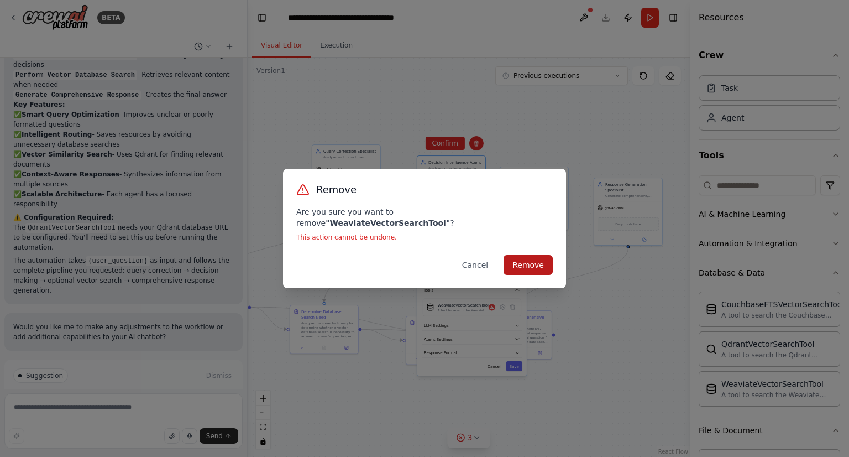
click at [517, 265] on button "Remove" at bounding box center [528, 265] width 49 height 20
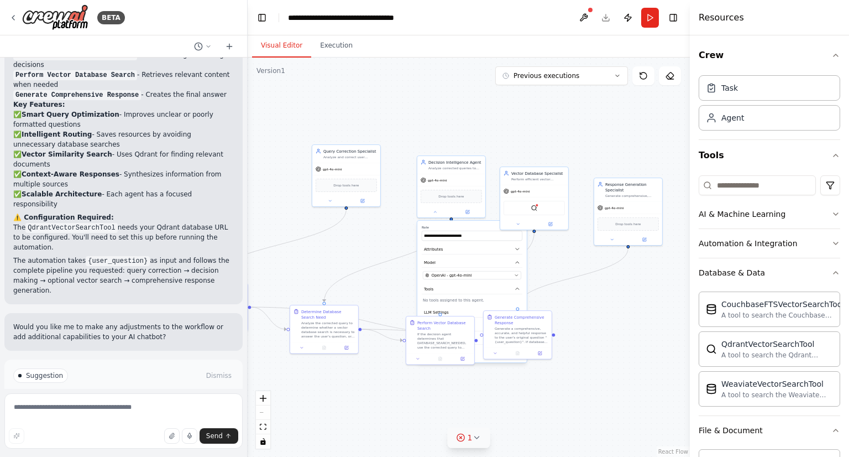
click at [457, 298] on p "No tools assigned to this agent." at bounding box center [472, 300] width 98 height 6
click at [467, 210] on icon at bounding box center [468, 210] width 3 height 3
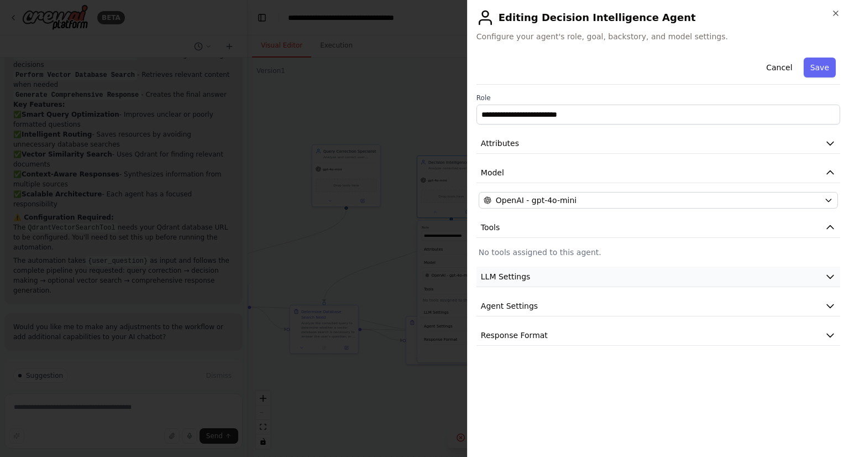
click at [560, 277] on button "LLM Settings" at bounding box center [658, 276] width 364 height 20
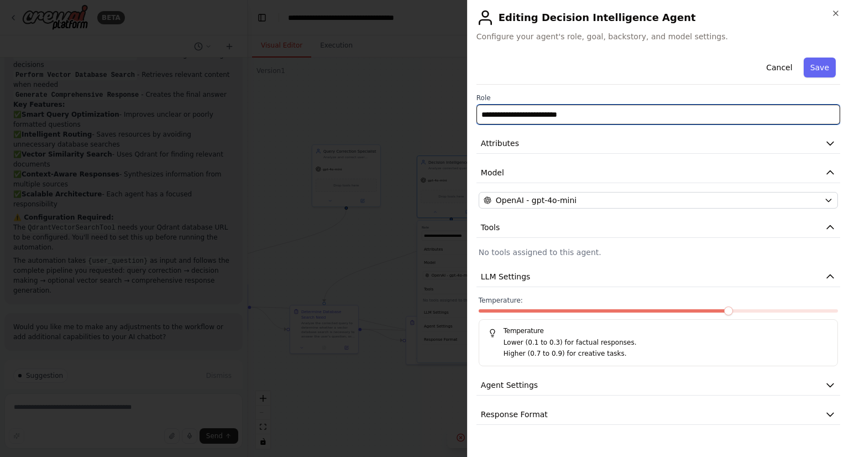
click at [649, 111] on input "**********" at bounding box center [658, 114] width 364 height 20
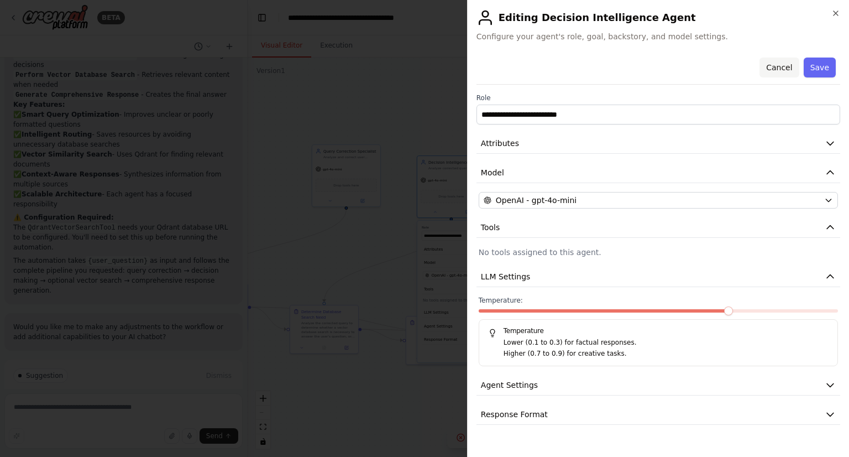
click at [789, 64] on button "Cancel" at bounding box center [779, 67] width 39 height 20
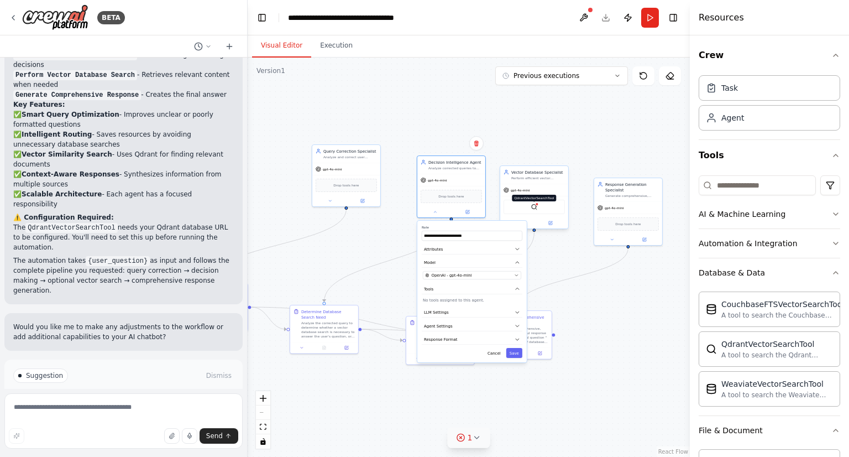
click at [533, 207] on img at bounding box center [534, 206] width 7 height 7
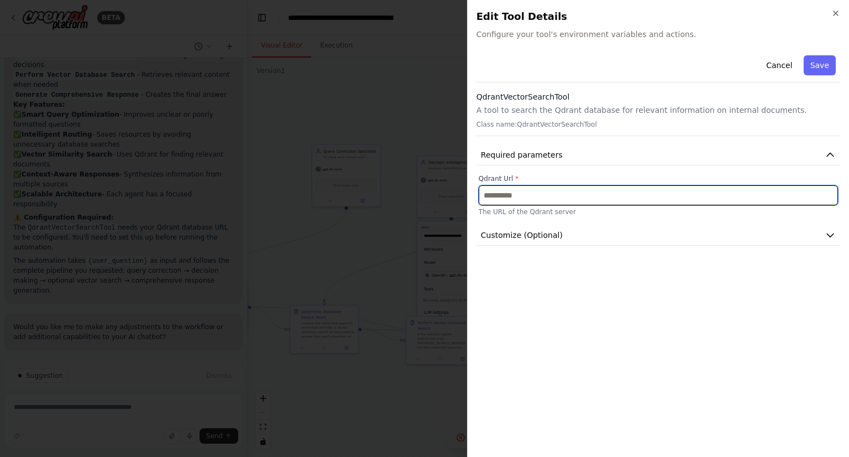
click at [544, 193] on input "text" at bounding box center [658, 195] width 359 height 20
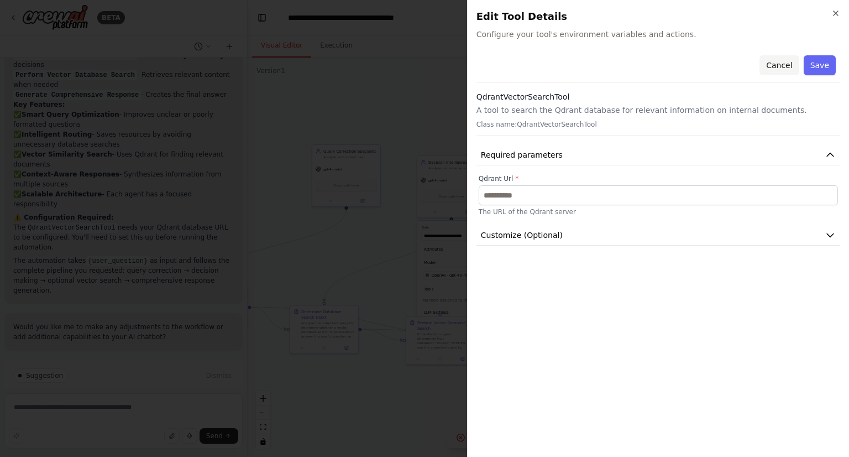
click at [777, 67] on button "Cancel" at bounding box center [779, 65] width 39 height 20
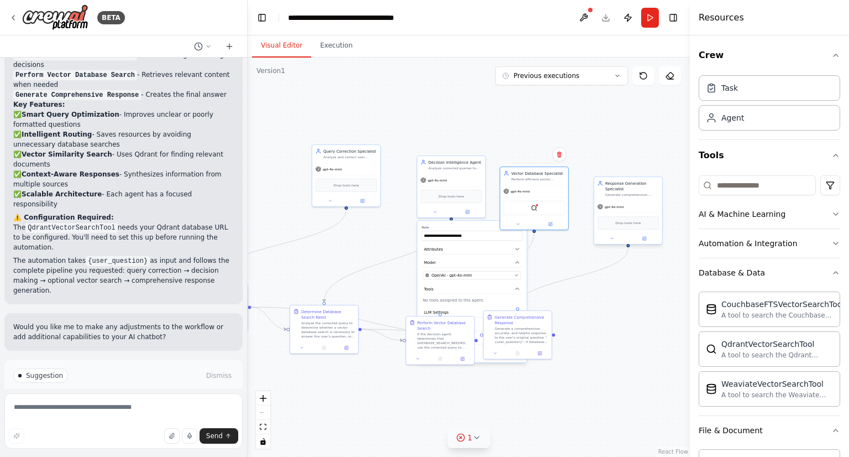
click at [619, 227] on div "Drop tools here" at bounding box center [628, 222] width 61 height 13
click at [642, 239] on icon at bounding box center [644, 238] width 4 height 4
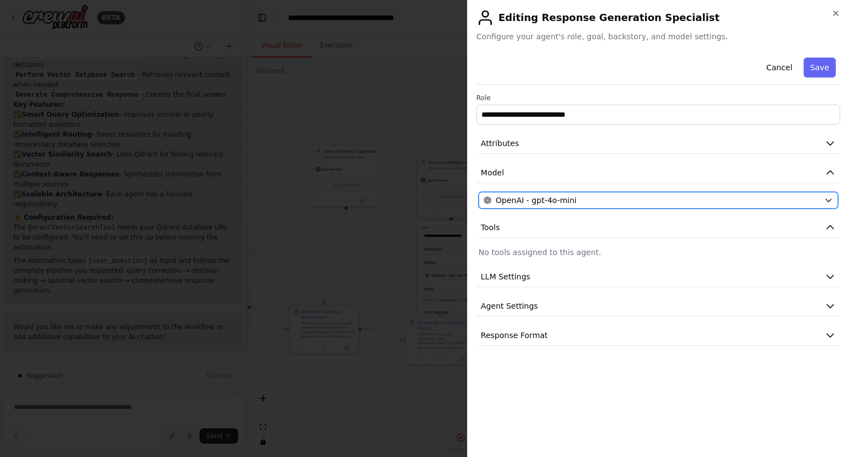
click at [593, 204] on div "OpenAI - gpt-4o-mini" at bounding box center [652, 200] width 336 height 11
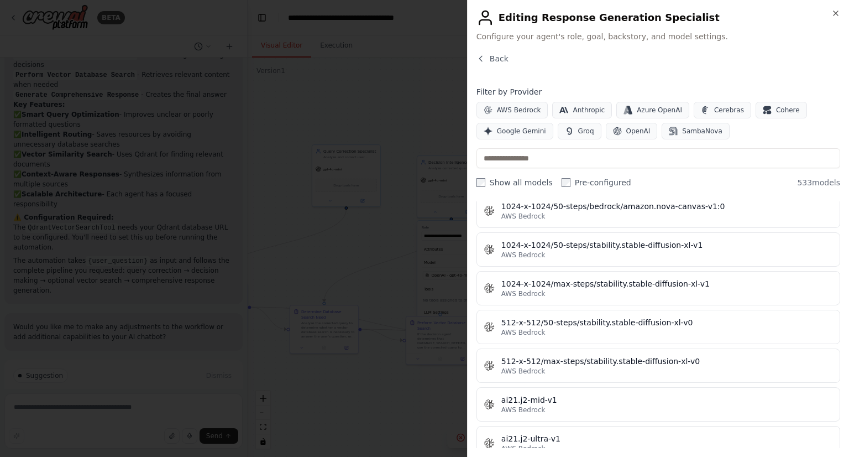
scroll to position [352, 0]
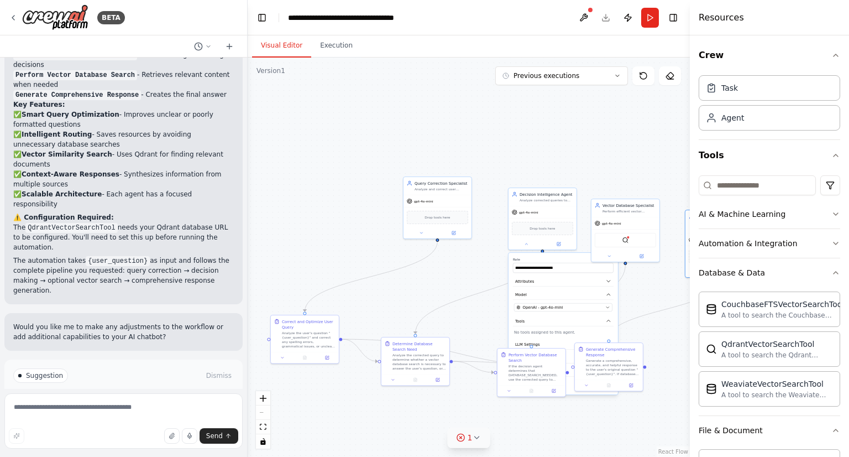
drag, startPoint x: 319, startPoint y: 255, endPoint x: 410, endPoint y: 287, distance: 96.2
click at [410, 287] on div ".deletable-edge-delete-btn { width: 20px; height: 20px; border: 0px solid #ffff…" at bounding box center [469, 256] width 442 height 399
drag, startPoint x: 436, startPoint y: 239, endPoint x: 284, endPoint y: 203, distance: 156.3
click at [284, 203] on div ".deletable-edge-delete-btn { width: 20px; height: 20px; border: 0px solid #ffff…" at bounding box center [469, 256] width 442 height 399
drag, startPoint x: 437, startPoint y: 239, endPoint x: 430, endPoint y: 343, distance: 104.2
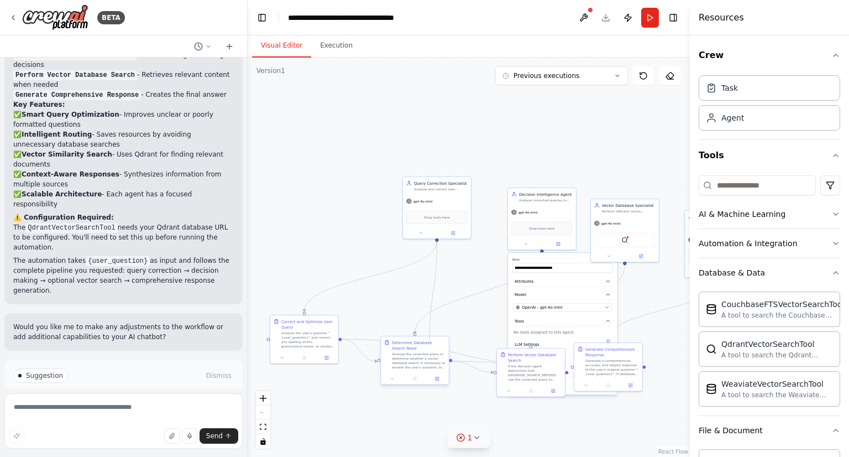
click at [430, 265] on div "**********" at bounding box center [363, 166] width 221 height 200
click at [263, 410] on div "React Flow controls" at bounding box center [263, 419] width 14 height 57
click at [262, 397] on icon "zoom in" at bounding box center [263, 398] width 7 height 7
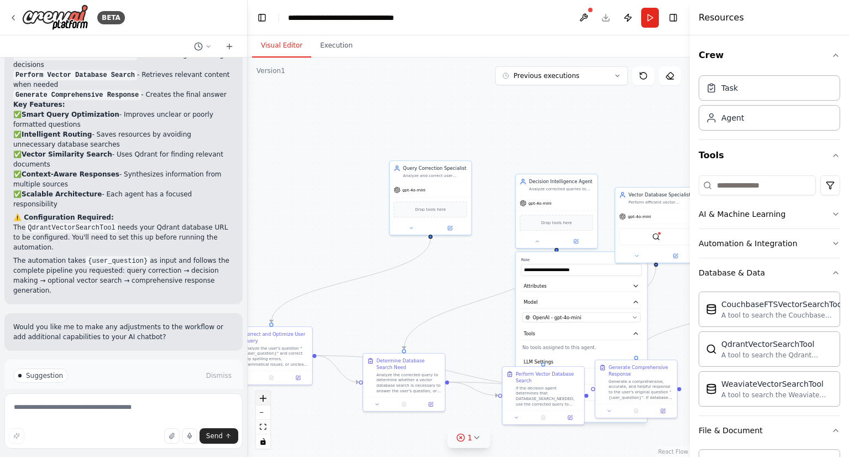
click at [262, 397] on icon "zoom in" at bounding box center [263, 398] width 7 height 7
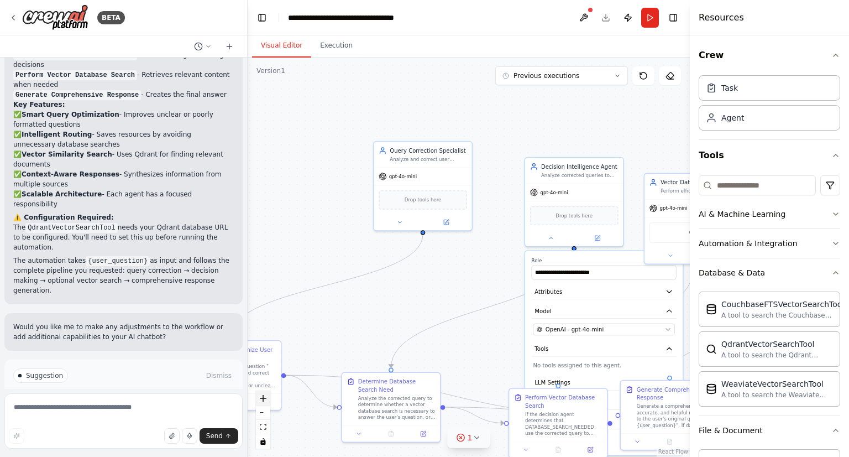
click at [262, 397] on icon "zoom in" at bounding box center [263, 398] width 7 height 7
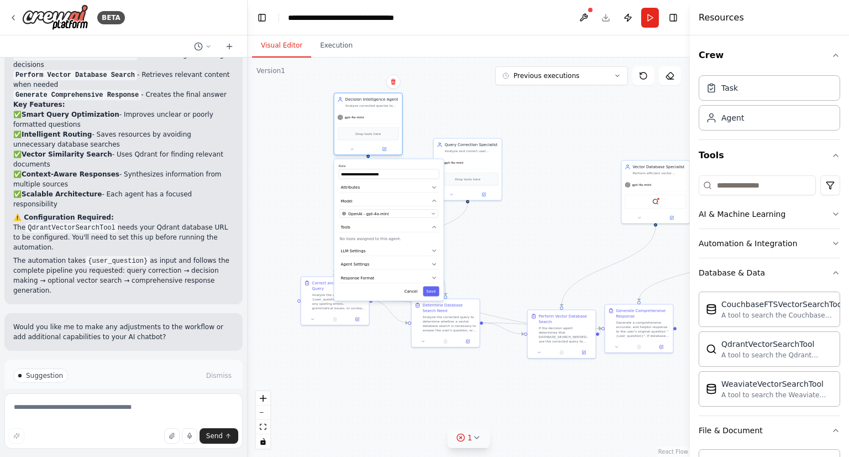
drag, startPoint x: 542, startPoint y: 166, endPoint x: 334, endPoint y: 112, distance: 214.3
click at [334, 112] on div "gpt-4o-mini" at bounding box center [368, 117] width 68 height 12
click at [294, 136] on div ".deletable-edge-delete-btn { width: 20px; height: 20px; border: 0px solid #ffff…" at bounding box center [469, 256] width 442 height 399
click at [411, 291] on button "Cancel" at bounding box center [411, 291] width 20 height 10
drag, startPoint x: 467, startPoint y: 163, endPoint x: 320, endPoint y: 204, distance: 152.8
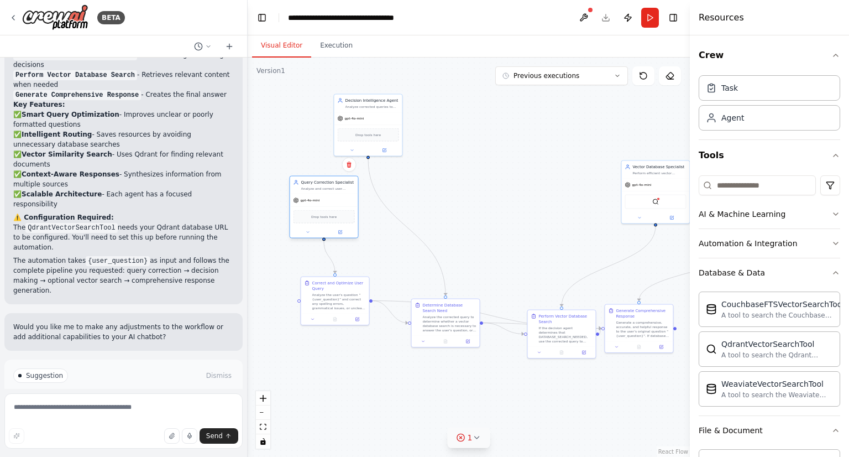
click at [320, 204] on div "gpt-4o-mini" at bounding box center [324, 200] width 68 height 12
drag, startPoint x: 369, startPoint y: 123, endPoint x: 437, endPoint y: 208, distance: 109.4
click at [437, 208] on div "Drop tools here" at bounding box center [435, 216] width 68 height 20
drag, startPoint x: 640, startPoint y: 186, endPoint x: 540, endPoint y: 213, distance: 104.2
click at [540, 213] on div "gpt-4o-mini" at bounding box center [539, 211] width 27 height 6
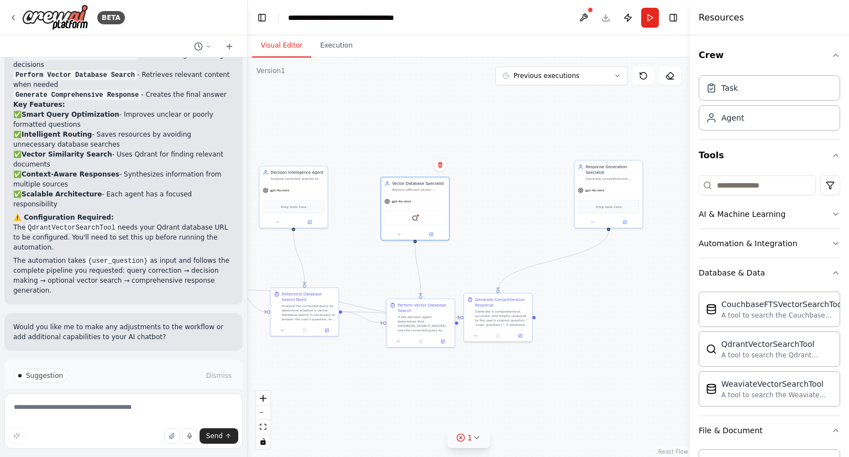
drag, startPoint x: 650, startPoint y: 226, endPoint x: 509, endPoint y: 215, distance: 141.4
click at [509, 215] on div ".deletable-edge-delete-btn { width: 20px; height: 20px; border: 0px solid #ffff…" at bounding box center [469, 256] width 442 height 399
drag, startPoint x: 590, startPoint y: 185, endPoint x: 490, endPoint y: 199, distance: 101.0
click at [490, 199] on div "gpt-4o-mini" at bounding box center [515, 200] width 68 height 12
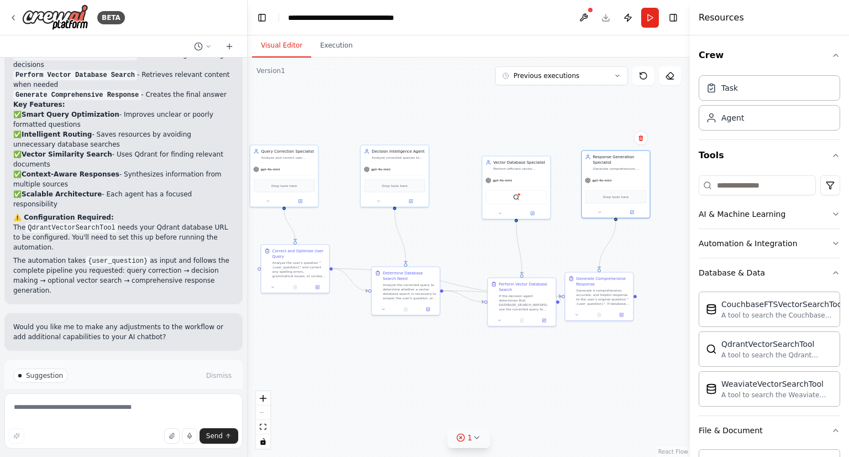
drag, startPoint x: 564, startPoint y: 263, endPoint x: 665, endPoint y: 242, distance: 103.3
click at [665, 242] on div ".deletable-edge-delete-btn { width: 20px; height: 20px; border: 0px solid #ffff…" at bounding box center [469, 256] width 442 height 399
click at [783, 95] on div "Task" at bounding box center [770, 87] width 142 height 25
click at [767, 130] on div "Task Agent" at bounding box center [770, 105] width 142 height 69
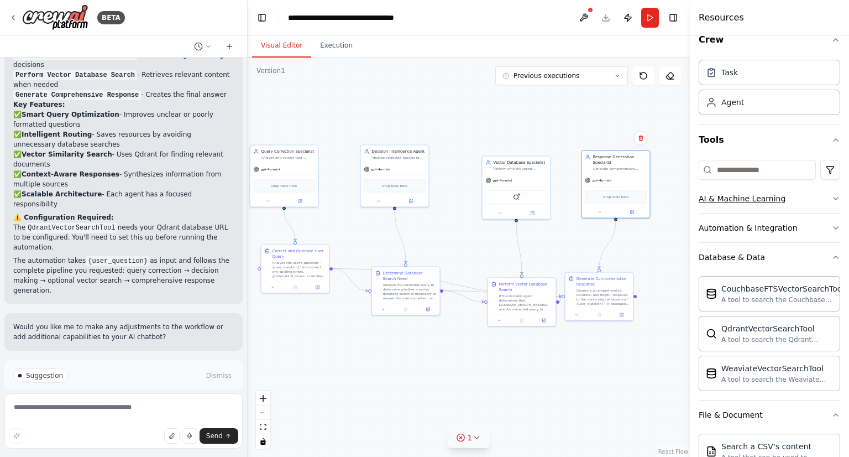
click at [831, 195] on icon "button" at bounding box center [835, 198] width 9 height 9
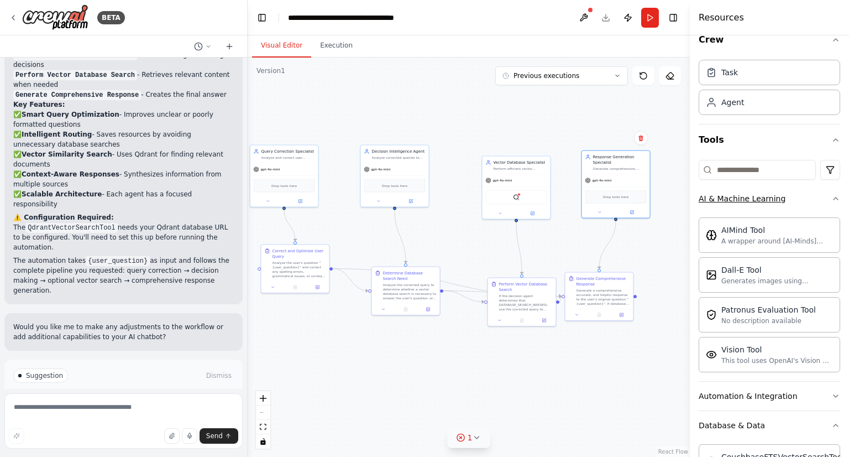
click at [831, 195] on icon "button" at bounding box center [835, 198] width 9 height 9
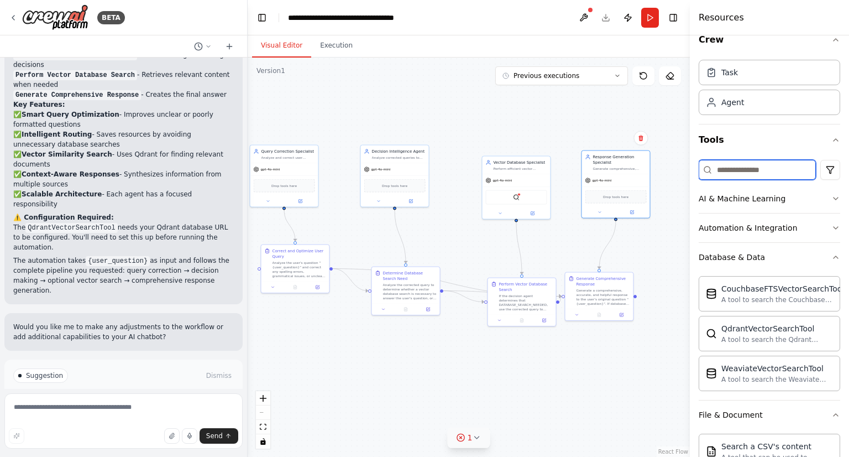
click at [750, 167] on input at bounding box center [757, 170] width 117 height 20
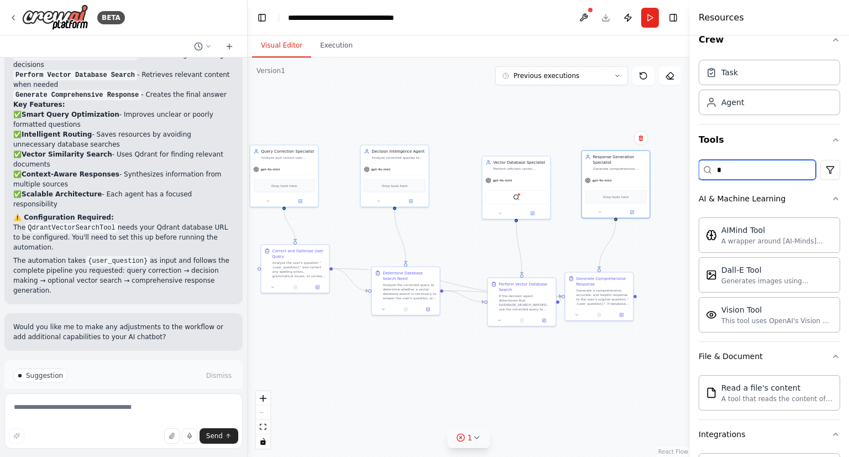
scroll to position [0, 0]
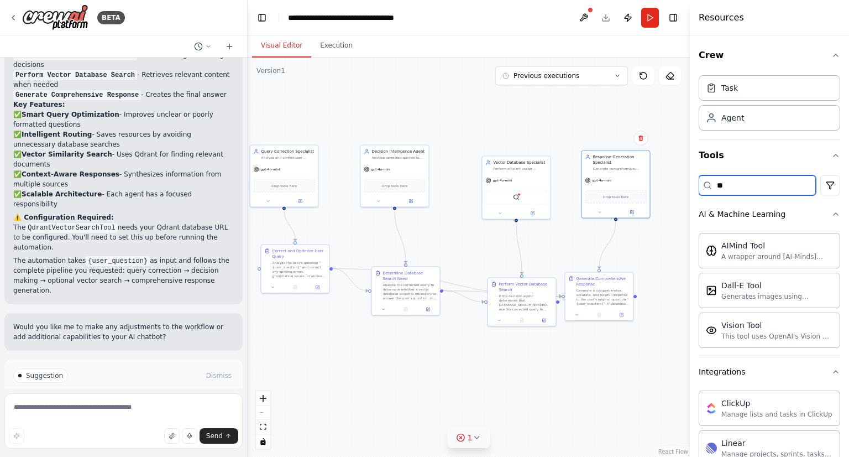
type input "*"
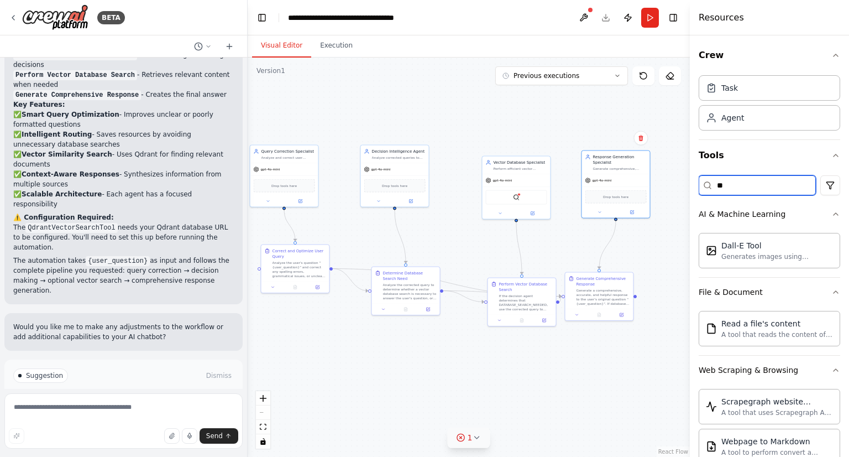
type input "*"
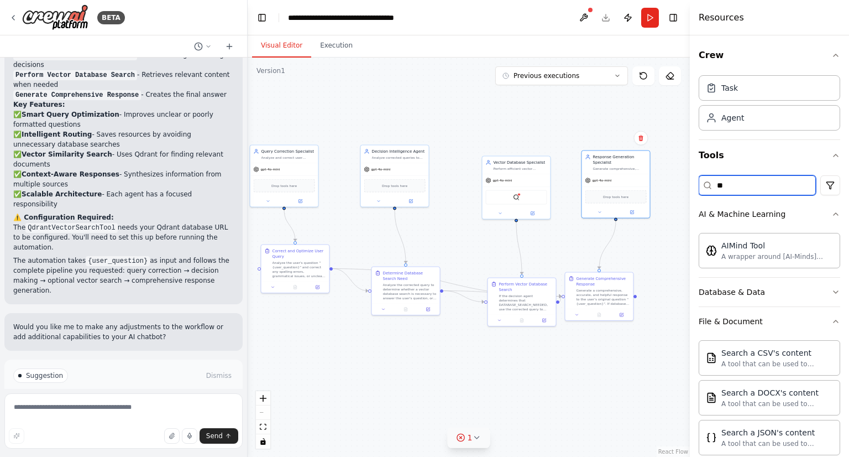
type input "*"
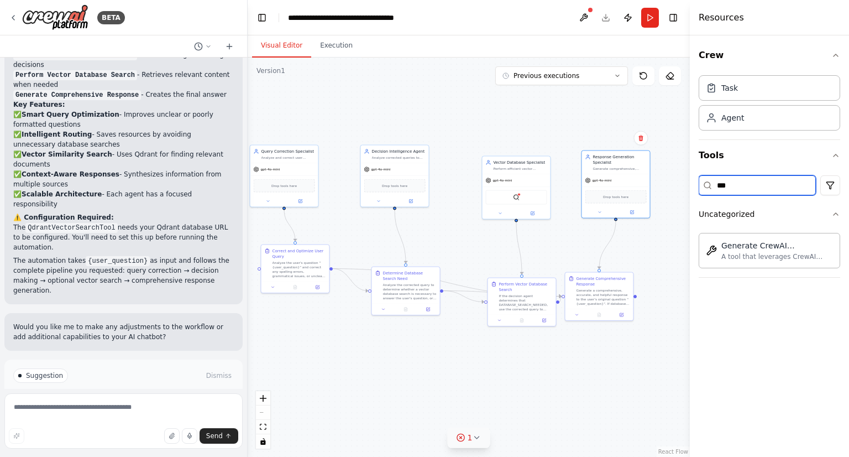
click at [739, 184] on input "***" at bounding box center [757, 185] width 117 height 20
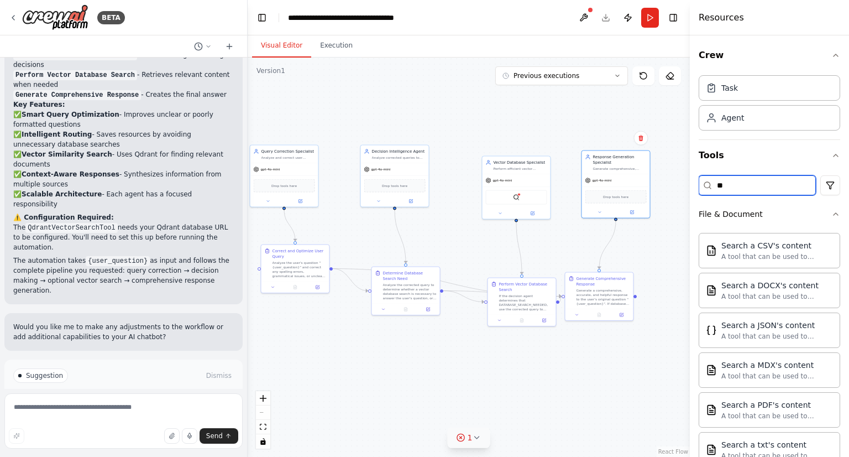
type input "*"
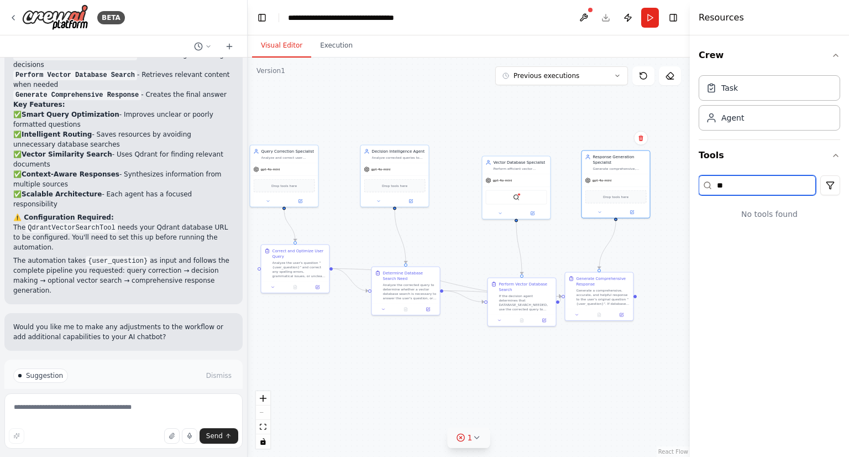
type input "*"
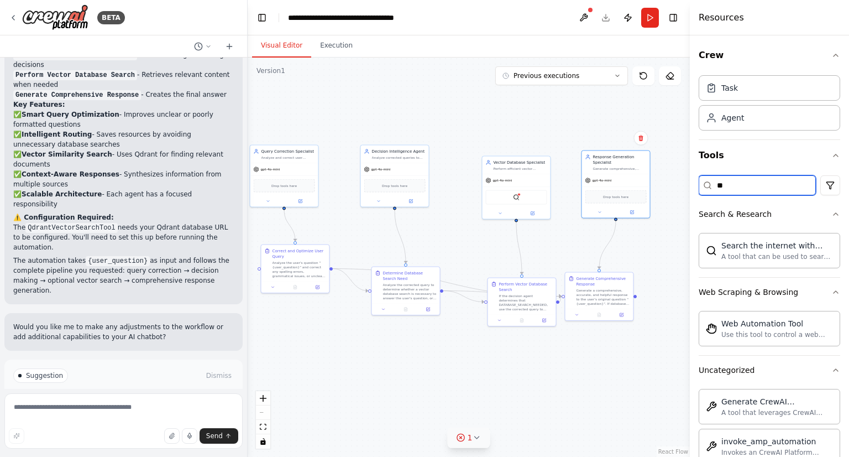
type input "*"
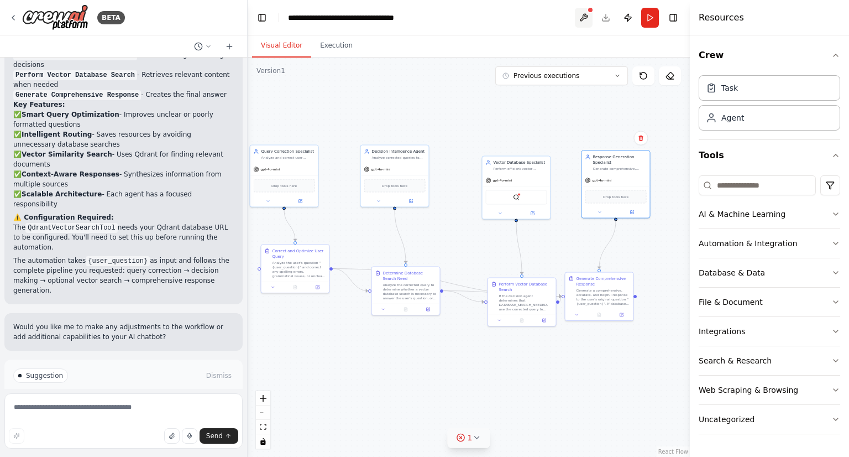
click at [583, 10] on button at bounding box center [584, 18] width 18 height 20
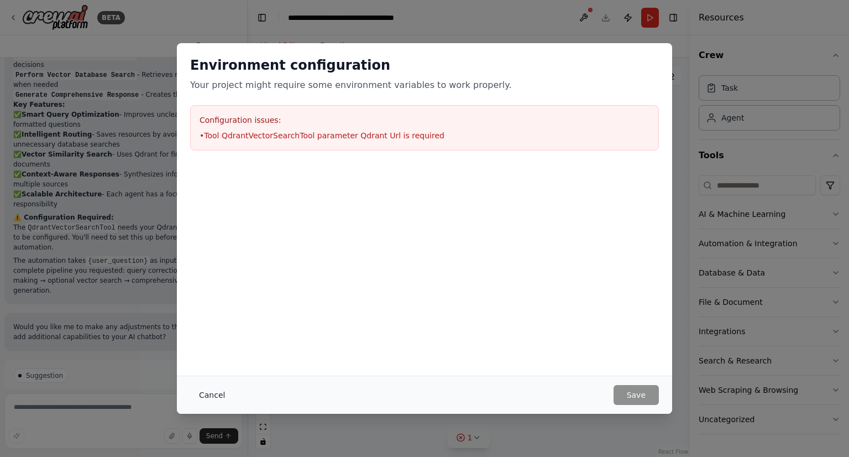
click at [207, 394] on button "Cancel" at bounding box center [212, 395] width 44 height 20
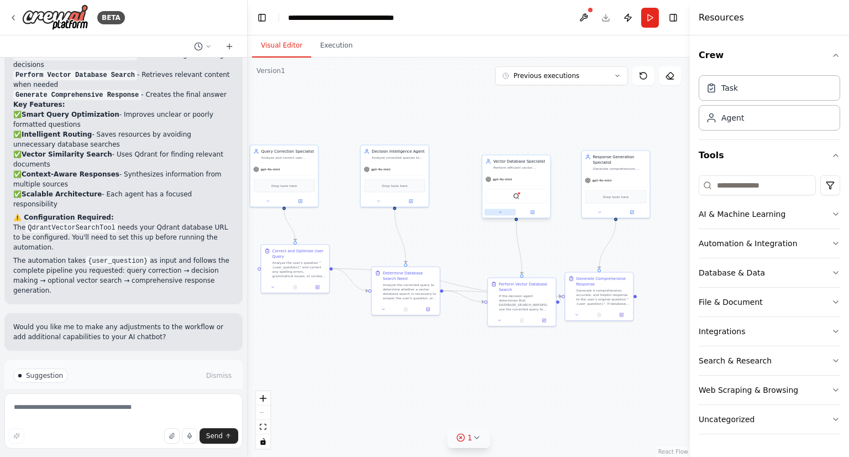
click at [496, 213] on button at bounding box center [501, 212] width 32 height 7
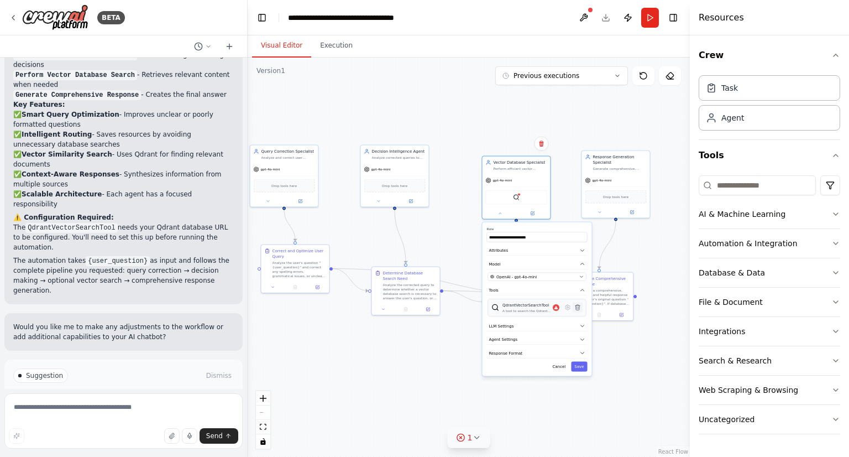
click at [576, 305] on icon at bounding box center [577, 308] width 4 height 6
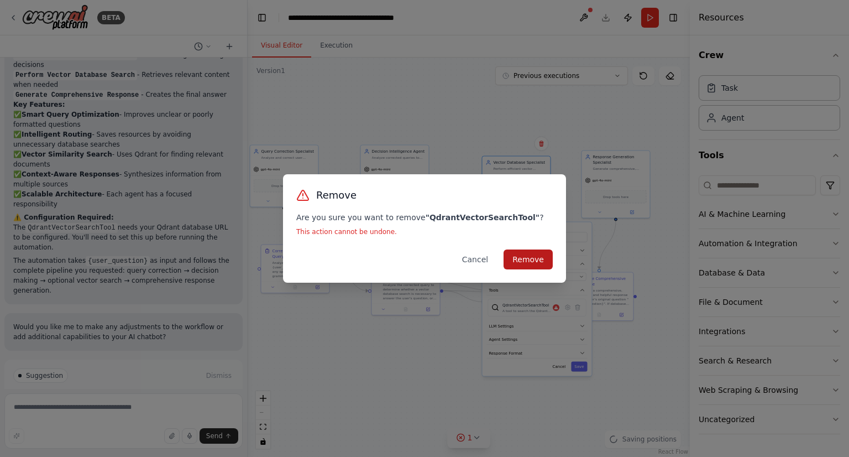
click at [537, 262] on button "Remove" at bounding box center [528, 259] width 49 height 20
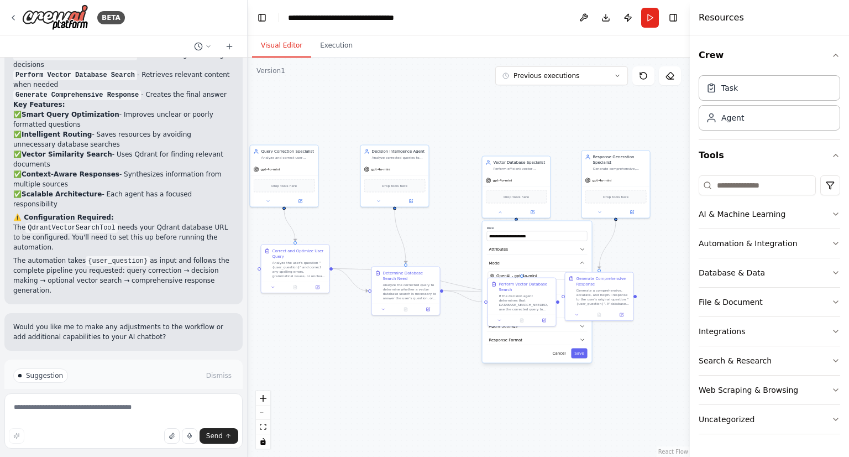
click at [528, 411] on div ".deletable-edge-delete-btn { width: 20px; height: 20px; border: 0px solid #ffff…" at bounding box center [469, 256] width 442 height 399
click at [557, 354] on button "Cancel" at bounding box center [559, 353] width 20 height 10
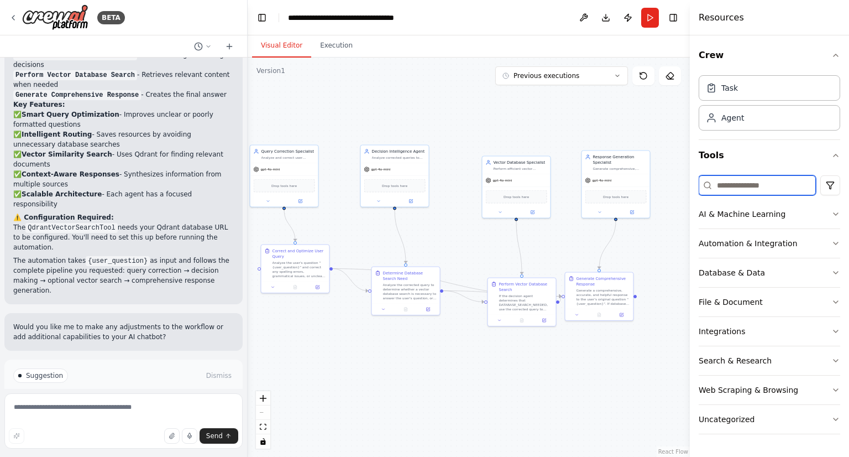
click at [754, 187] on input at bounding box center [757, 185] width 117 height 20
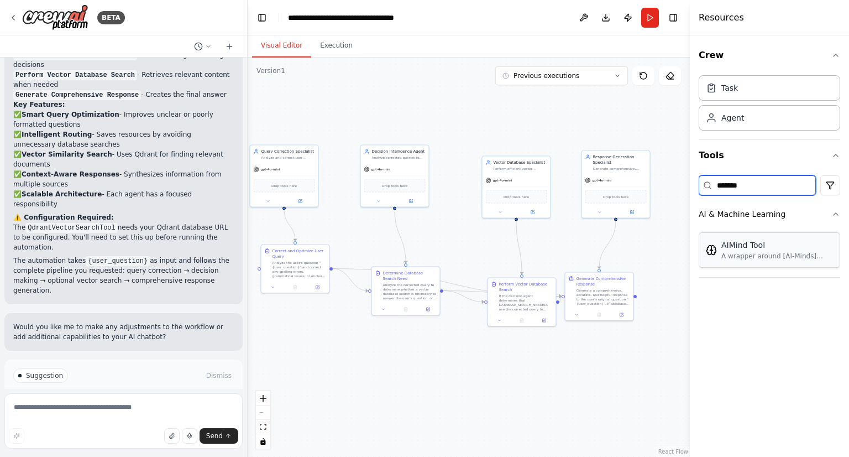
type input "*******"
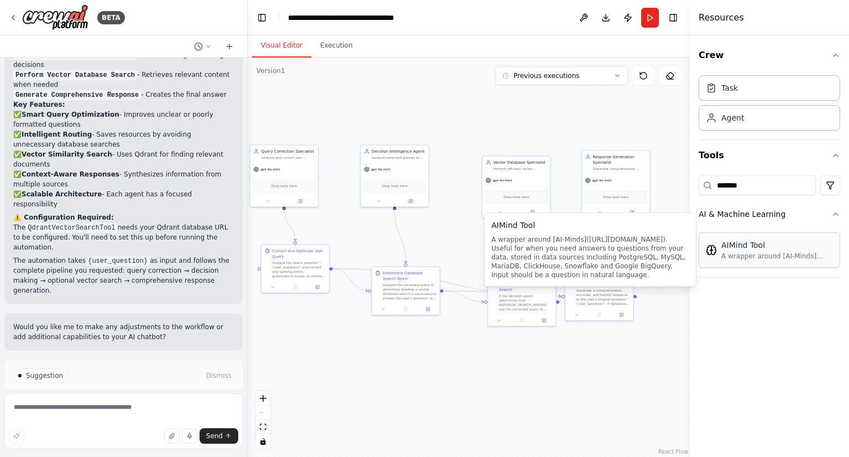
click at [758, 247] on div "AIMind Tool" at bounding box center [777, 244] width 112 height 11
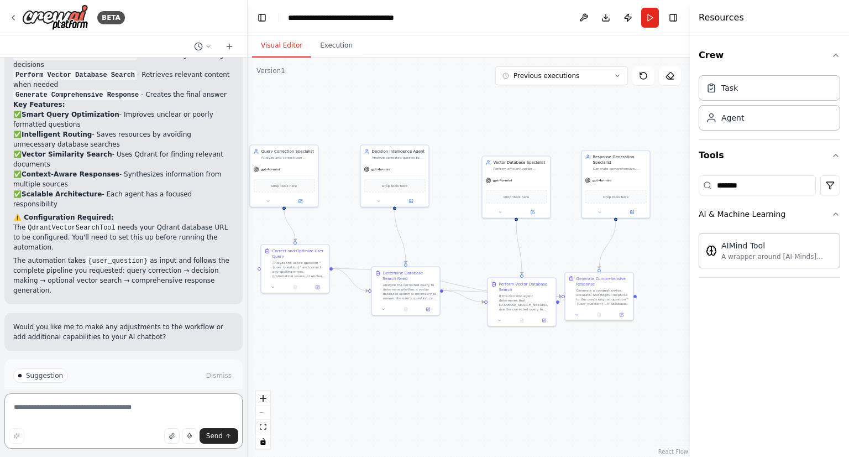
click at [113, 402] on textarea at bounding box center [123, 420] width 238 height 55
type textarea "**********"
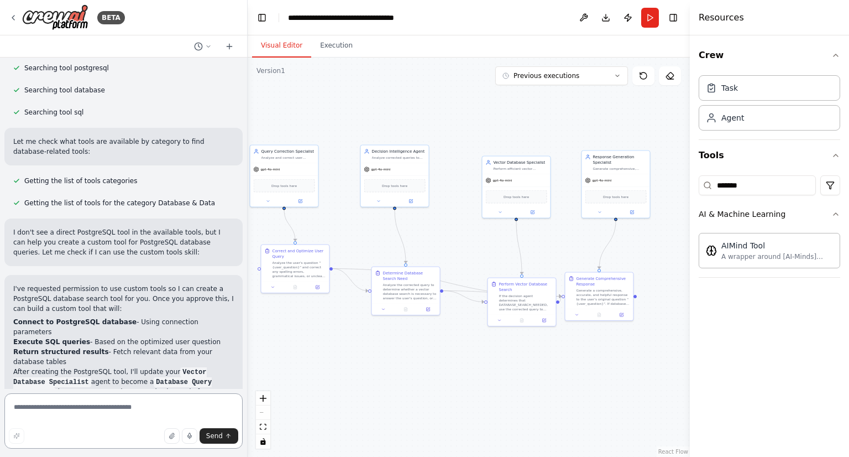
scroll to position [1599, 0]
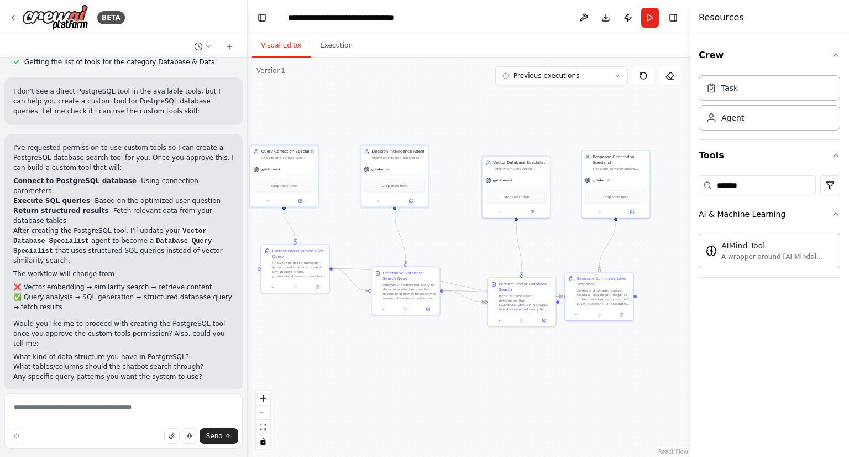
click at [141, 456] on span "Enable coding skills" at bounding box center [128, 462] width 65 height 9
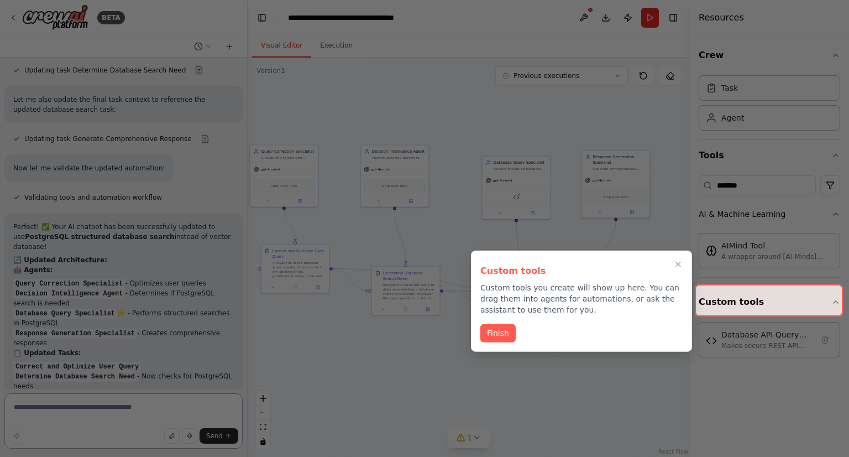
scroll to position [3437, 0]
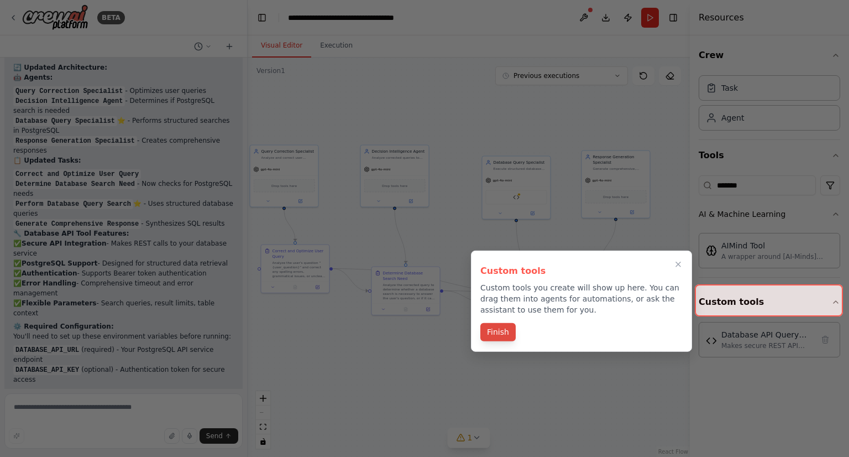
click at [488, 330] on button "Finish" at bounding box center [497, 332] width 35 height 18
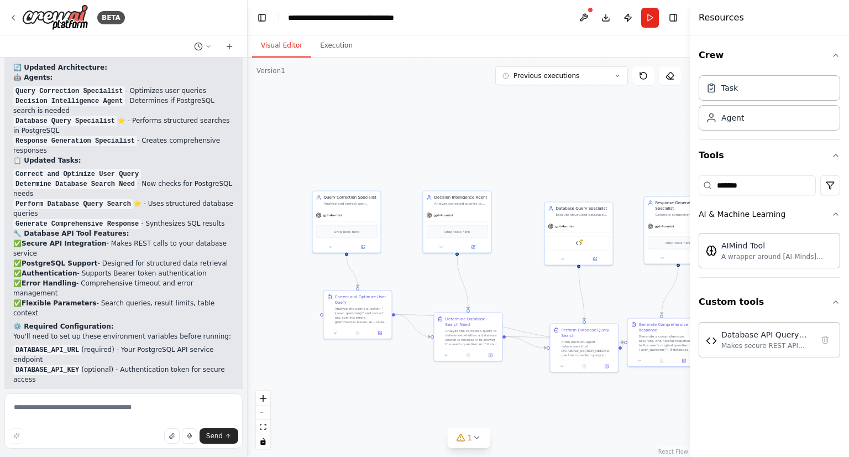
drag, startPoint x: 452, startPoint y: 209, endPoint x: 500, endPoint y: 246, distance: 60.7
click at [500, 246] on div ".deletable-edge-delete-btn { width: 20px; height: 20px; border: 0px solid #ffff…" at bounding box center [469, 256] width 442 height 399
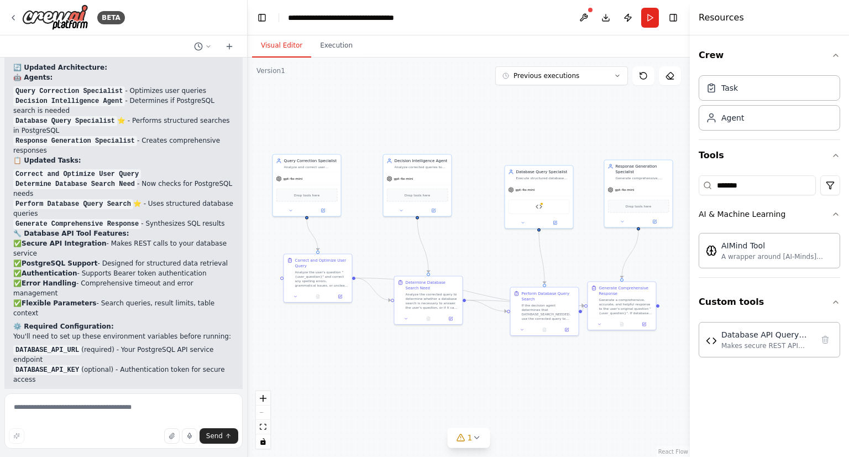
drag, startPoint x: 463, startPoint y: 284, endPoint x: 439, endPoint y: 256, distance: 36.1
click at [439, 256] on div ".deletable-edge-delete-btn { width: 20px; height: 20px; border: 0px solid #ffff…" at bounding box center [469, 256] width 442 height 399
